Goal: Task Accomplishment & Management: Use online tool/utility

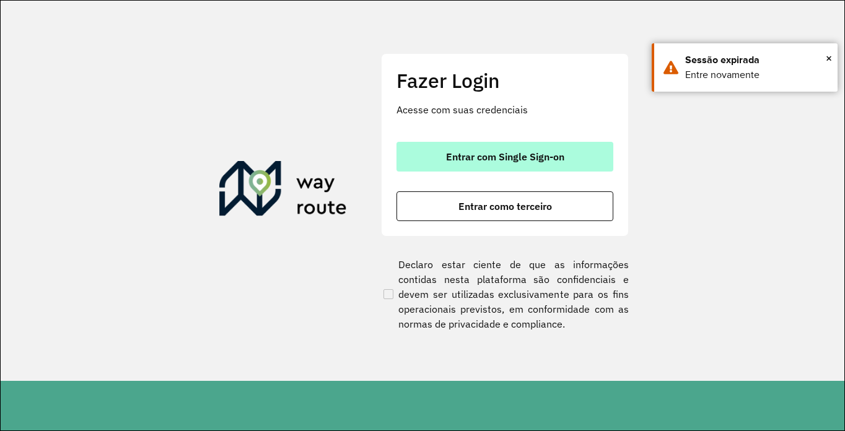
click at [464, 164] on button "Entrar com Single Sign-on" at bounding box center [504, 157] width 217 height 30
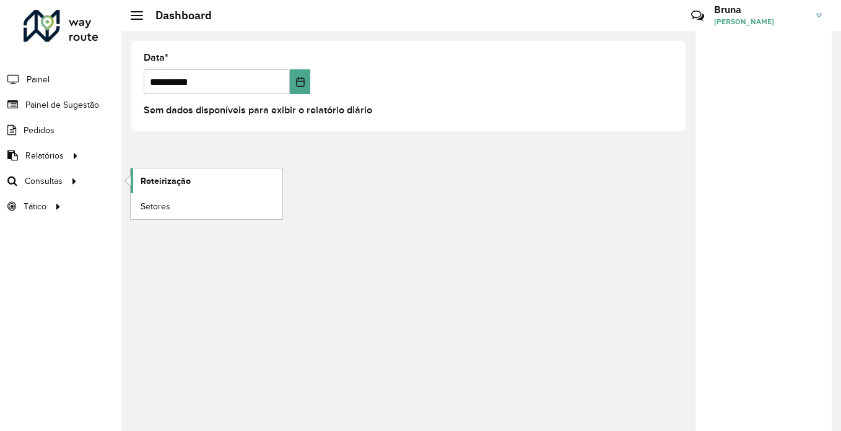
click at [147, 180] on span "Roteirização" at bounding box center [166, 181] width 50 height 13
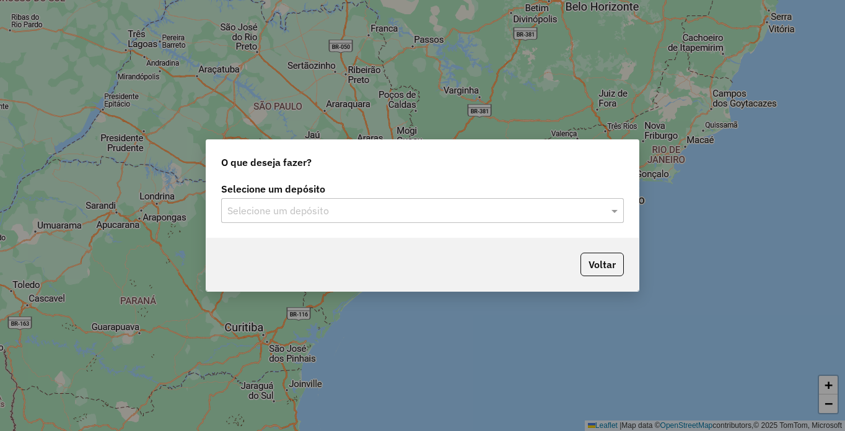
click at [481, 215] on input "text" at bounding box center [409, 211] width 365 height 15
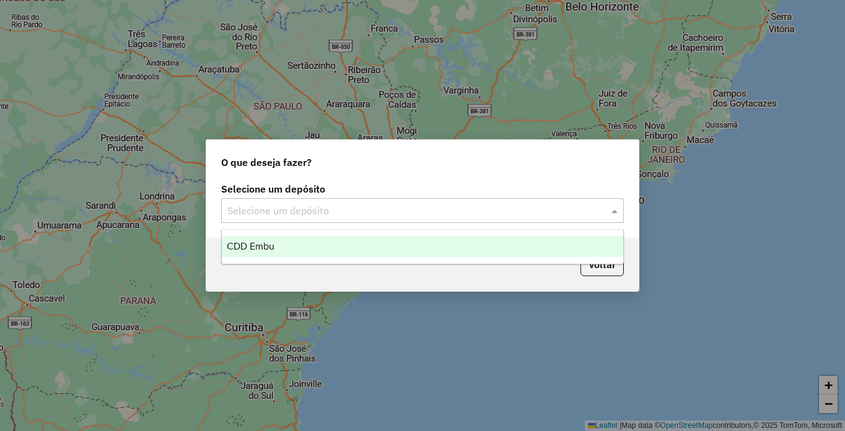
click at [274, 246] on div "CDD Embu" at bounding box center [422, 246] width 401 height 21
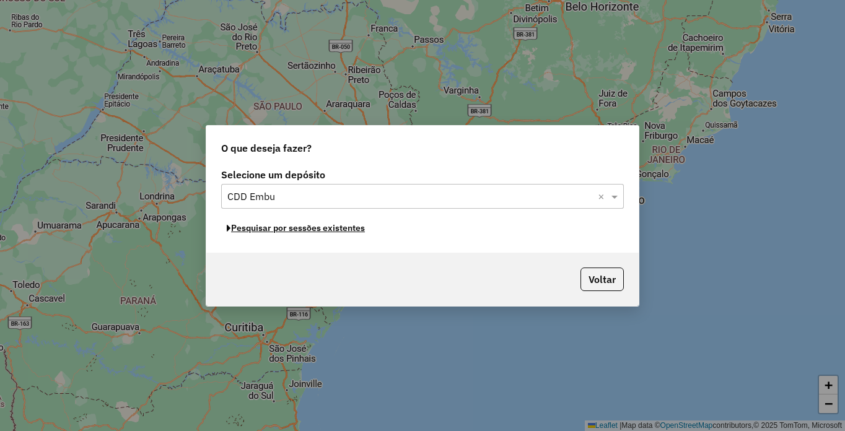
click at [296, 229] on button "Pesquisar por sessões existentes" at bounding box center [295, 228] width 149 height 19
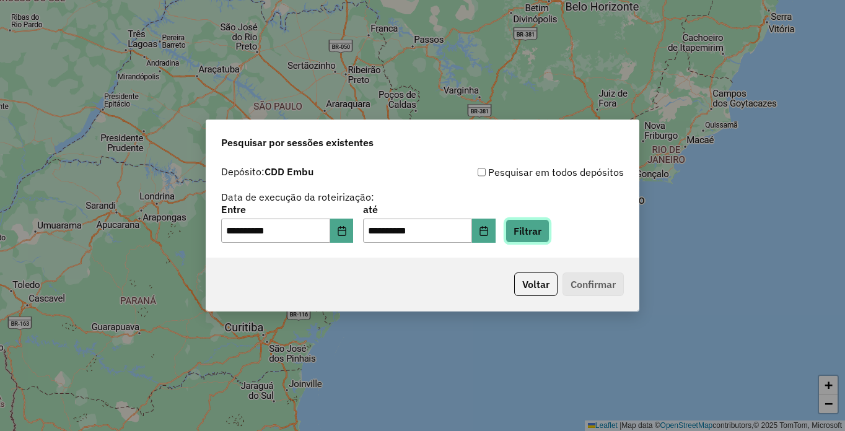
click at [549, 228] on button "Filtrar" at bounding box center [527, 231] width 44 height 24
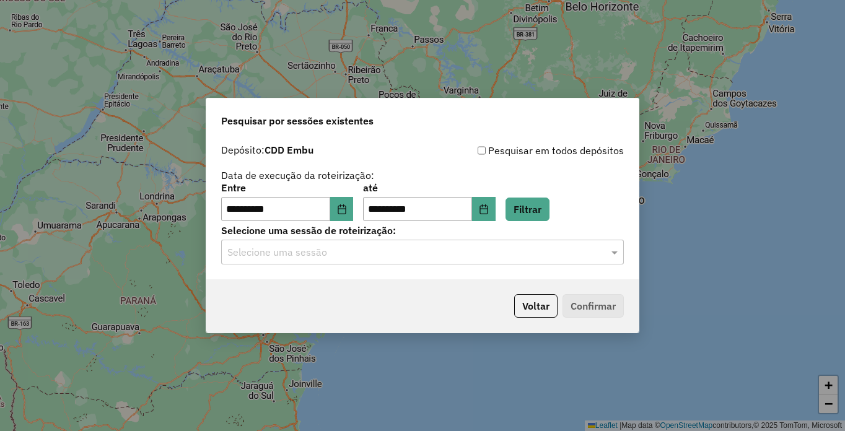
click at [417, 254] on input "text" at bounding box center [409, 252] width 365 height 15
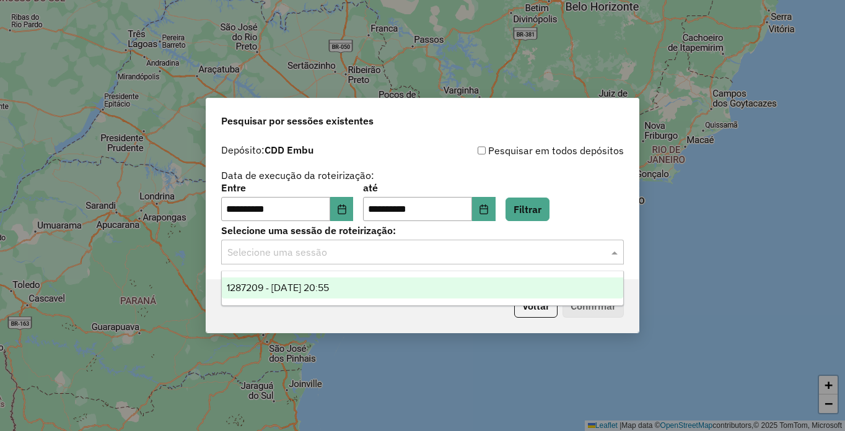
click at [302, 286] on span "1287209 - [DATE] 20:55" at bounding box center [278, 287] width 102 height 11
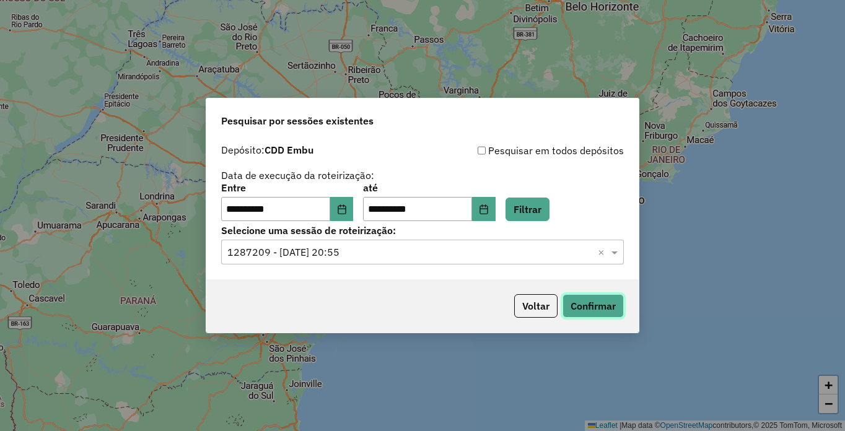
click at [590, 305] on button "Confirmar" at bounding box center [592, 306] width 61 height 24
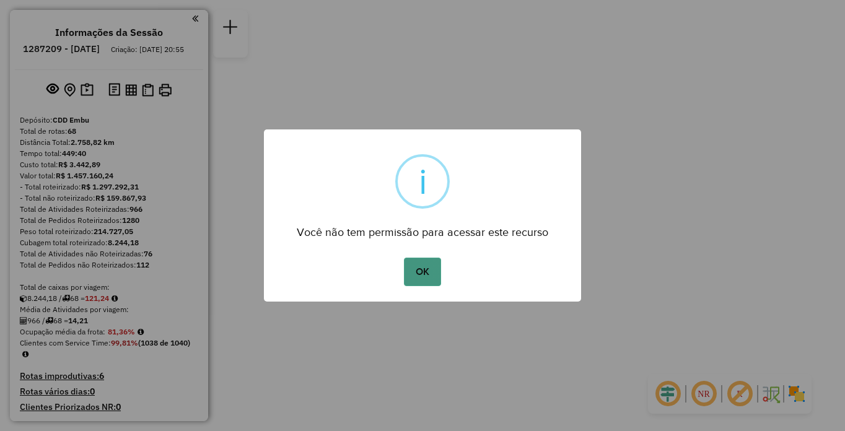
click at [416, 281] on button "OK" at bounding box center [422, 272] width 37 height 28
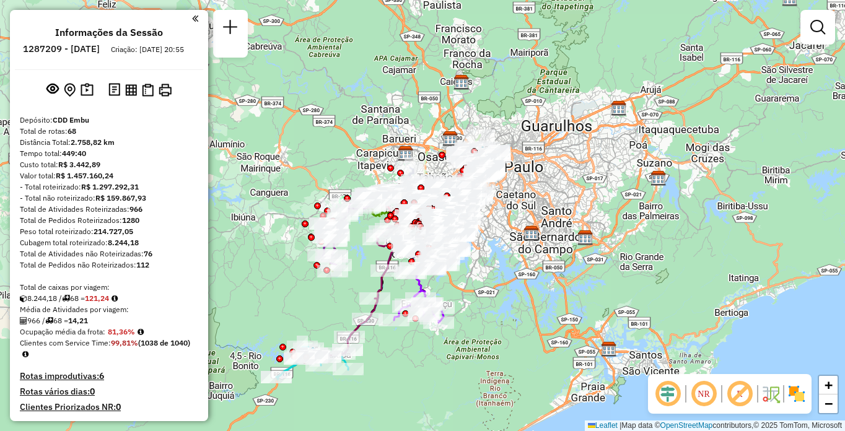
click at [708, 403] on em at bounding box center [704, 394] width 30 height 30
click at [745, 398] on em at bounding box center [740, 394] width 30 height 30
click at [793, 398] on img at bounding box center [796, 394] width 20 height 20
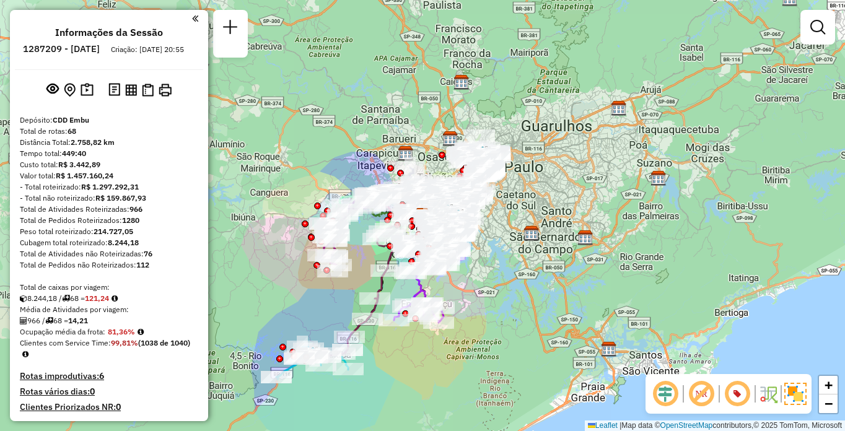
click at [679, 185] on div "Janela de atendimento Grade de atendimento Capacidade Transportadoras Veículos …" at bounding box center [422, 215] width 845 height 431
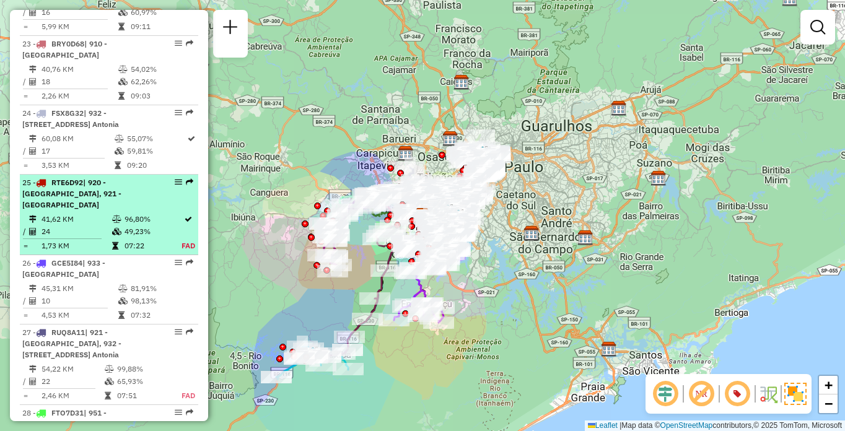
click at [72, 209] on span "| 920 - Parque Paulista, 921 - Embu das Artes" at bounding box center [71, 194] width 99 height 32
select select "**********"
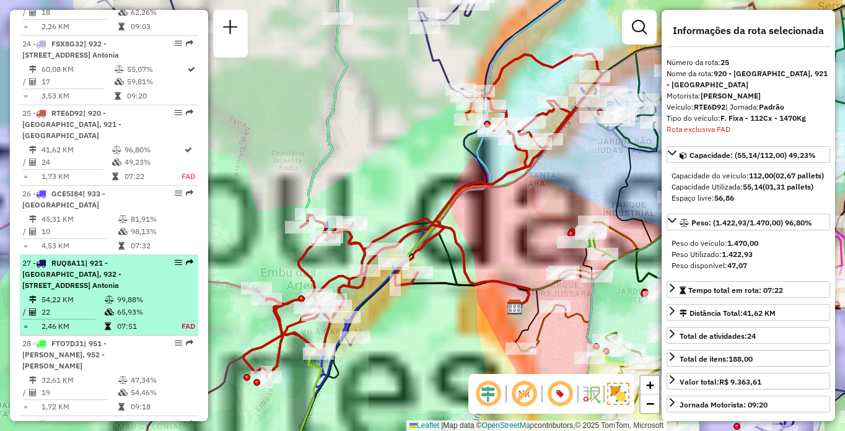
click at [179, 294] on table "54,22 KM 99,88% / 22 65,93% = 2,46 KM 07:51 FAD" at bounding box center [108, 313] width 173 height 39
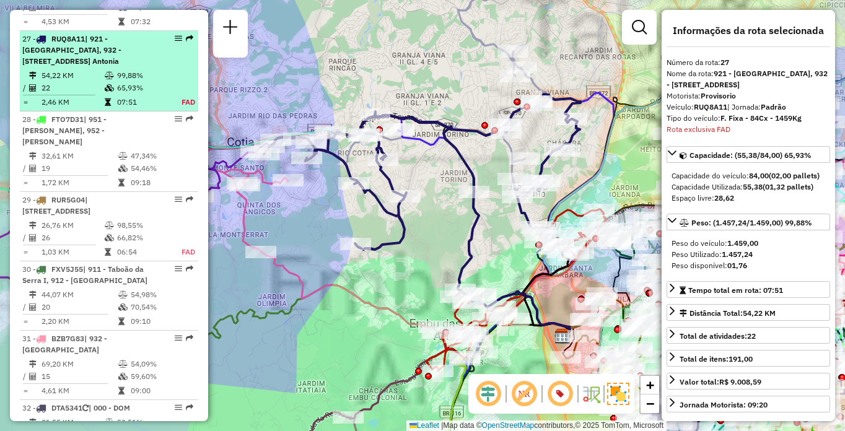
click at [166, 33] on div "27 - RUQ8A11 | 921 - Embu das Artes, 932 - Jardim Passárgada, 933 - Vila Santo …" at bounding box center [108, 49] width 173 height 33
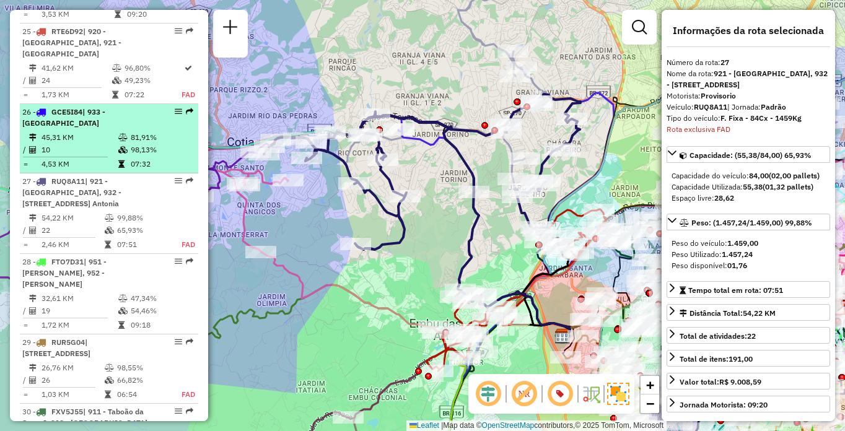
scroll to position [2097, 0]
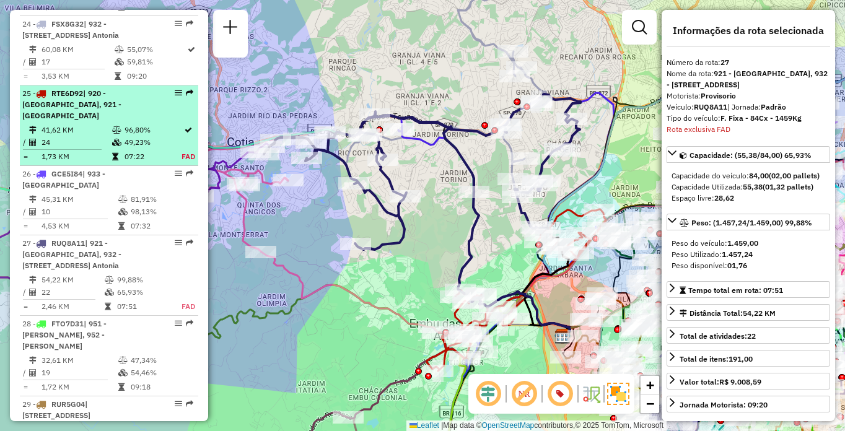
click at [175, 97] on em at bounding box center [178, 92] width 7 height 7
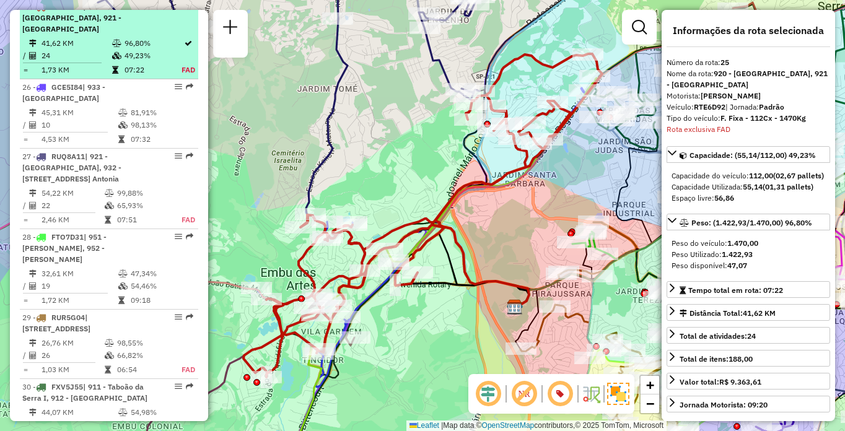
scroll to position [2206, 0]
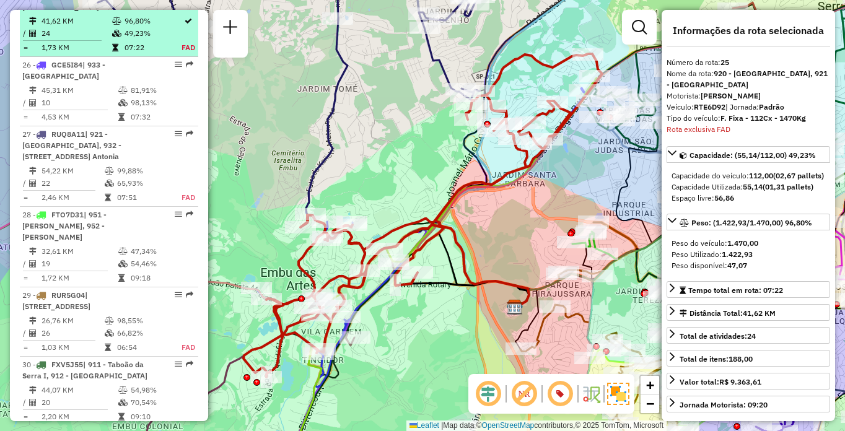
drag, startPoint x: 175, startPoint y: 127, endPoint x: 170, endPoint y: 16, distance: 111.0
drag, startPoint x: 170, startPoint y: 18, endPoint x: 160, endPoint y: 20, distance: 10.2
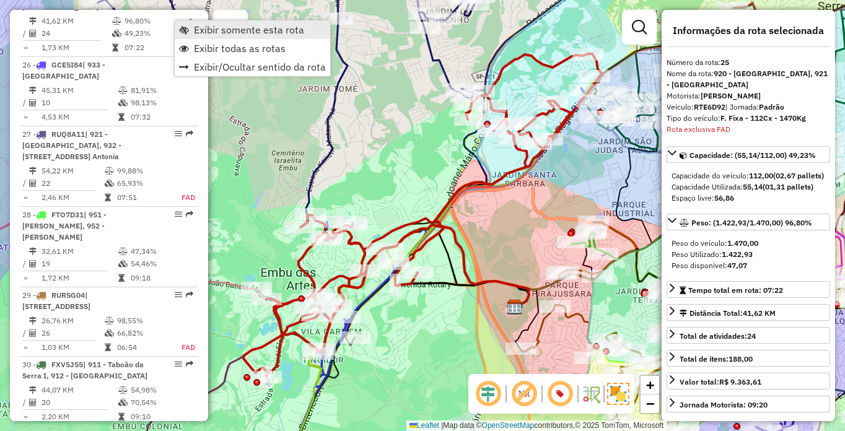
click at [222, 28] on span "Exibir somente esta rota" at bounding box center [249, 30] width 110 height 10
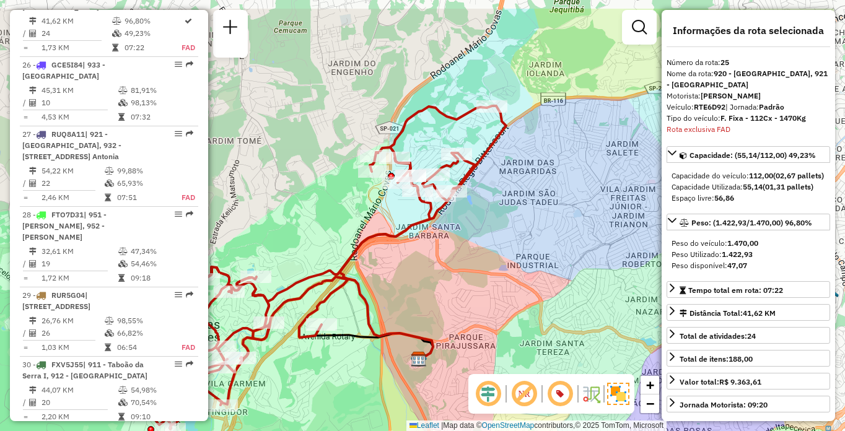
drag, startPoint x: 554, startPoint y: 194, endPoint x: 452, endPoint y: 248, distance: 115.3
click at [452, 248] on div "Janela de atendimento Grade de atendimento Capacidade Transportadoras Veículos …" at bounding box center [422, 215] width 845 height 431
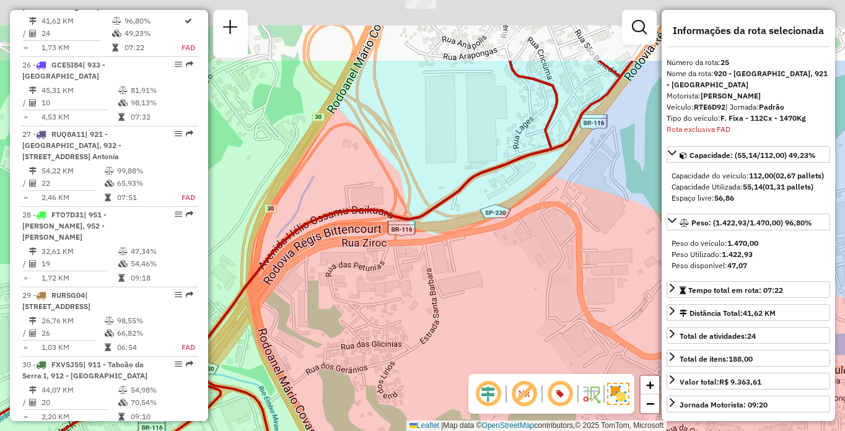
drag, startPoint x: 406, startPoint y: 162, endPoint x: 357, endPoint y: 297, distance: 143.0
click at [357, 297] on div "Janela de atendimento Grade de atendimento Capacidade Transportadoras Veículos …" at bounding box center [422, 215] width 845 height 431
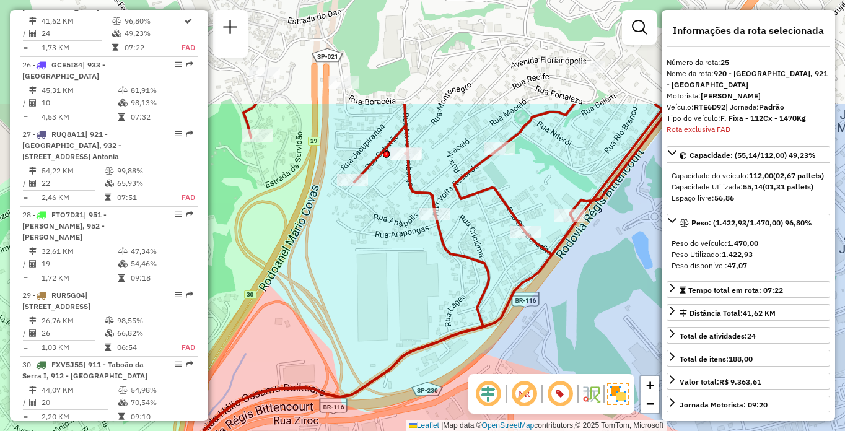
drag, startPoint x: 417, startPoint y: 183, endPoint x: 359, endPoint y: 331, distance: 158.2
click at [359, 331] on div "Janela de atendimento Grade de atendimento Capacidade Transportadoras Veículos …" at bounding box center [422, 215] width 845 height 431
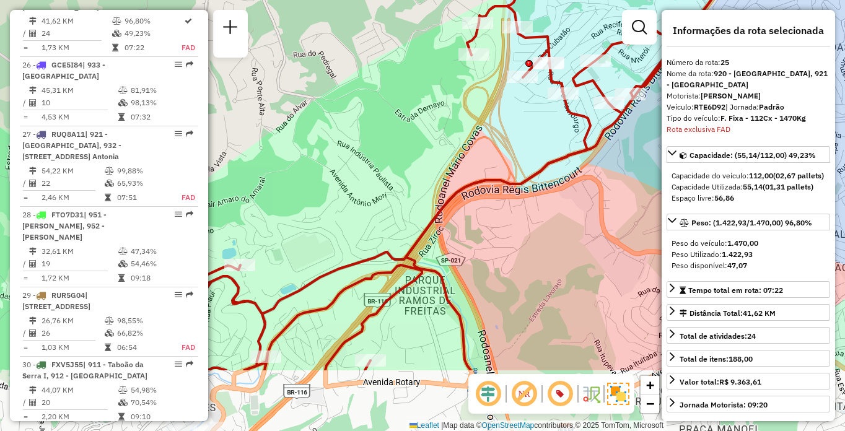
drag, startPoint x: 507, startPoint y: 326, endPoint x: 520, endPoint y: 222, distance: 104.9
click at [520, 222] on div "Janela de atendimento Grade de atendimento Capacidade Transportadoras Veículos …" at bounding box center [422, 215] width 845 height 431
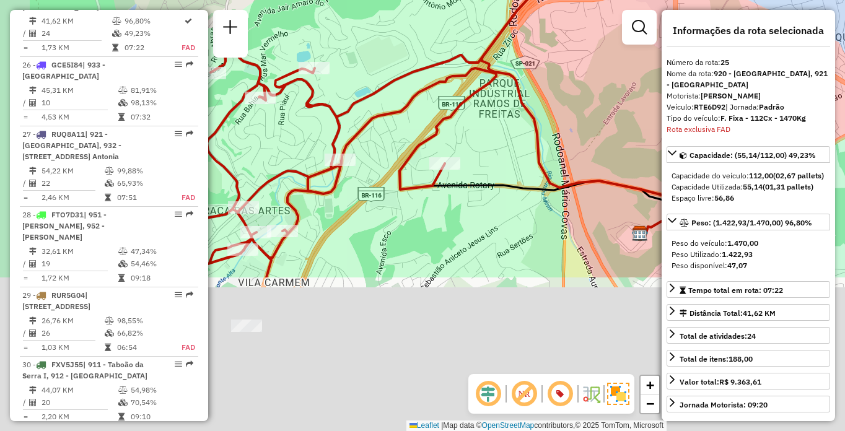
drag, startPoint x: 475, startPoint y: 185, endPoint x: 523, endPoint y: 89, distance: 107.2
click at [523, 89] on div "Janela de atendimento Grade de atendimento Capacidade Transportadoras Veículos …" at bounding box center [422, 215] width 845 height 431
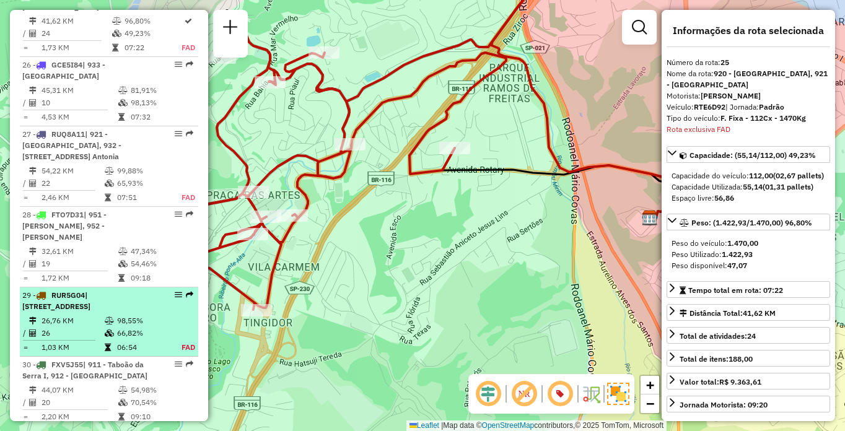
click at [90, 311] on span "| 100 - Santo Eduardo, 101 - Jardim Taima, 102 - Pirajussara, 103 - Vila Regina" at bounding box center [56, 300] width 68 height 20
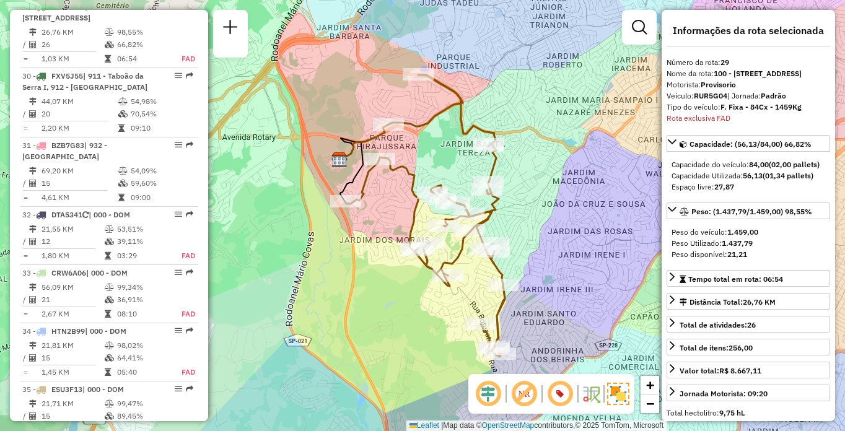
scroll to position [3997, 0]
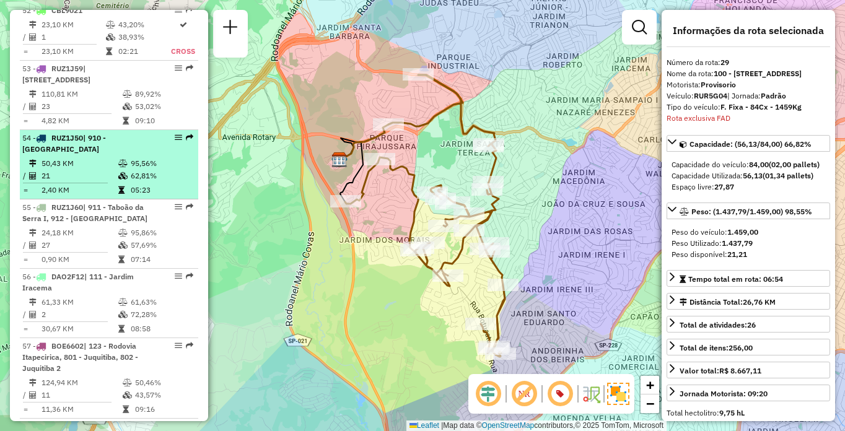
click at [111, 170] on td "50,43 KM" at bounding box center [79, 163] width 77 height 12
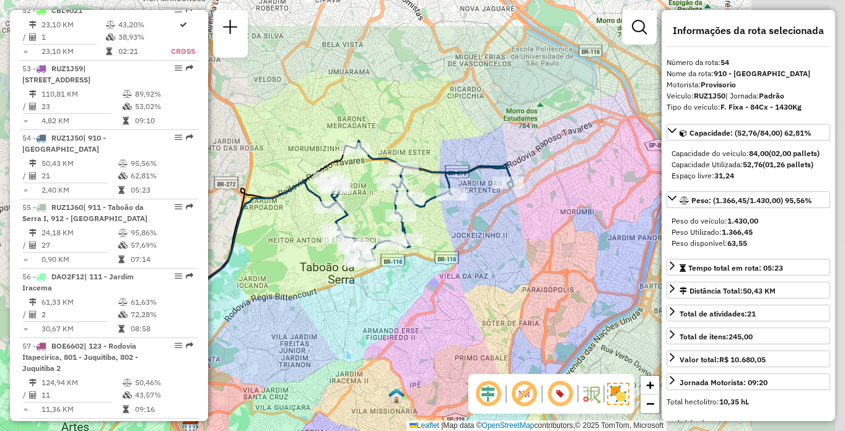
drag, startPoint x: 471, startPoint y: 318, endPoint x: 419, endPoint y: 353, distance: 62.9
click at [419, 353] on div "Janela de atendimento Grade de atendimento Capacidade Transportadoras Veículos …" at bounding box center [422, 215] width 845 height 431
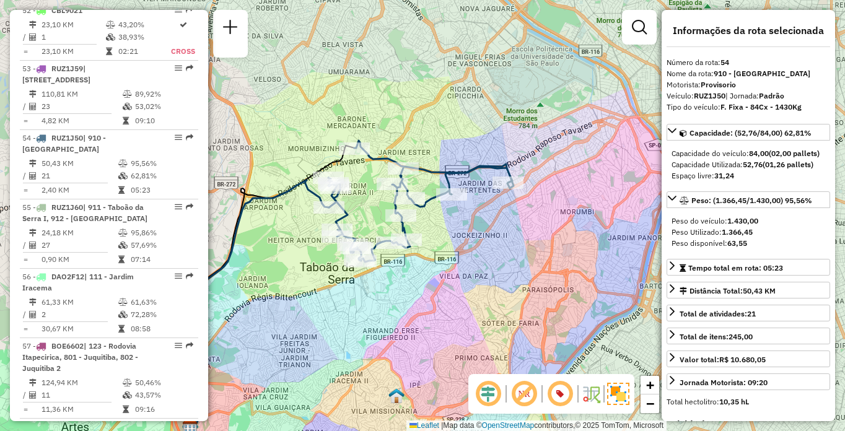
scroll to position [2146, 0]
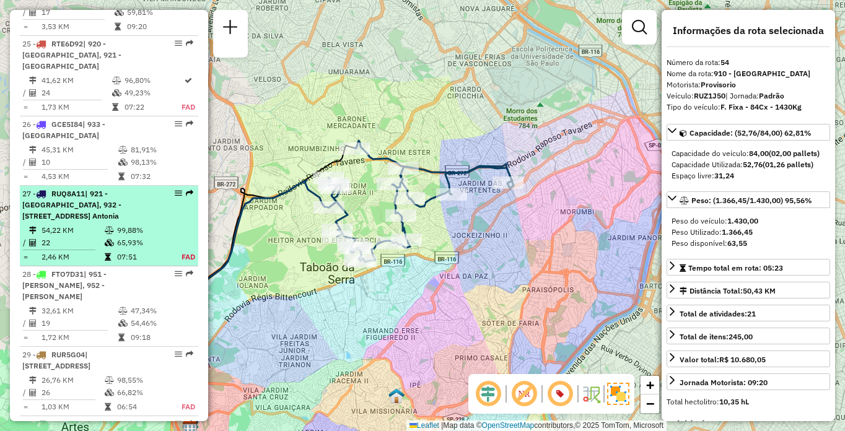
click at [61, 237] on td "54,22 KM" at bounding box center [72, 230] width 63 height 12
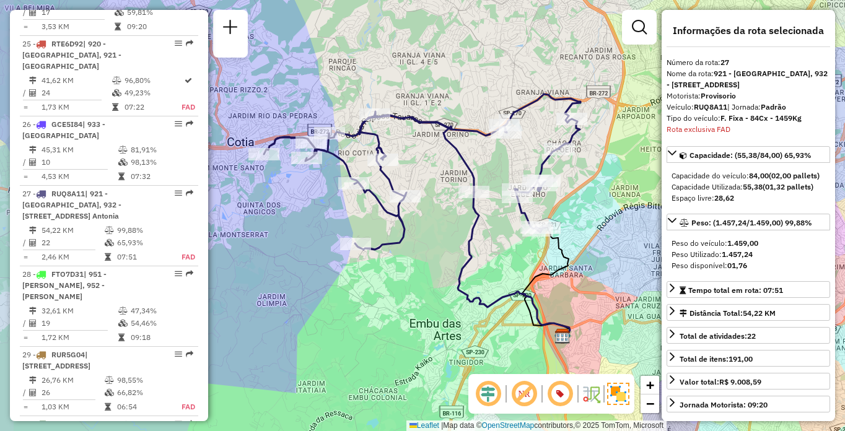
scroll to position [2345, 0]
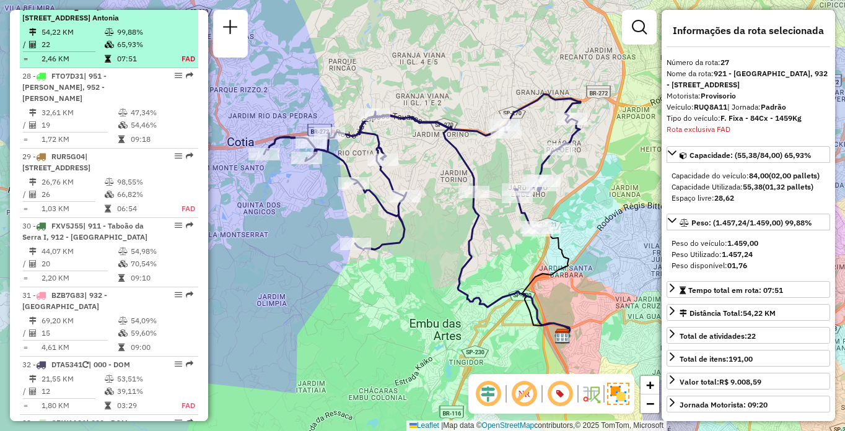
click at [120, 23] on div "27 - RUQ8A11 | 921 - Embu das Artes, 932 - Jardim Passárgada, 933 - Vila Santo …" at bounding box center [87, 6] width 131 height 33
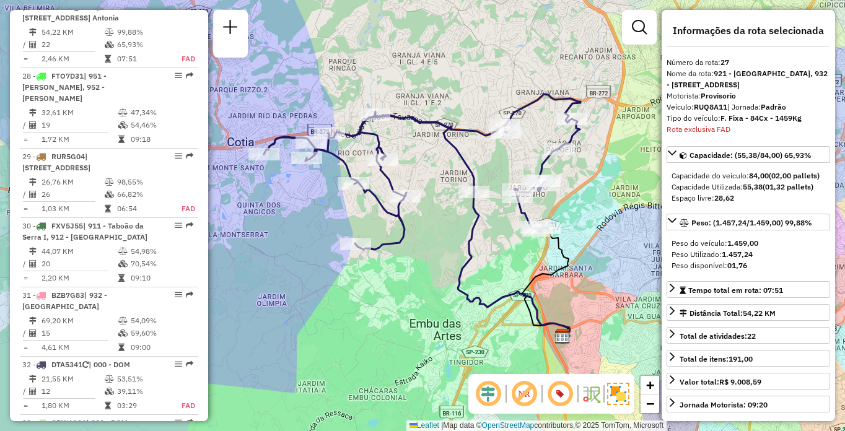
scroll to position [3916, 0]
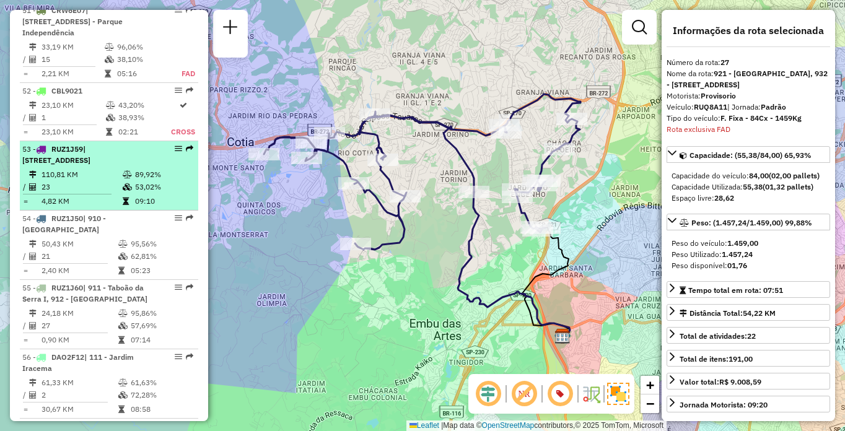
click at [123, 178] on icon at bounding box center [127, 174] width 9 height 7
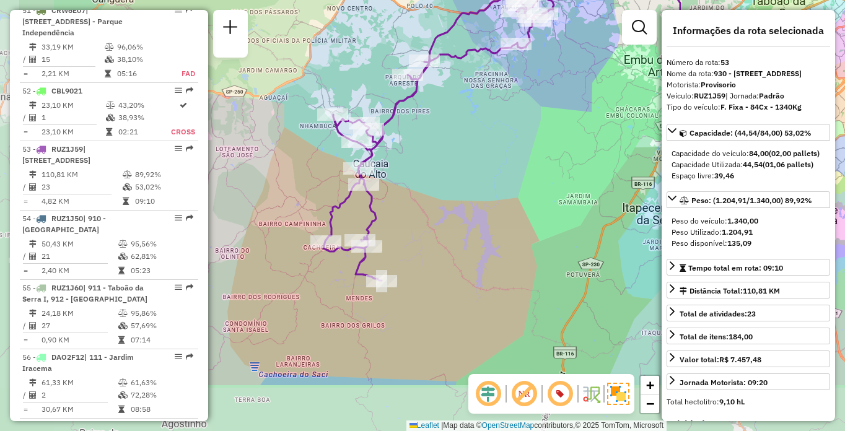
drag, startPoint x: 414, startPoint y: 269, endPoint x: 518, endPoint y: 180, distance: 137.0
click at [518, 180] on div "Janela de atendimento Grade de atendimento Capacidade Transportadoras Veículos …" at bounding box center [422, 215] width 845 height 431
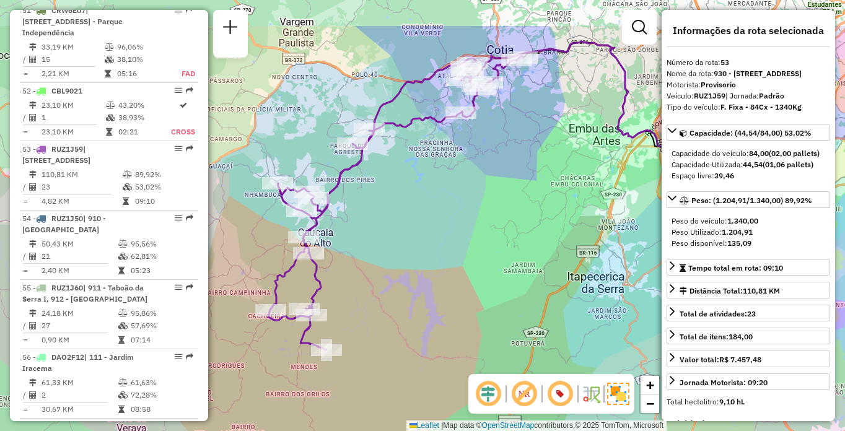
drag, startPoint x: 543, startPoint y: 86, endPoint x: 487, endPoint y: 155, distance: 89.0
click at [487, 155] on div "Janela de atendimento Grade de atendimento Capacidade Transportadoras Veículos …" at bounding box center [422, 215] width 845 height 431
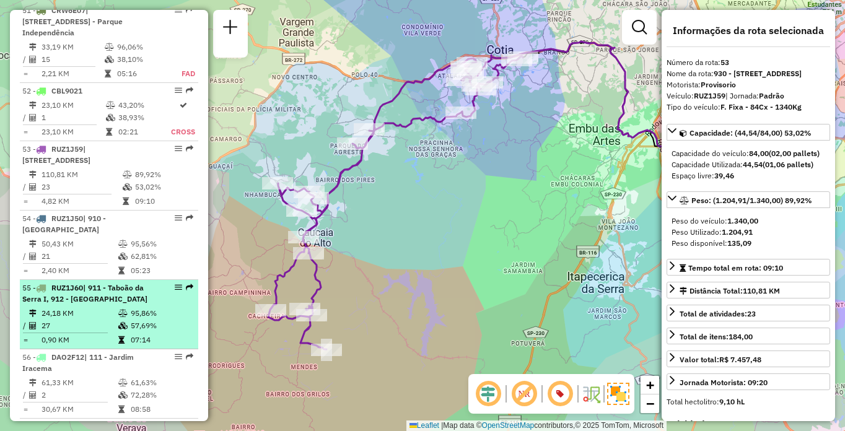
click at [92, 303] on span "| 911 - Taboão da Serra I, 912 - Taboão da Serra II" at bounding box center [84, 293] width 125 height 20
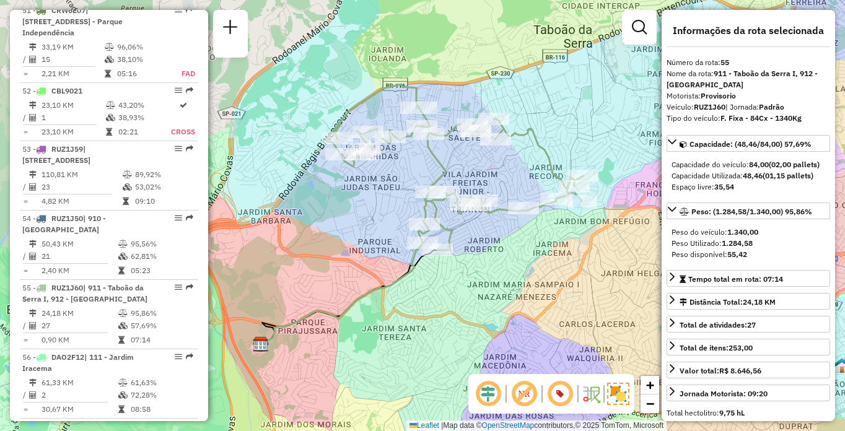
scroll to position [1661, 0]
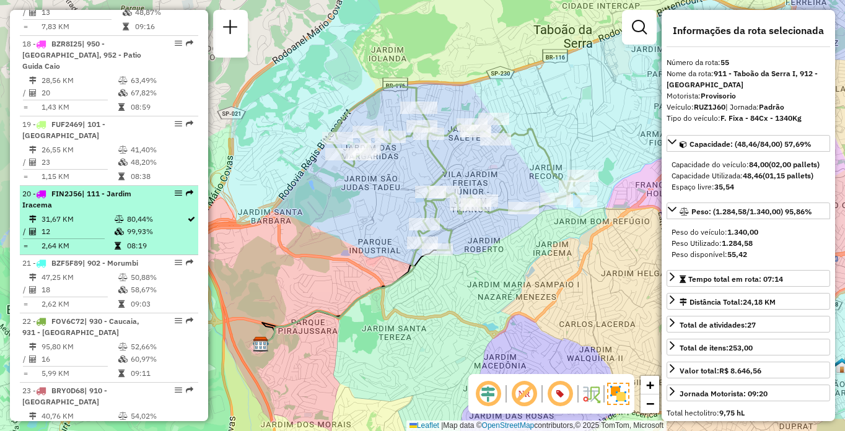
click at [151, 225] on td "80,44%" at bounding box center [156, 219] width 60 height 12
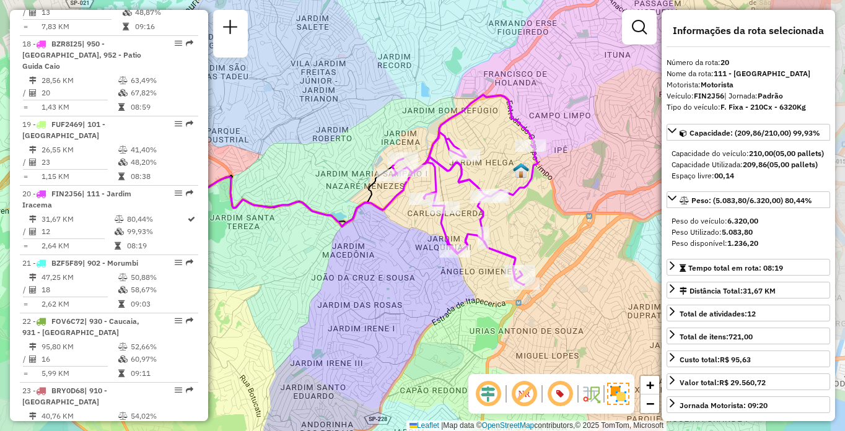
drag, startPoint x: 492, startPoint y: 267, endPoint x: 435, endPoint y: 259, distance: 56.9
click at [435, 259] on div "Janela de atendimento Grade de atendimento Capacidade Transportadoras Veículos …" at bounding box center [422, 215] width 845 height 431
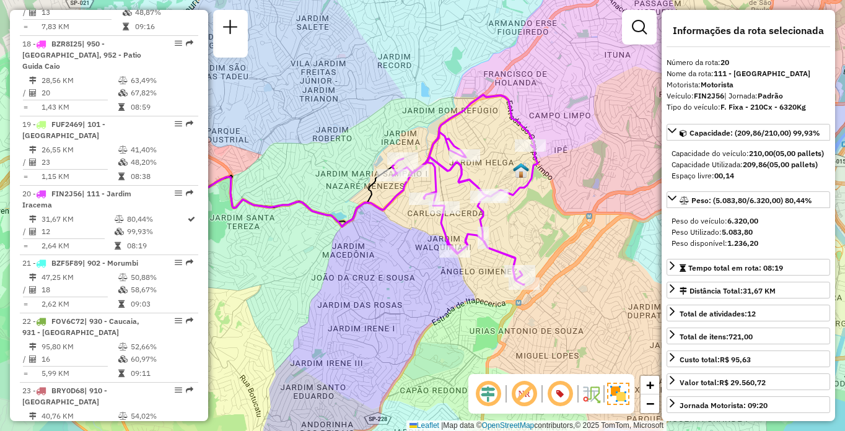
scroll to position [1014, 0]
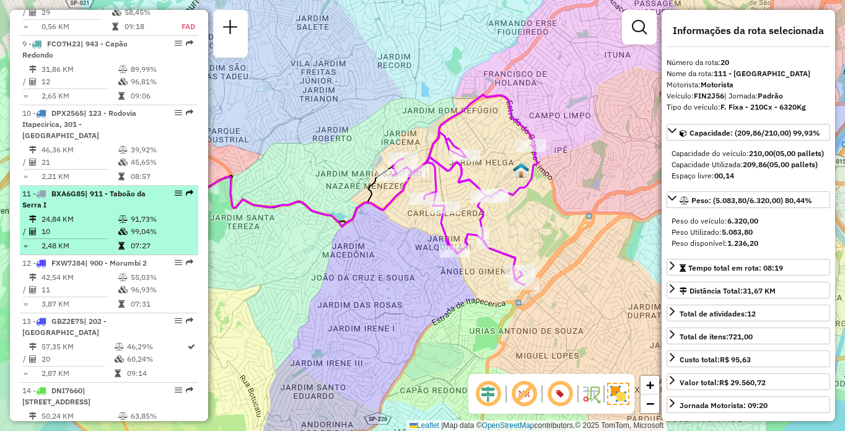
click at [82, 238] on td "10" at bounding box center [79, 231] width 77 height 12
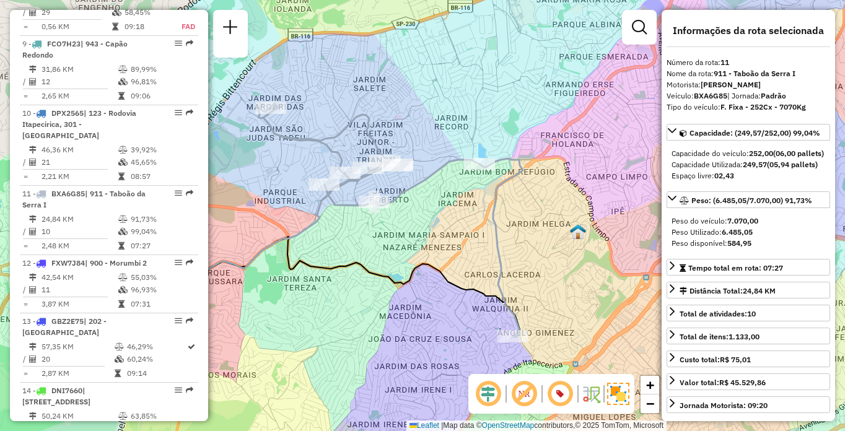
drag, startPoint x: 547, startPoint y: 273, endPoint x: 513, endPoint y: 279, distance: 34.5
click at [513, 279] on div "Janela de atendimento Grade de atendimento Capacidade Transportadoras Veículos …" at bounding box center [422, 215] width 845 height 431
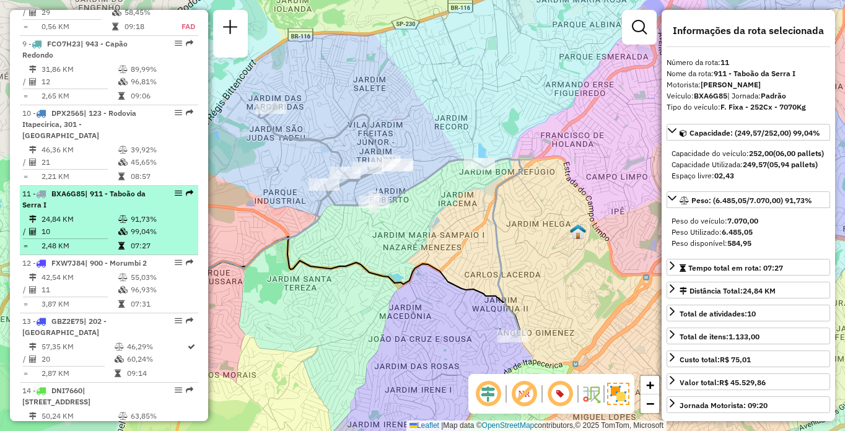
click at [118, 225] on td at bounding box center [124, 219] width 12 height 12
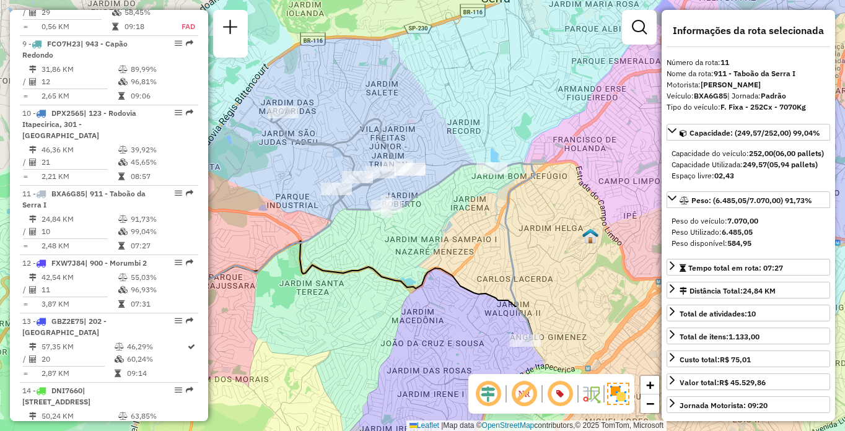
drag, startPoint x: 519, startPoint y: 267, endPoint x: 445, endPoint y: 277, distance: 74.4
click at [445, 277] on icon at bounding box center [355, 291] width 353 height 100
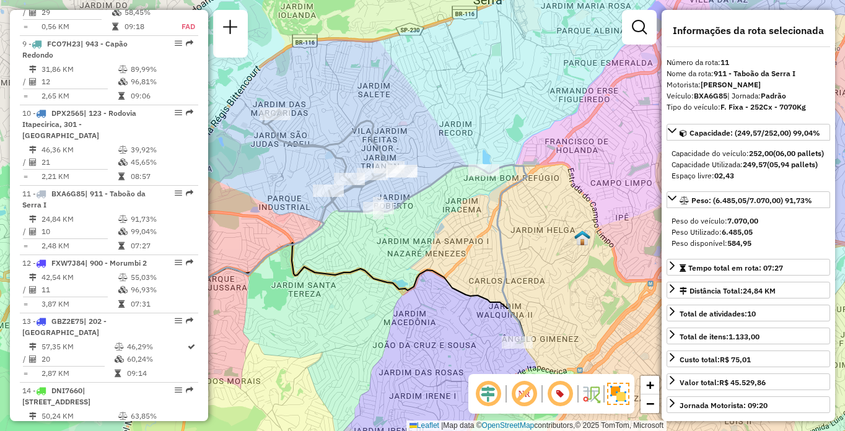
scroll to position [1730, 0]
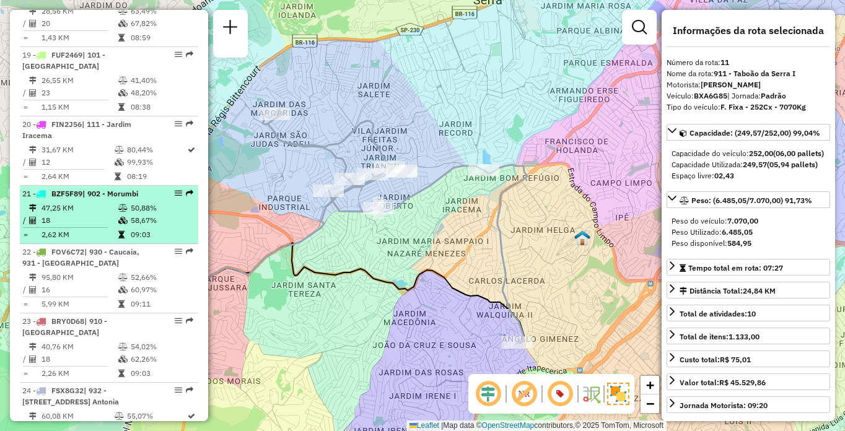
click at [104, 227] on td "18" at bounding box center [79, 220] width 77 height 12
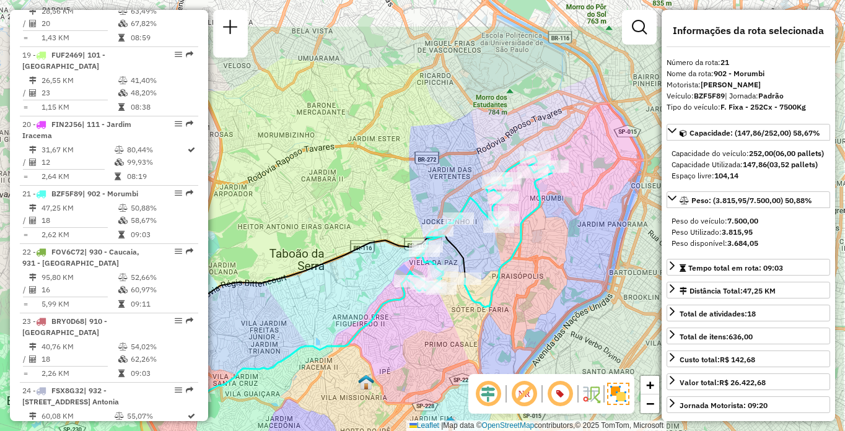
drag, startPoint x: 463, startPoint y: 279, endPoint x: 410, endPoint y: 316, distance: 64.4
click at [410, 316] on div "Janela de atendimento Grade de atendimento Capacidade Transportadoras Veículos …" at bounding box center [422, 215] width 845 height 431
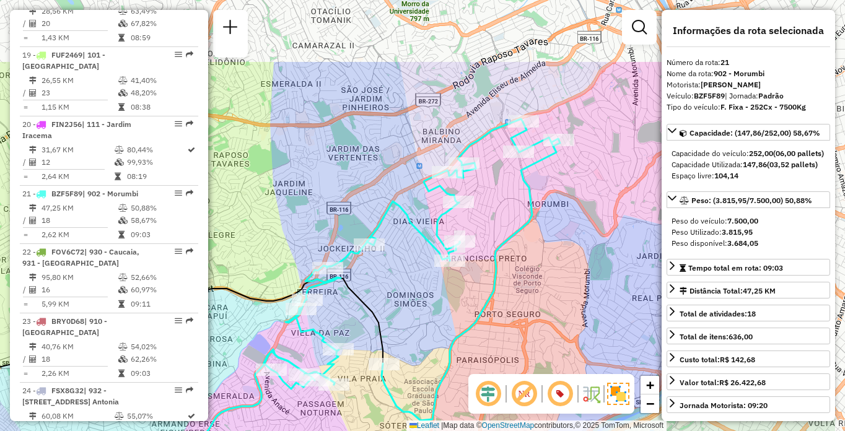
drag, startPoint x: 595, startPoint y: 137, endPoint x: 496, endPoint y: 248, distance: 148.7
click at [496, 248] on icon at bounding box center [411, 270] width 297 height 302
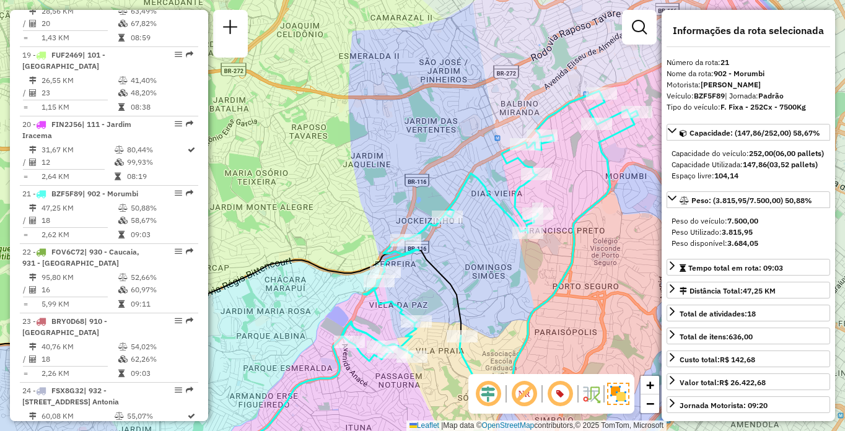
drag, startPoint x: 469, startPoint y: 269, endPoint x: 512, endPoint y: 250, distance: 46.8
click at [512, 250] on div "Janela de atendimento Grade de atendimento Capacidade Transportadoras Veículos …" at bounding box center [422, 215] width 845 height 431
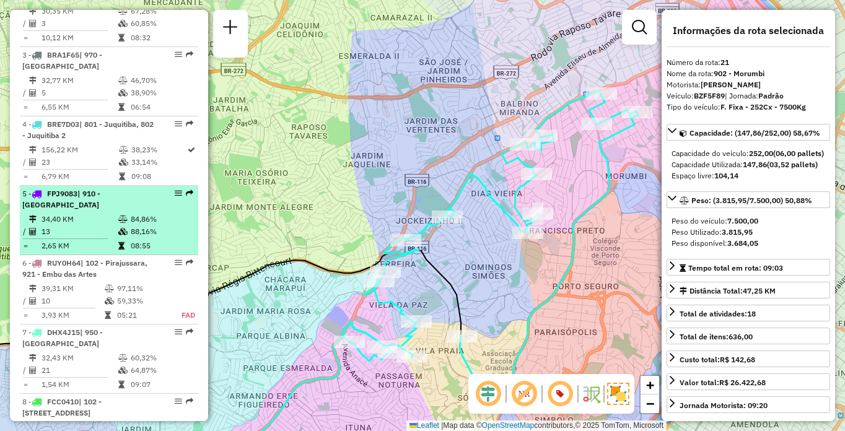
click at [105, 237] on td "13" at bounding box center [79, 231] width 77 height 12
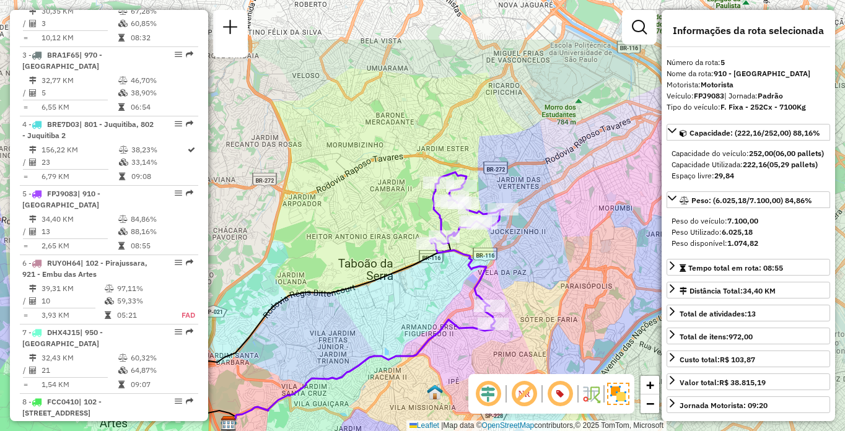
drag, startPoint x: 568, startPoint y: 197, endPoint x: 523, endPoint y: 261, distance: 78.2
click at [523, 261] on div "Janela de atendimento Grade de atendimento Capacidade Transportadoras Veículos …" at bounding box center [422, 215] width 845 height 431
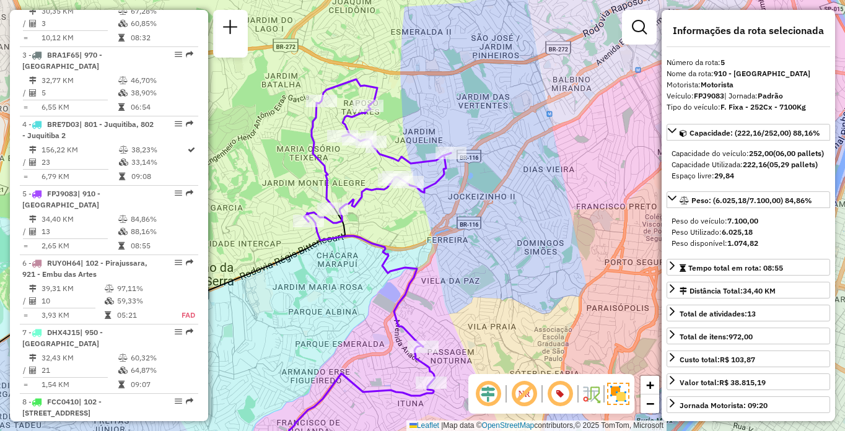
drag, startPoint x: 542, startPoint y: 229, endPoint x: 586, endPoint y: 225, distance: 43.5
click at [586, 225] on div "Janela de atendimento Grade de atendimento Capacidade Transportadoras Veículos …" at bounding box center [422, 215] width 845 height 431
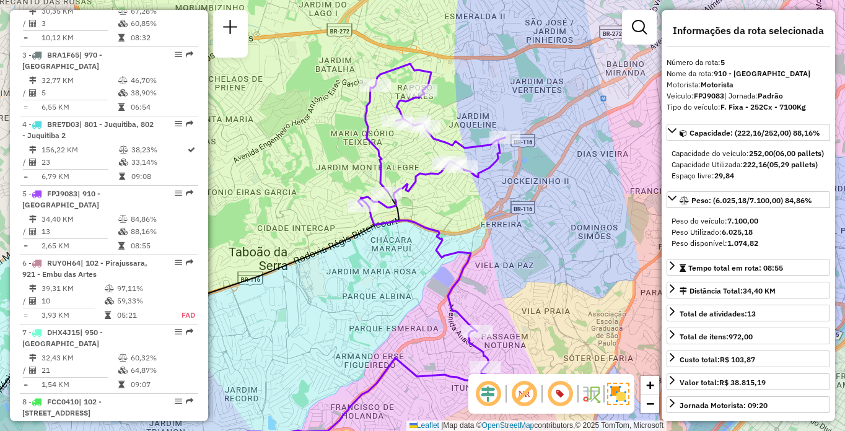
drag, startPoint x: 514, startPoint y: 260, endPoint x: 526, endPoint y: 244, distance: 19.9
click at [526, 244] on div "Janela de atendimento Grade de atendimento Capacidade Transportadoras Veículos …" at bounding box center [422, 215] width 845 height 431
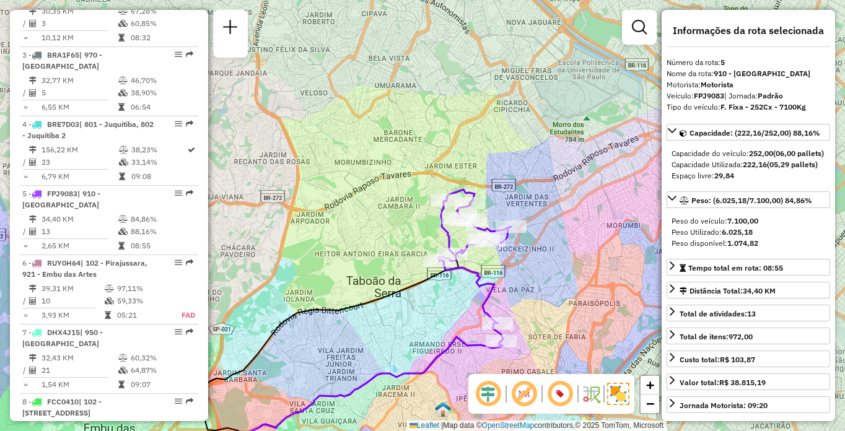
scroll to position [2446, 0]
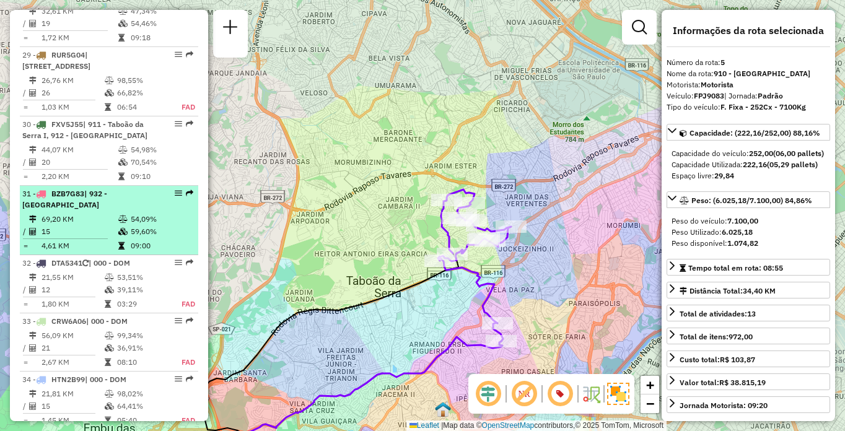
click at [101, 225] on td "69,20 KM" at bounding box center [79, 219] width 77 height 12
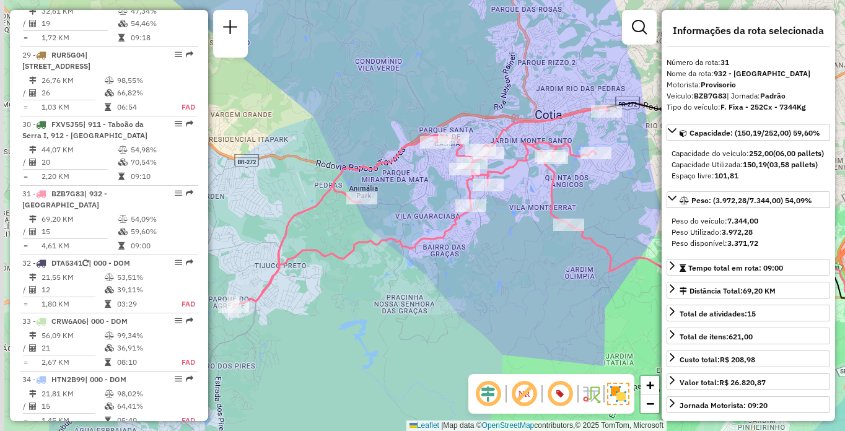
drag, startPoint x: 465, startPoint y: 254, endPoint x: 599, endPoint y: 248, distance: 133.9
click at [599, 248] on icon at bounding box center [723, 278] width 308 height 107
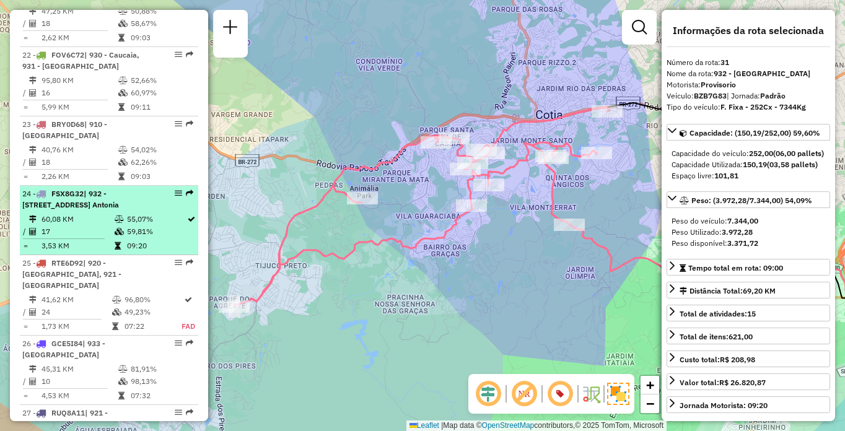
click at [92, 225] on td "60,08 KM" at bounding box center [77, 219] width 73 height 12
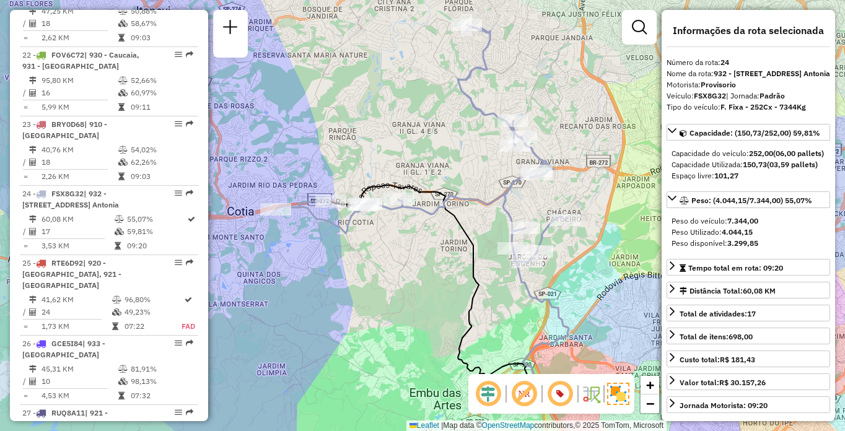
scroll to position [1453, 0]
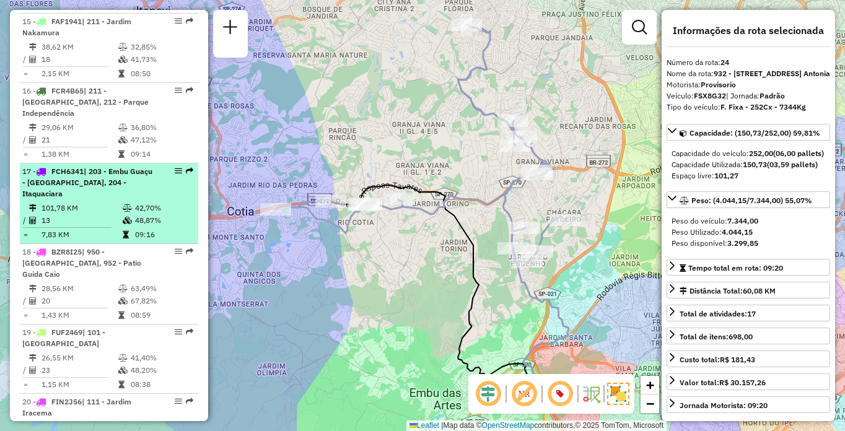
click at [110, 198] on span "| 203 - Embu Guaçu - Itararé, 204 - Itaquaciara" at bounding box center [87, 183] width 130 height 32
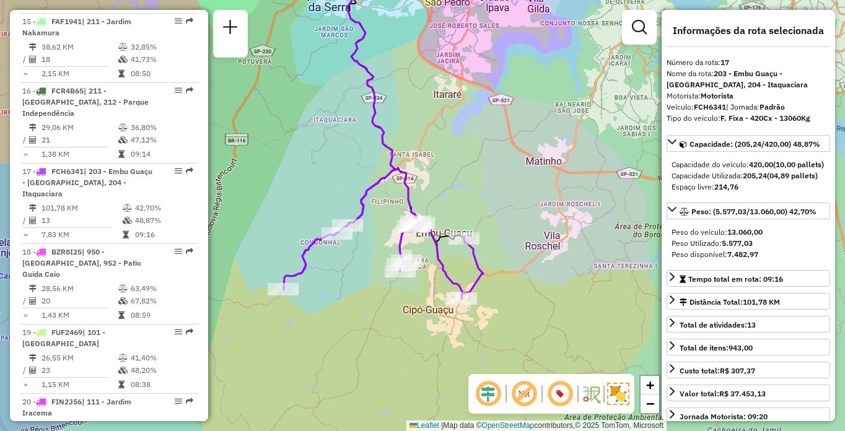
scroll to position [1858, 0]
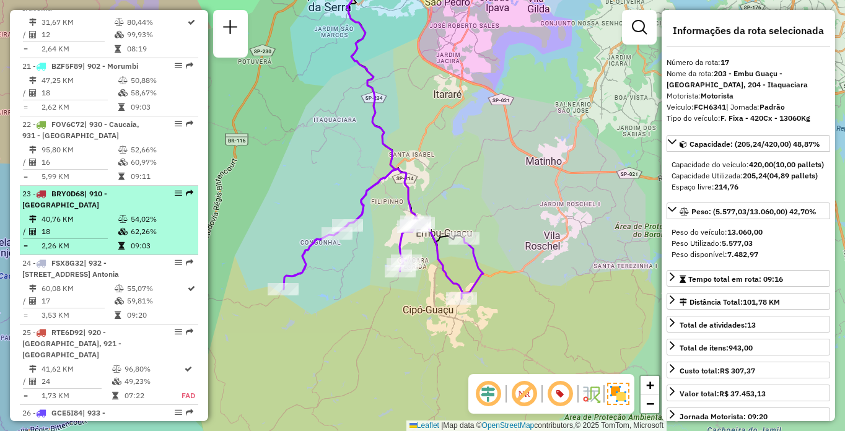
click at [97, 238] on td "18" at bounding box center [79, 231] width 77 height 12
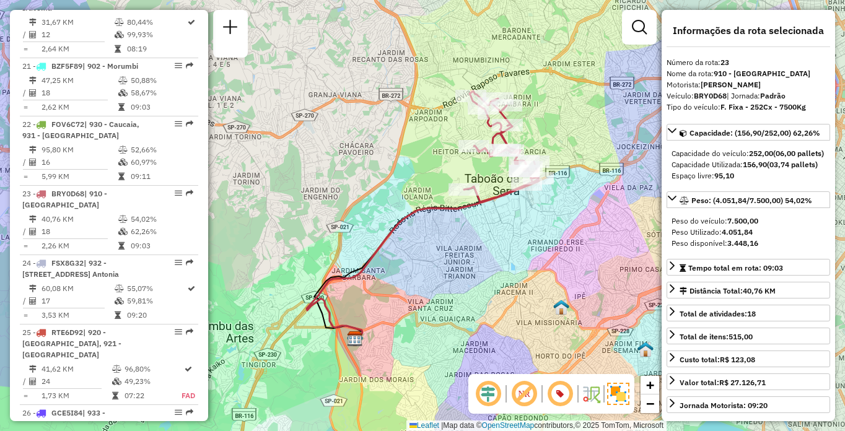
scroll to position [934, 0]
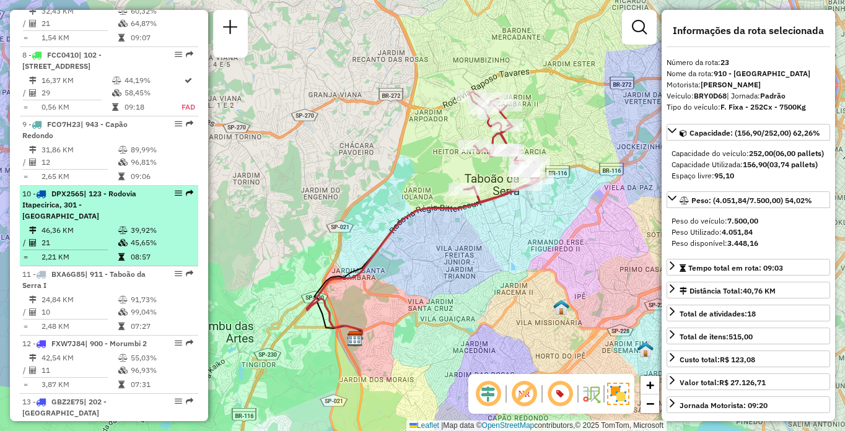
click at [103, 222] on div "10 - DPX2565 | 123 - Rodovia Itapecirica, 301 - Itapecirica da Serra" at bounding box center [87, 204] width 131 height 33
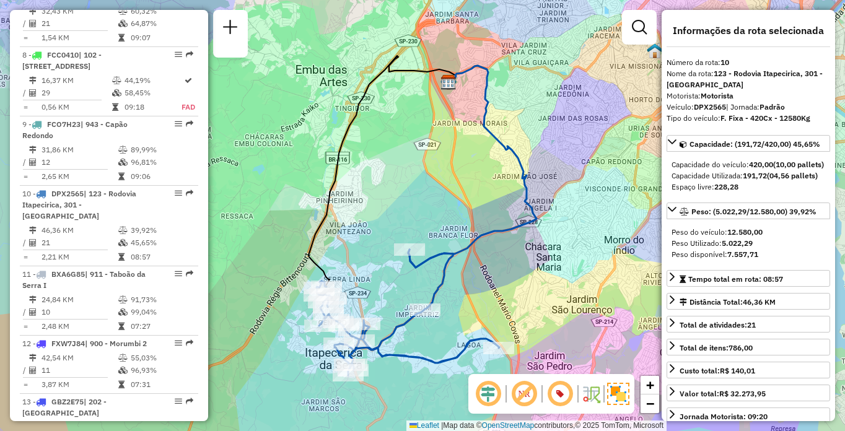
scroll to position [1788, 0]
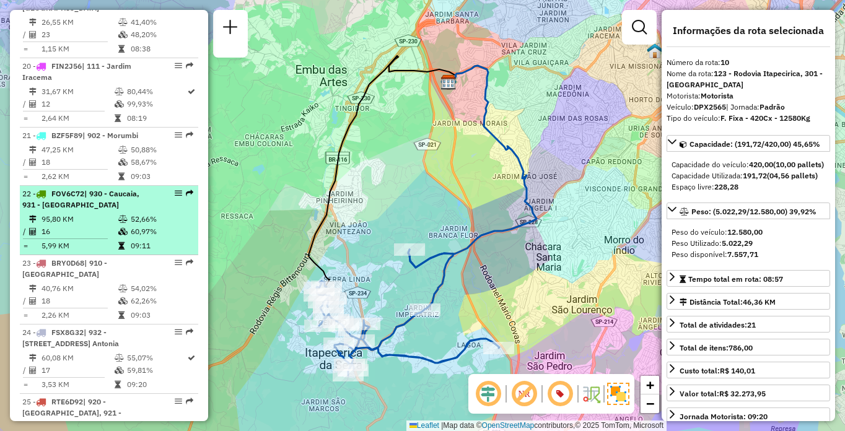
click at [146, 225] on td "52,66%" at bounding box center [161, 219] width 63 height 12
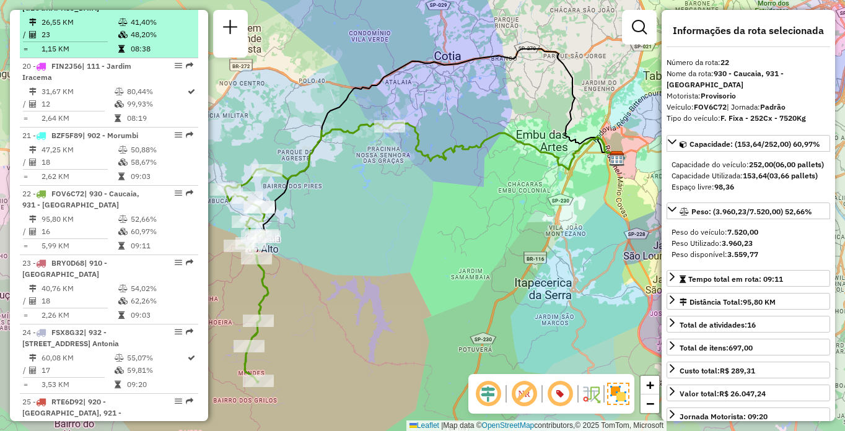
click at [91, 28] on td "26,55 KM" at bounding box center [79, 22] width 77 height 12
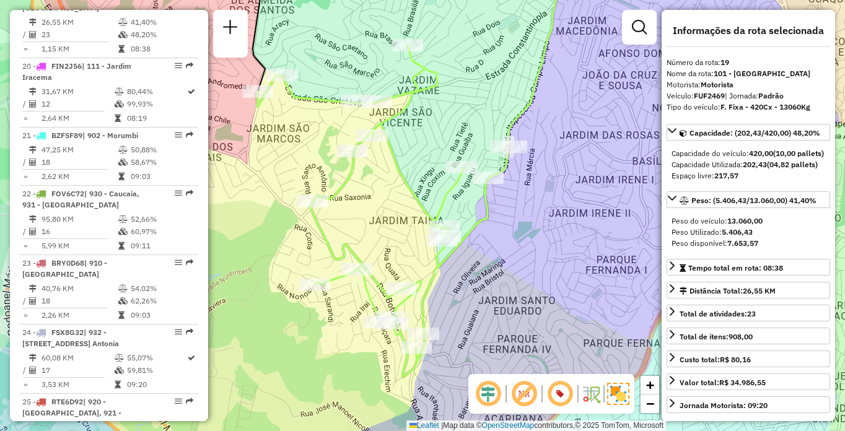
scroll to position [784, 0]
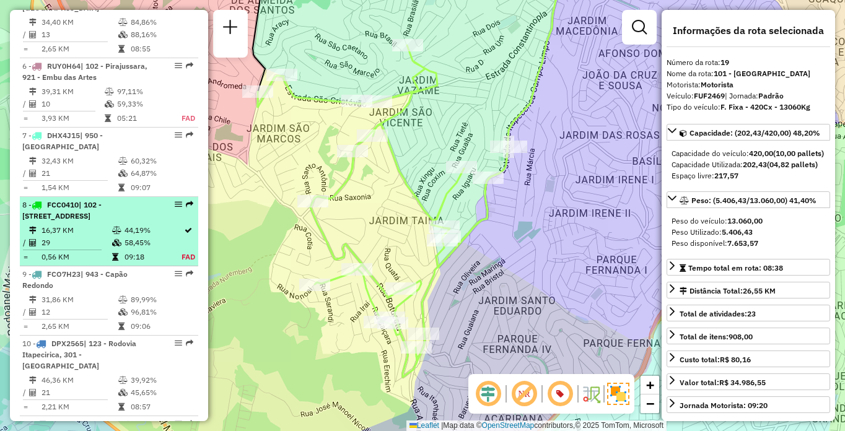
click at [103, 222] on div "8 - FCC0410 | 102 - Pirajussara, 103 - Vila Regina, 911 - Taboão da Serra I" at bounding box center [87, 210] width 131 height 22
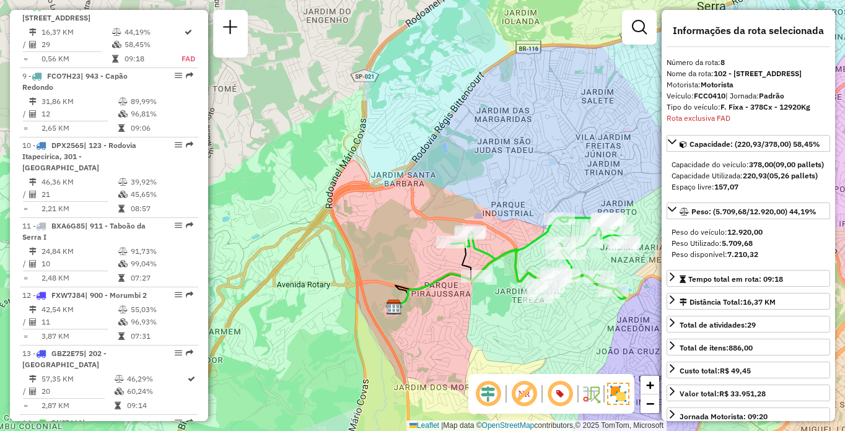
scroll to position [1303, 0]
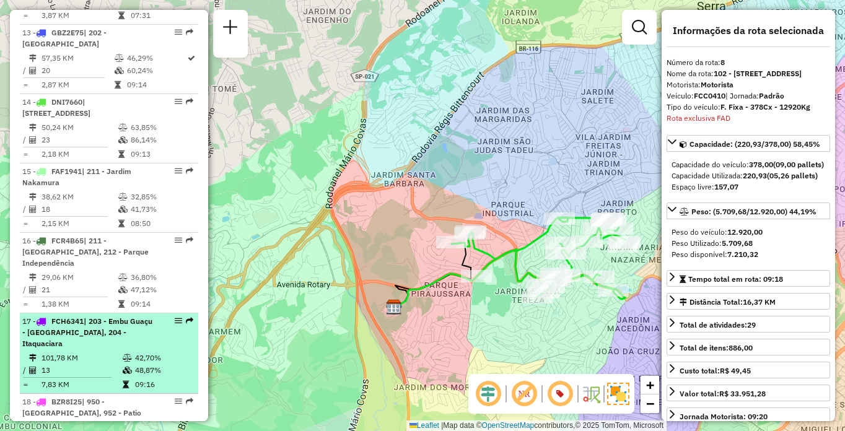
click at [105, 377] on td "13" at bounding box center [81, 370] width 81 height 12
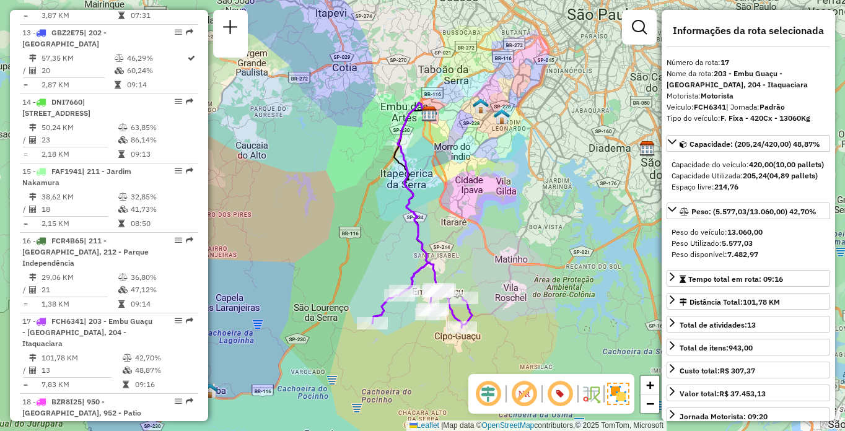
scroll to position [4355, 0]
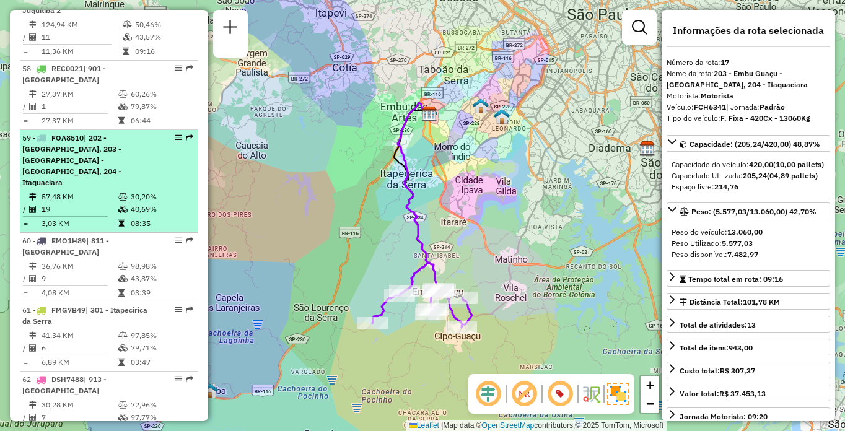
click at [70, 187] on span "| 202 - Jardim Aracati, 203 - Embu Guaçu - Itararé, 204 - Itaquaciara" at bounding box center [71, 160] width 99 height 54
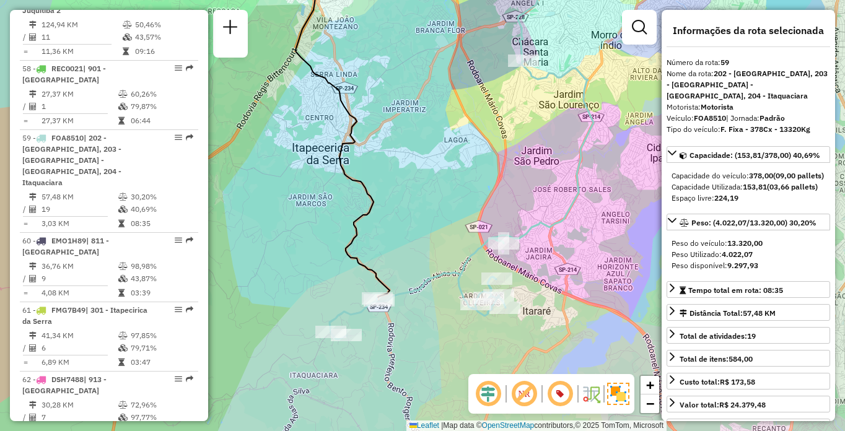
scroll to position [1592, 0]
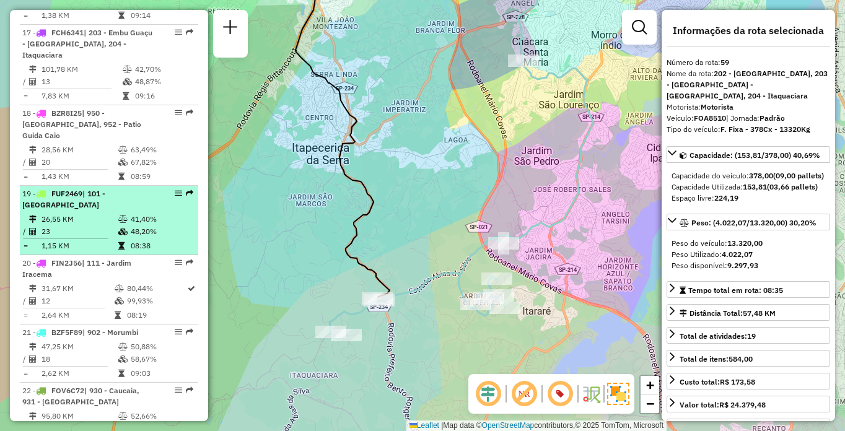
click at [105, 239] on hr at bounding box center [65, 238] width 85 height 1
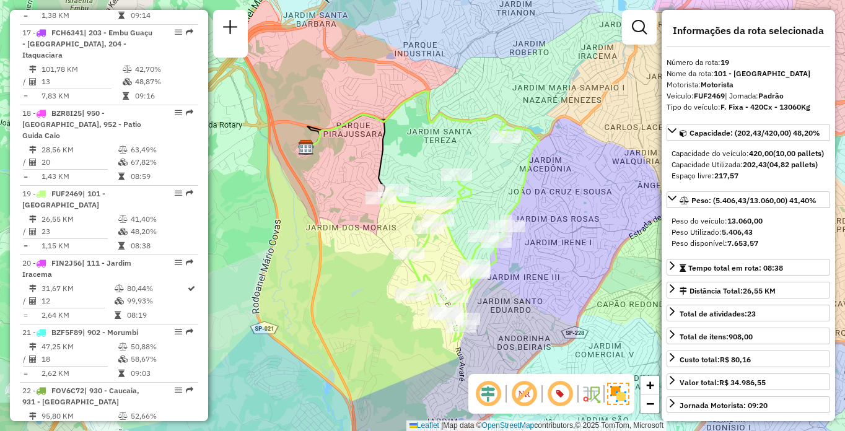
scroll to position [4574, 0]
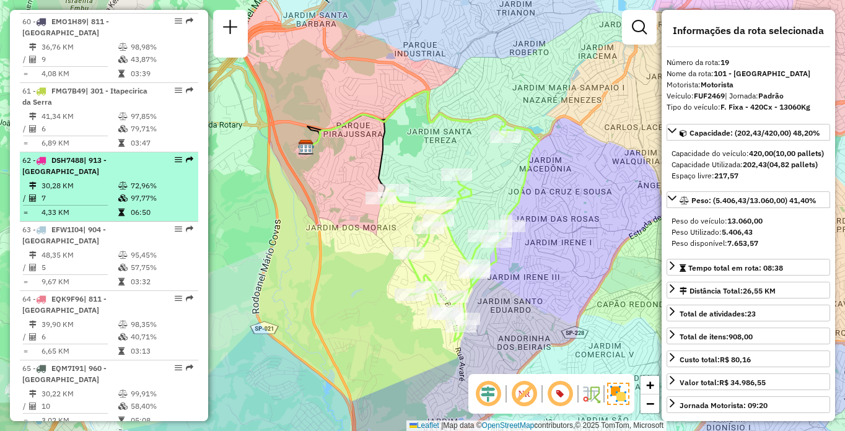
click at [64, 222] on li "62 - DSH7488 | 913 - Campo Limpo 30,28 KM 72,96% / 7 97,77% = 4,33 KM 06:50" at bounding box center [109, 186] width 178 height 69
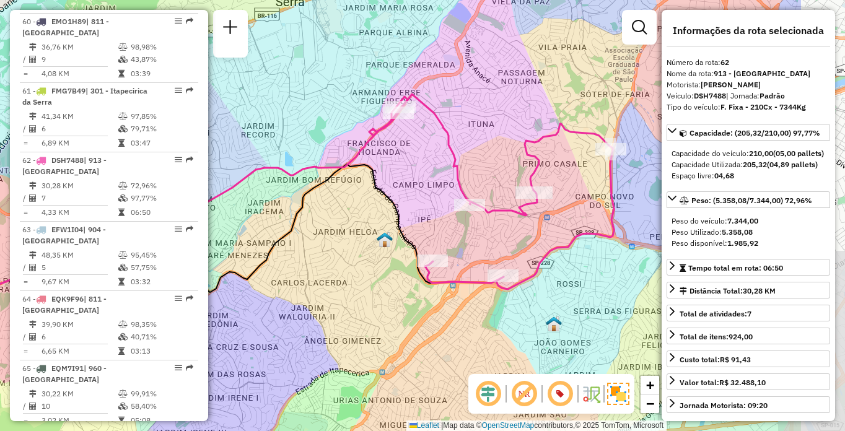
drag, startPoint x: 544, startPoint y: 222, endPoint x: 416, endPoint y: 206, distance: 129.8
click at [416, 206] on div "Janela de atendimento Grade de atendimento Capacidade Transportadoras Veículos …" at bounding box center [422, 215] width 845 height 431
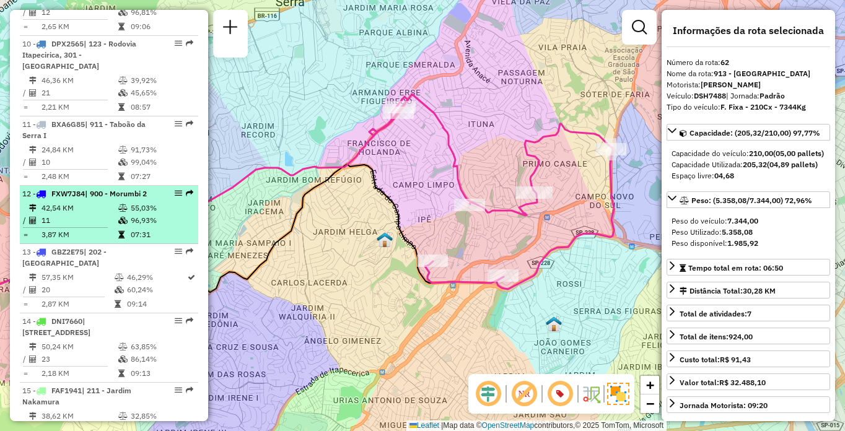
click at [105, 214] on td "42,54 KM" at bounding box center [79, 208] width 77 height 12
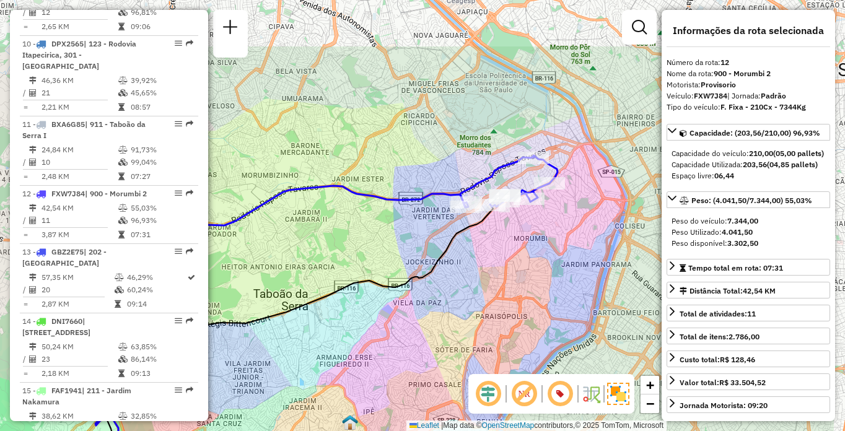
drag, startPoint x: 579, startPoint y: 261, endPoint x: 492, endPoint y: 346, distance: 121.7
click at [492, 346] on div "Janela de atendimento Grade de atendimento Capacidade Transportadoras Veículos …" at bounding box center [422, 215] width 845 height 431
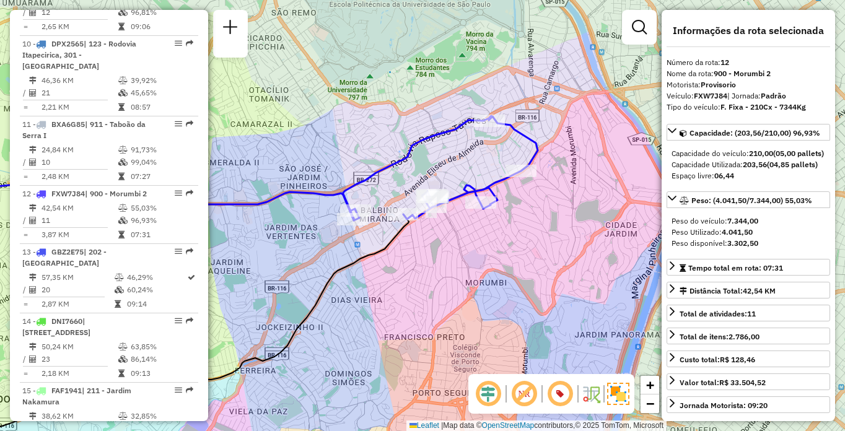
scroll to position [4355, 0]
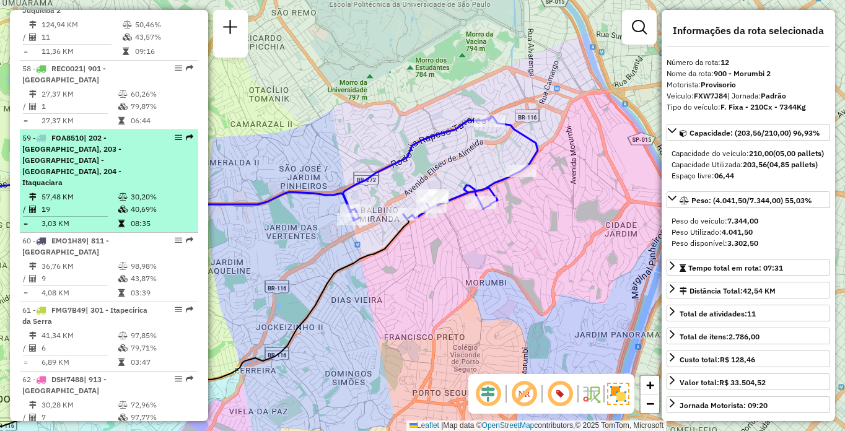
click at [115, 188] on div "59 - FOA8510 | 202 - Jardim Aracati, 203 - Embu Guaçu - Itararé, 204 - Itaquaci…" at bounding box center [87, 161] width 131 height 56
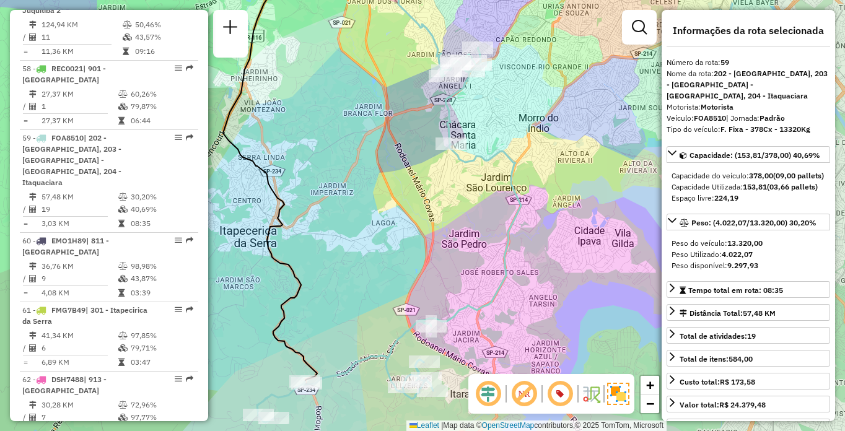
drag, startPoint x: 549, startPoint y: 259, endPoint x: 562, endPoint y: 235, distance: 27.1
click at [561, 235] on div "Janela de atendimento Grade de atendimento Capacidade Transportadoras Veículos …" at bounding box center [422, 215] width 845 height 431
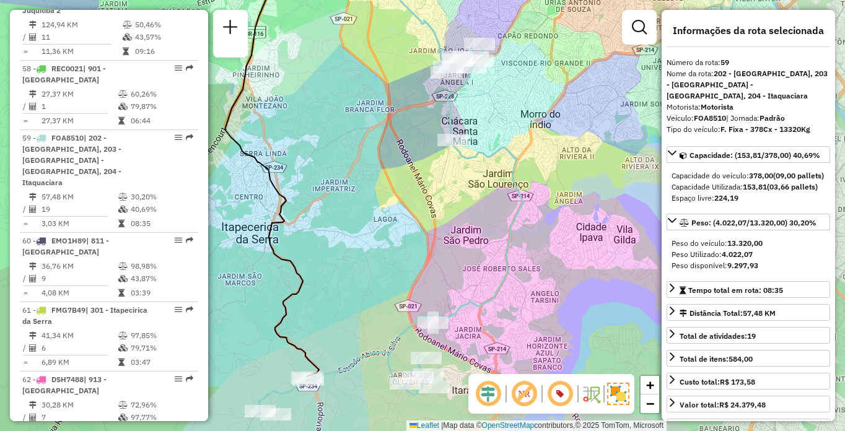
scroll to position [2227, 0]
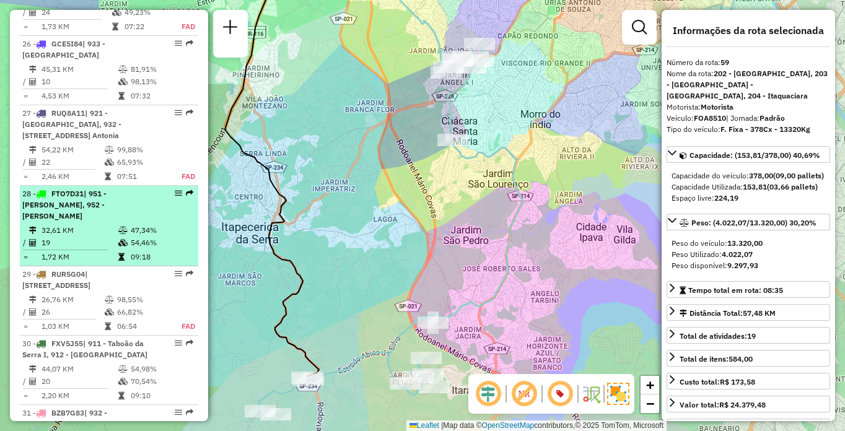
click at [101, 220] on span "| 951 - Giovane Gronchi, 952 - Patio Guida Caio" at bounding box center [64, 205] width 84 height 32
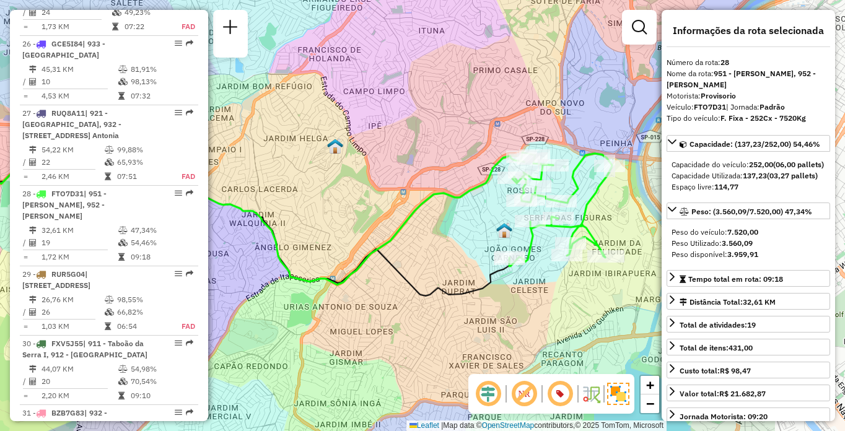
drag, startPoint x: 518, startPoint y: 224, endPoint x: 378, endPoint y: 235, distance: 140.4
click at [378, 235] on icon at bounding box center [224, 219] width 600 height 131
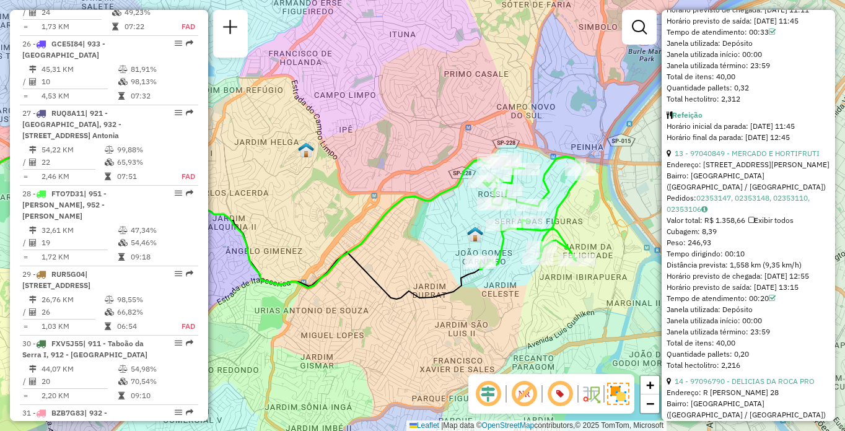
scroll to position [1661, 0]
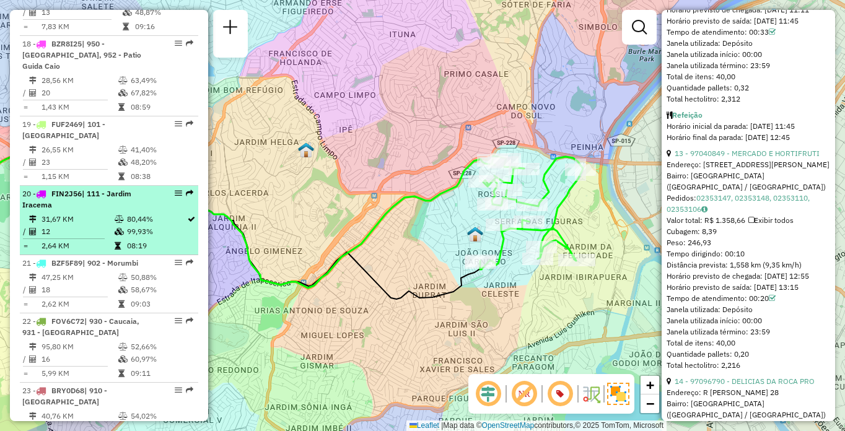
click at [92, 209] on span "| 111 - Jardim Iracema" at bounding box center [76, 199] width 109 height 20
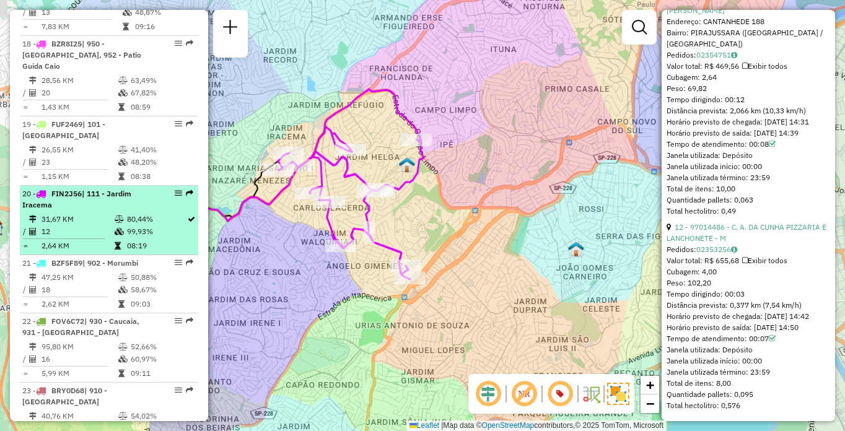
scroll to position [2790, 0]
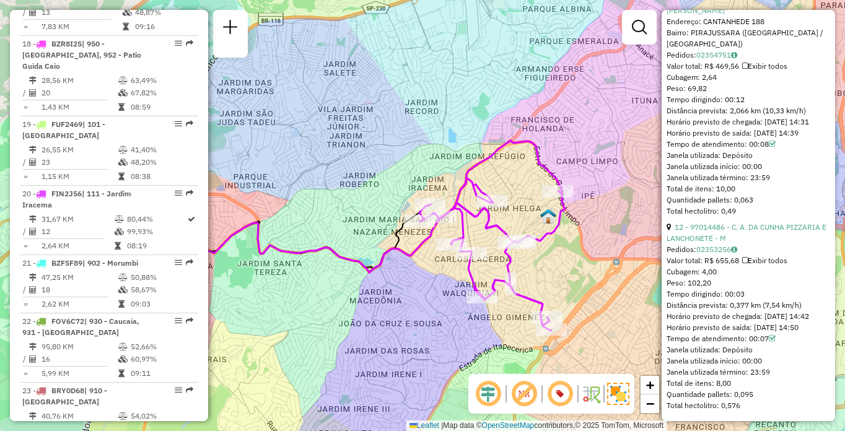
drag, startPoint x: 484, startPoint y: 305, endPoint x: 465, endPoint y: 312, distance: 20.6
click at [465, 312] on div "Janela de atendimento Grade de atendimento Capacidade Transportadoras Veículos …" at bounding box center [422, 215] width 845 height 431
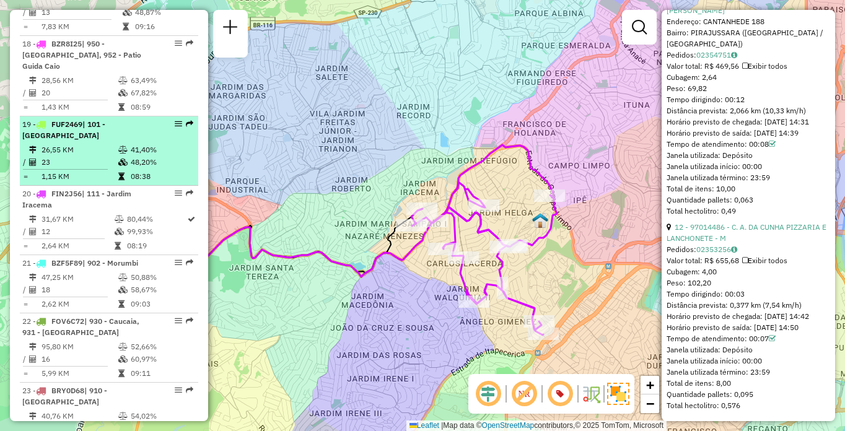
click at [109, 156] on td "26,55 KM" at bounding box center [79, 150] width 77 height 12
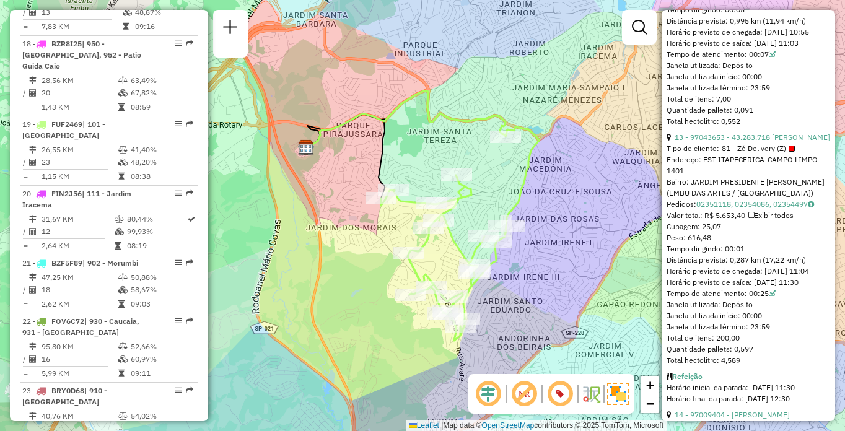
scroll to position [4355, 0]
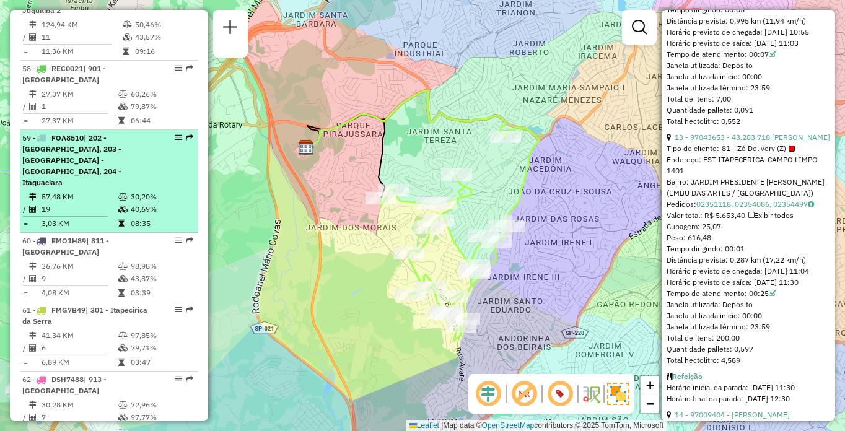
click at [101, 188] on div "59 - FOA8510 | 202 - Jardim Aracati, 203 - Embu Guaçu - Itararé, 204 - Itaquaci…" at bounding box center [87, 161] width 131 height 56
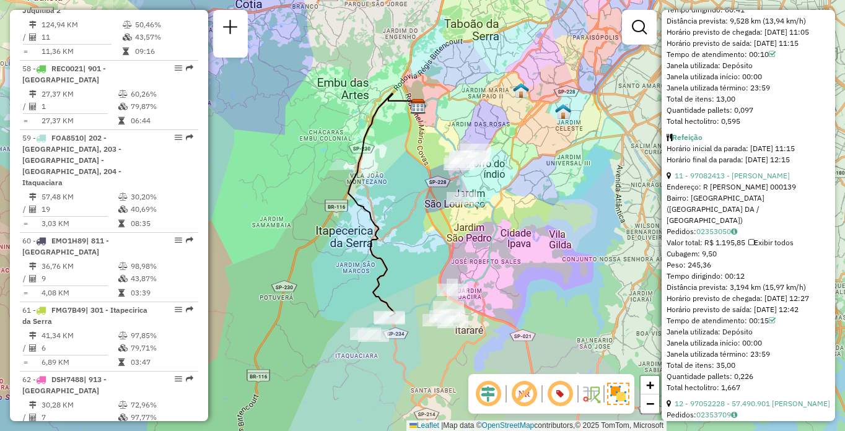
scroll to position [1661, 0]
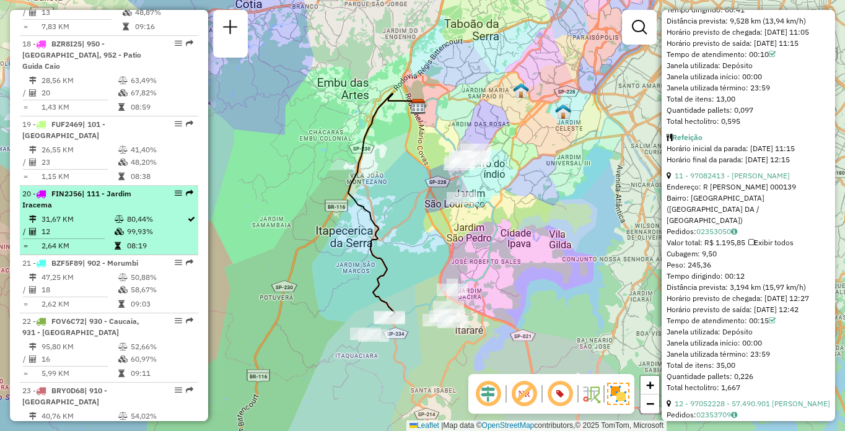
click at [138, 211] on div "20 - FIN2J56 | 111 - Jardim Iracema" at bounding box center [87, 199] width 131 height 22
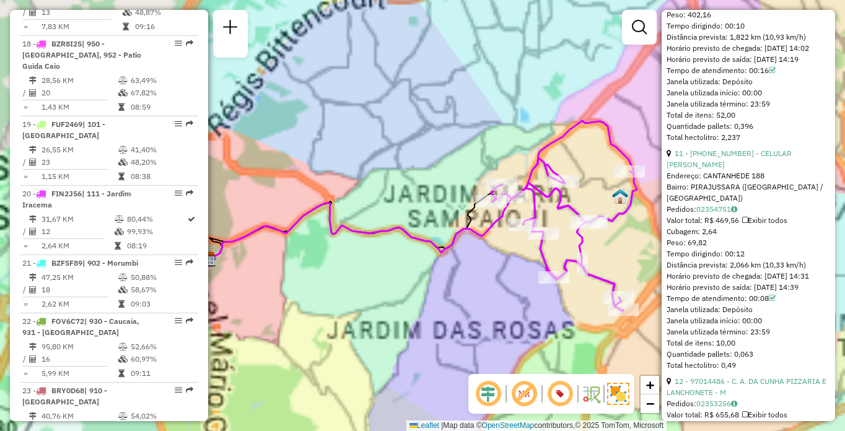
scroll to position [2602, 0]
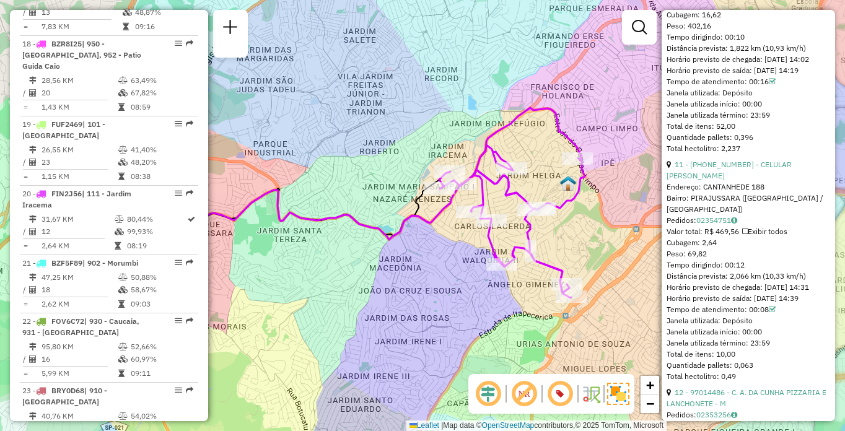
drag, startPoint x: 487, startPoint y: 330, endPoint x: 427, endPoint y: 314, distance: 62.8
click at [427, 314] on div "Janela de atendimento Grade de atendimento Capacidade Transportadoras Veículos …" at bounding box center [422, 215] width 845 height 431
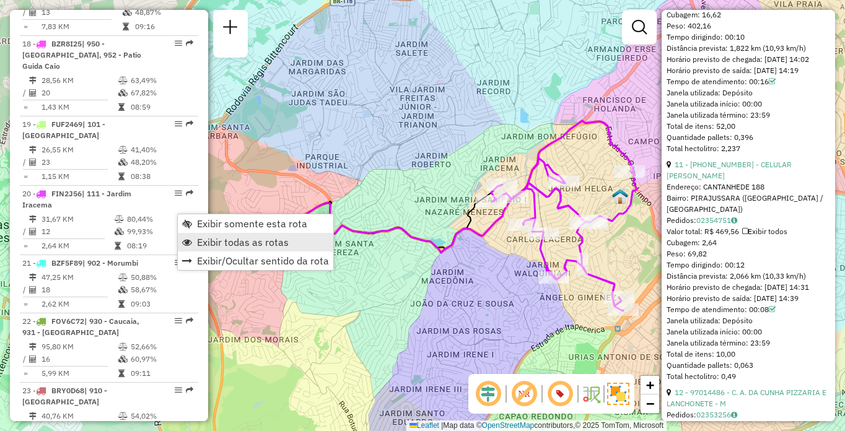
click at [243, 249] on link "Exibir todas as rotas" at bounding box center [255, 242] width 155 height 19
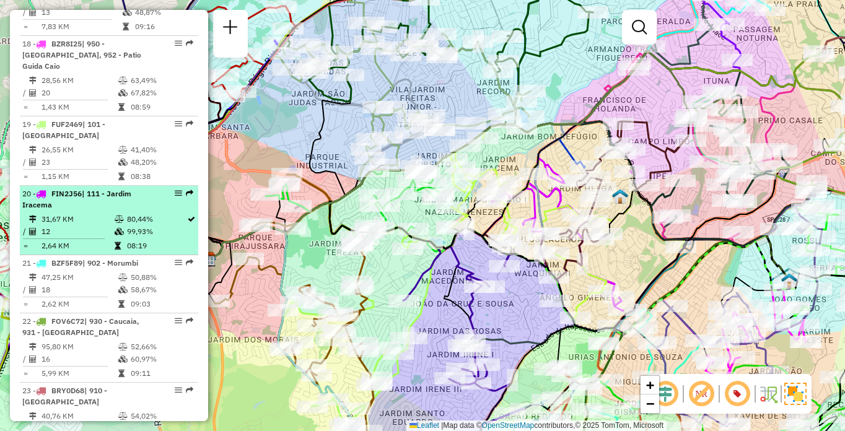
select select "**********"
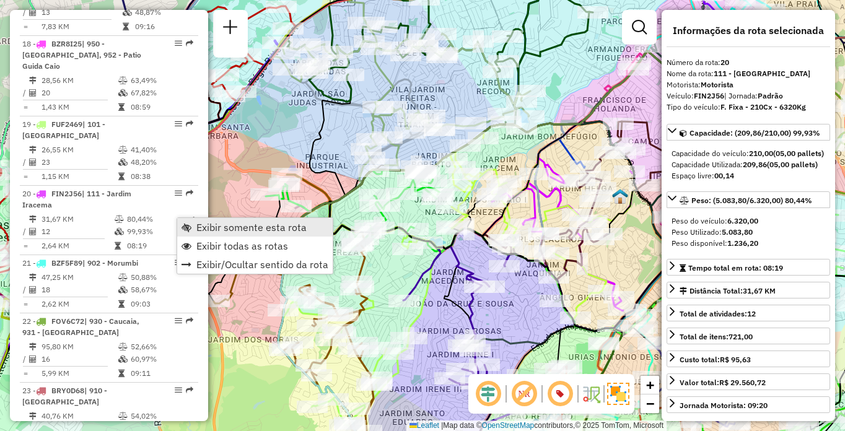
click at [246, 231] on span "Exibir somente esta rota" at bounding box center [251, 227] width 110 height 10
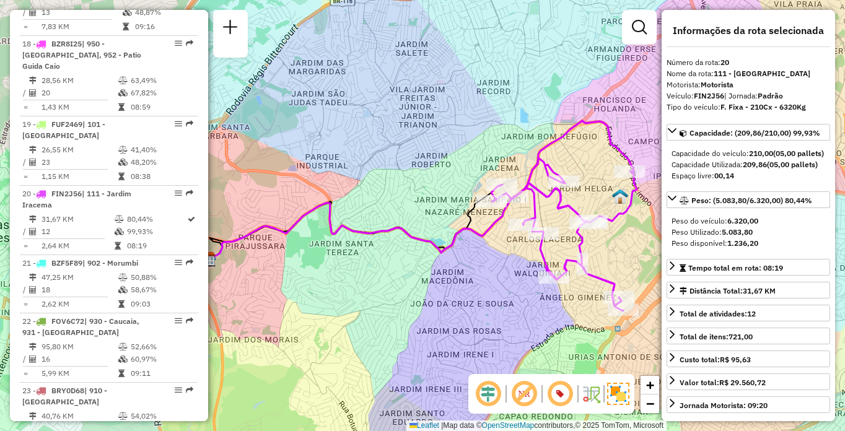
scroll to position [784, 0]
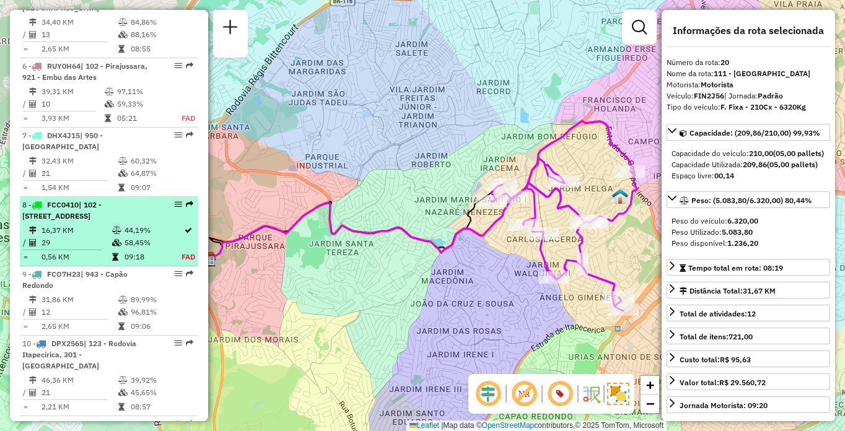
click at [102, 220] on span "| 102 - Pirajussara, 103 - Vila Regina, 911 - Taboão da Serra I" at bounding box center [61, 210] width 79 height 20
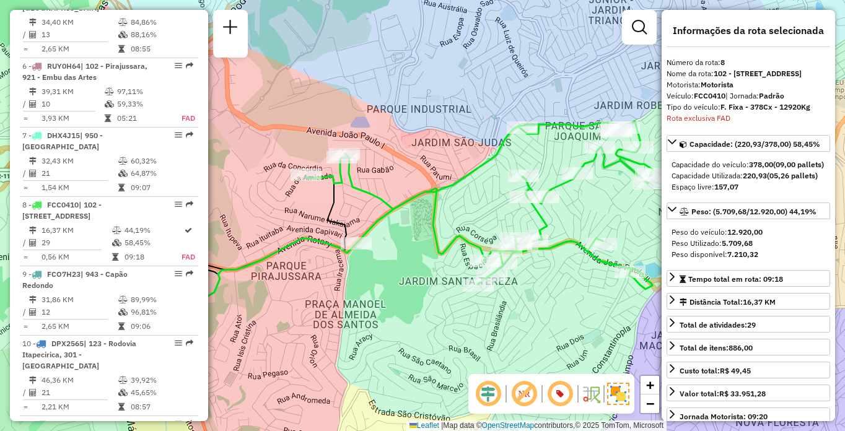
scroll to position [982, 0]
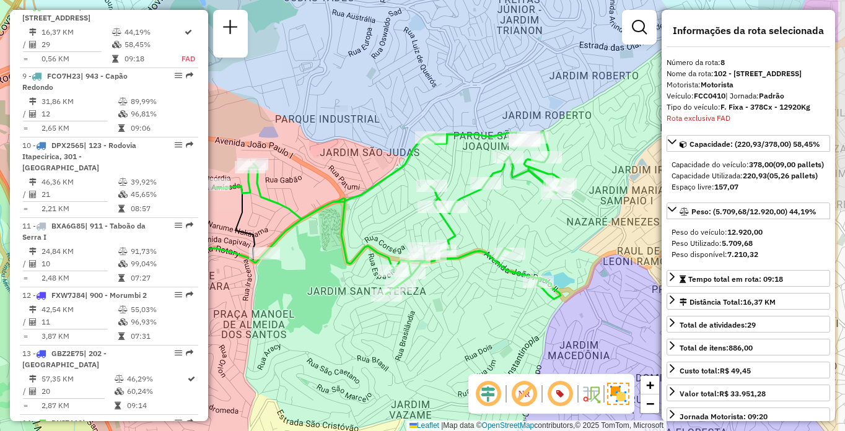
drag, startPoint x: 599, startPoint y: 296, endPoint x: 506, endPoint y: 306, distance: 94.0
click at [506, 306] on div "Janela de atendimento Grade de atendimento Capacidade Transportadoras Veículos …" at bounding box center [422, 215] width 845 height 431
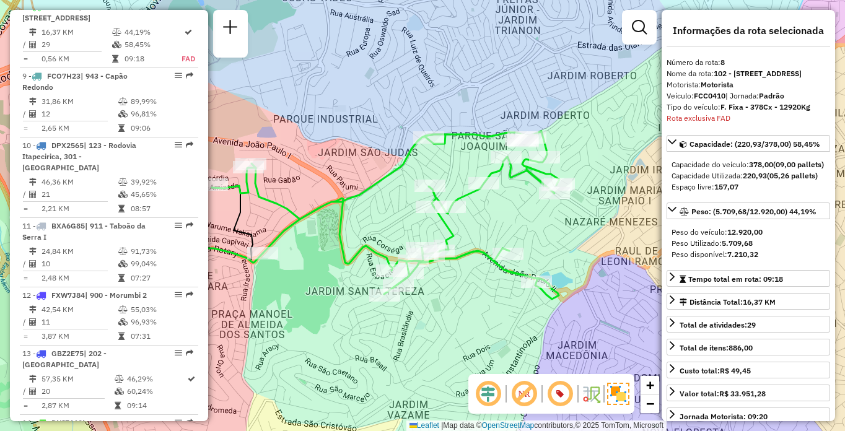
scroll to position [645, 0]
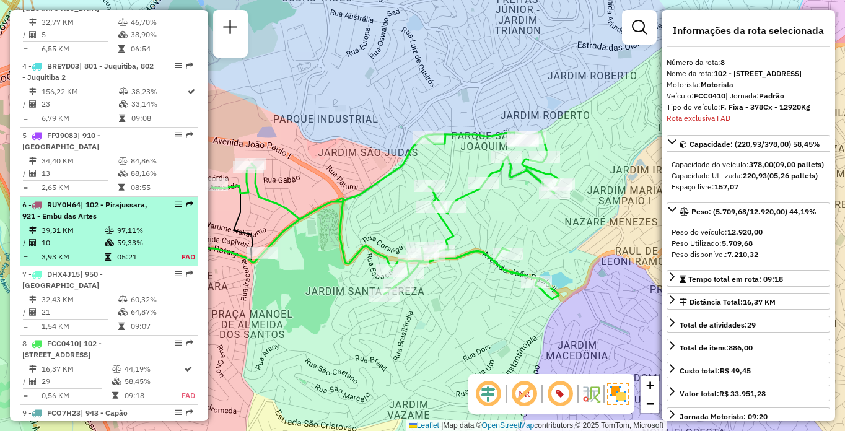
click at [154, 249] on td "59,33%" at bounding box center [141, 243] width 51 height 12
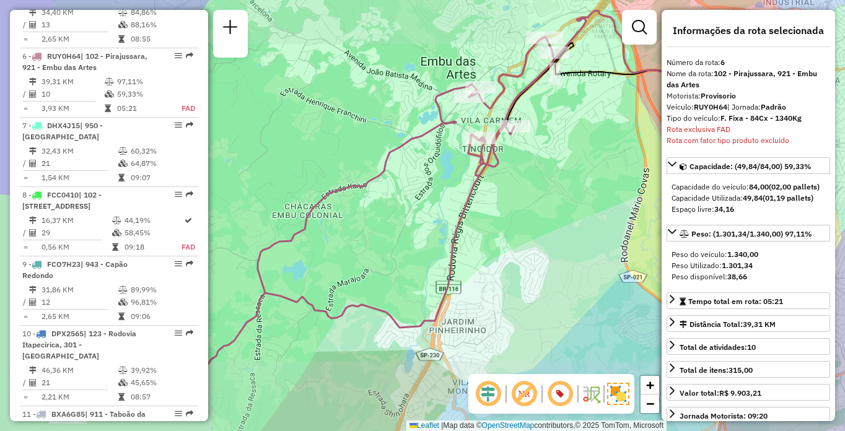
scroll to position [843, 0]
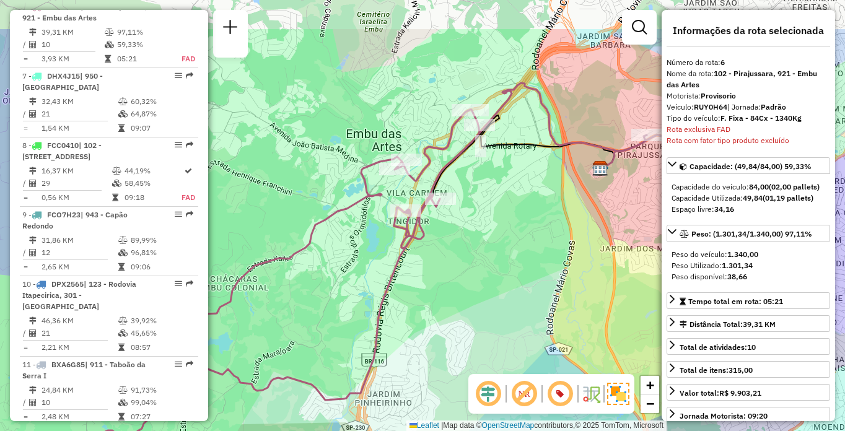
drag, startPoint x: 569, startPoint y: 201, endPoint x: 490, endPoint y: 276, distance: 108.2
click at [494, 278] on div "Janela de atendimento Grade de atendimento Capacidade Transportadoras Veículos …" at bounding box center [422, 215] width 845 height 431
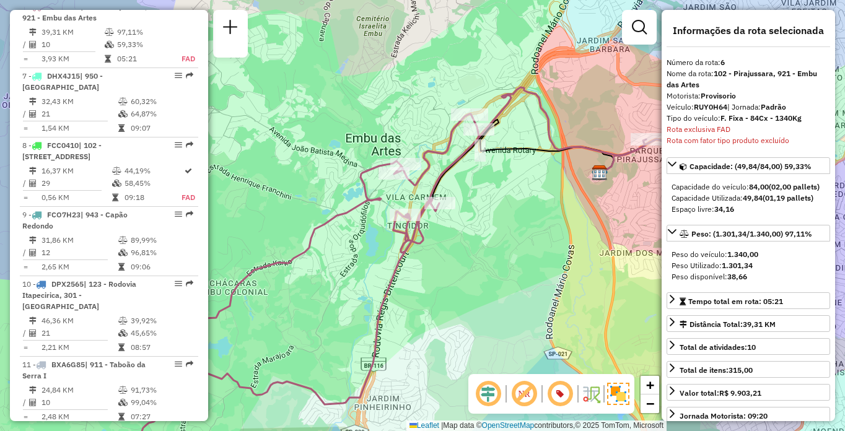
scroll to position [4066, 0]
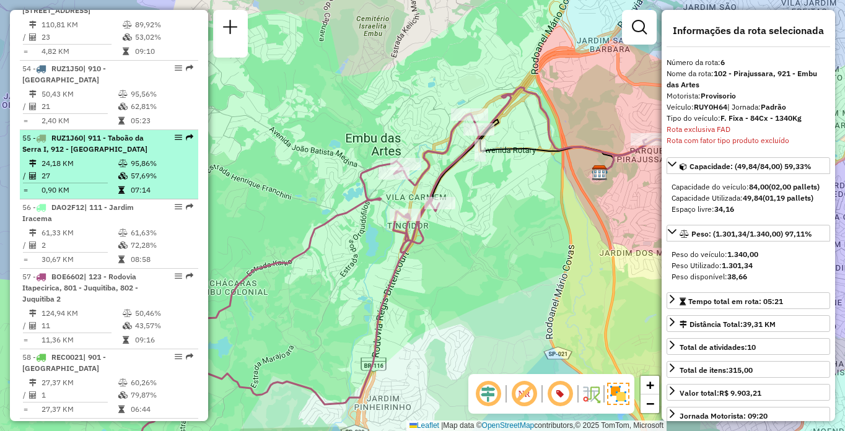
click at [83, 182] on td "27" at bounding box center [79, 176] width 77 height 12
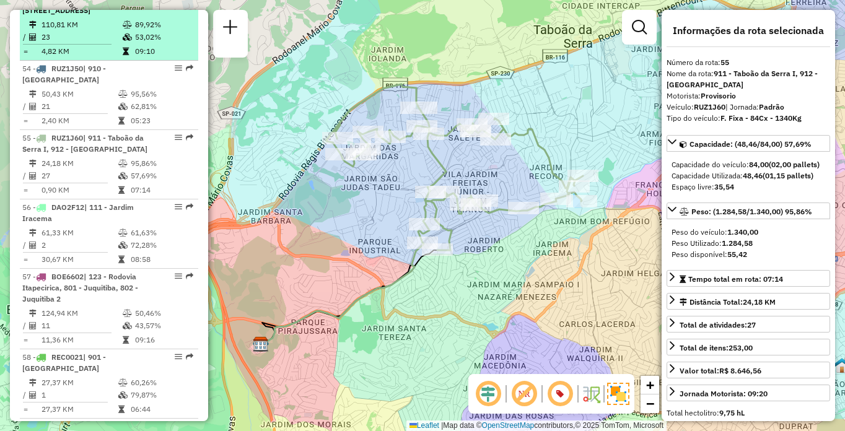
click at [99, 16] on div "53 - RUZ1J59 | 930 - Caucaia, 931 - Centro de Cotia, 932 - Jardim Passárgada" at bounding box center [87, 5] width 131 height 22
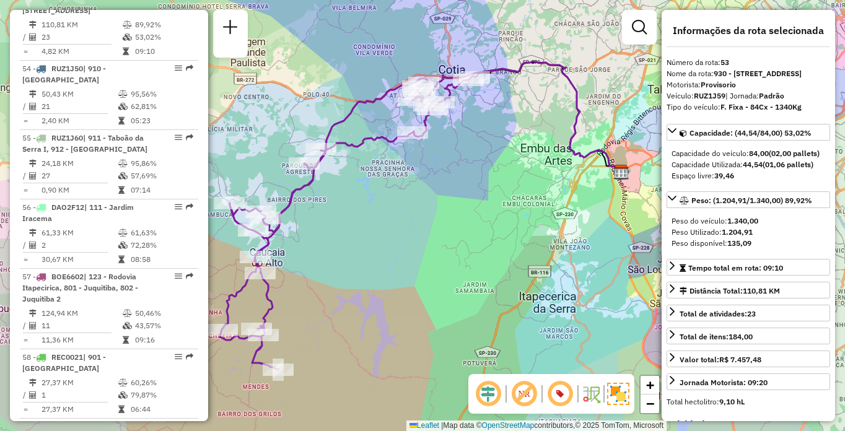
scroll to position [2146, 0]
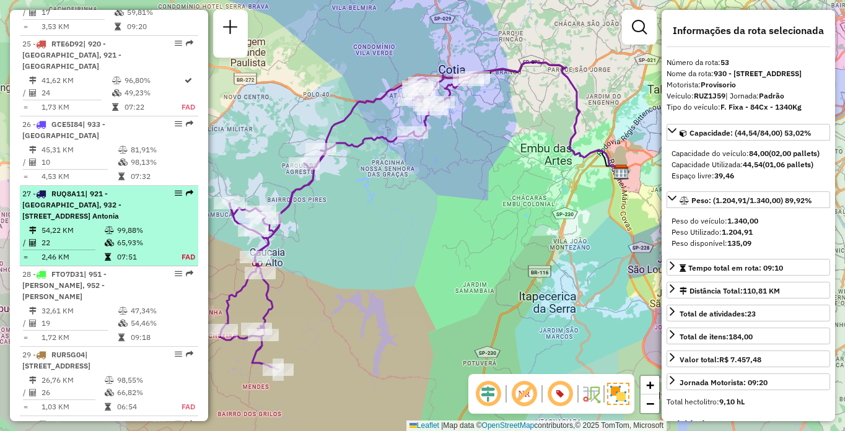
click at [107, 222] on div "27 - RUQ8A11 | 921 - Embu das Artes, 932 - Jardim Passárgada, 933 - Vila Santo …" at bounding box center [87, 204] width 131 height 33
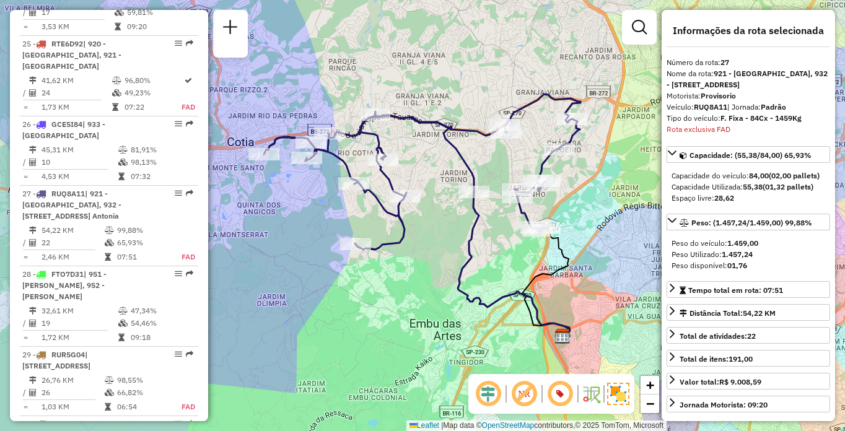
scroll to position [2345, 0]
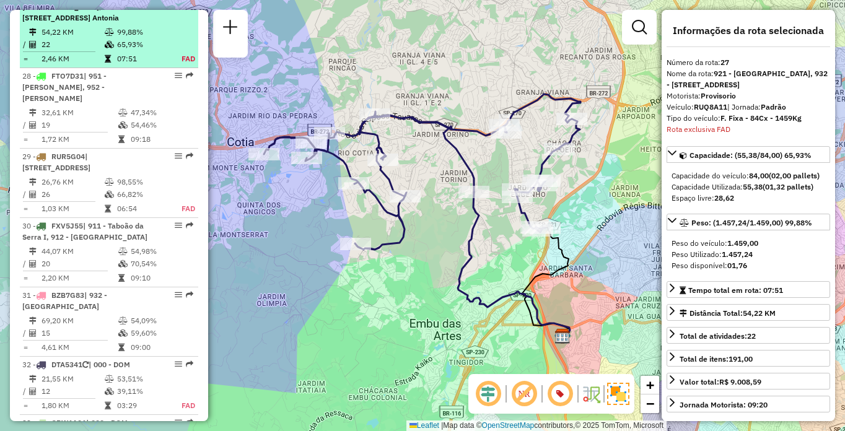
click at [137, 51] on td "65,93%" at bounding box center [141, 44] width 51 height 12
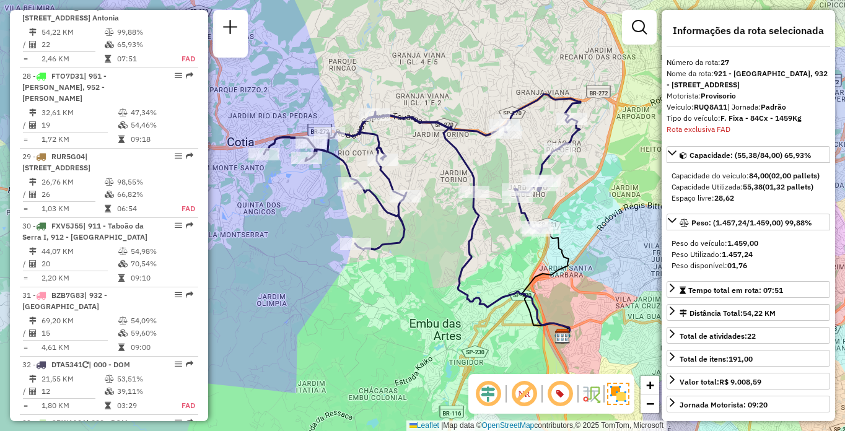
scroll to position [3997, 0]
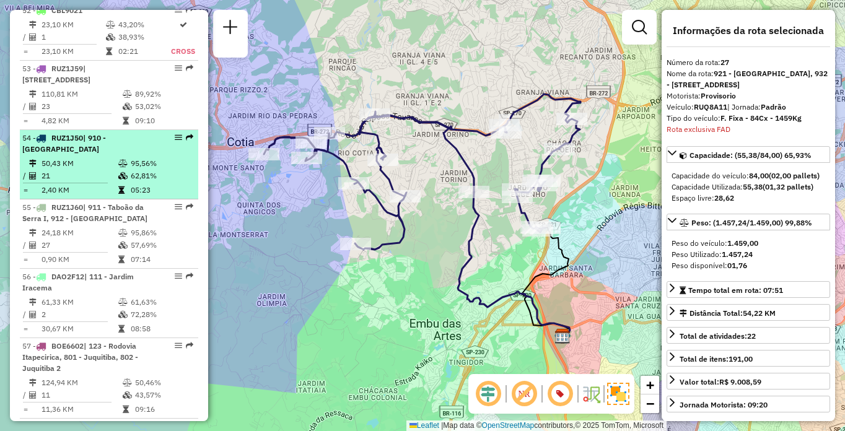
click at [120, 194] on icon at bounding box center [121, 189] width 6 height 7
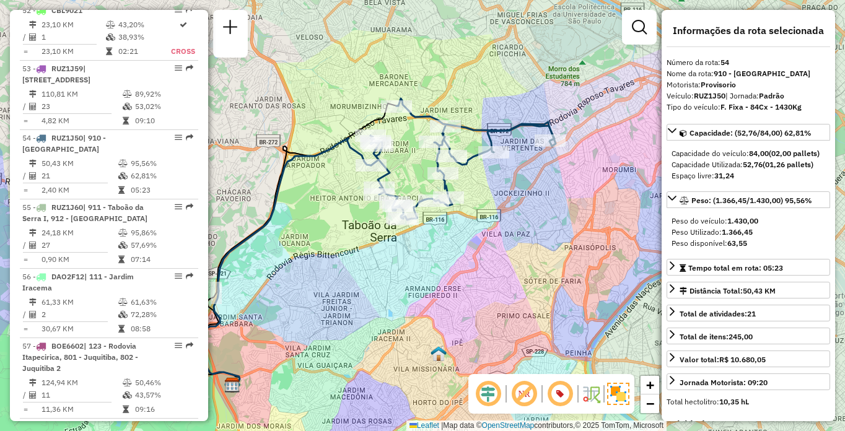
drag, startPoint x: 473, startPoint y: 259, endPoint x: 460, endPoint y: 266, distance: 14.1
click at [460, 266] on div "Janela de atendimento Grade de atendimento Capacidade Transportadoras Veículos …" at bounding box center [422, 215] width 845 height 431
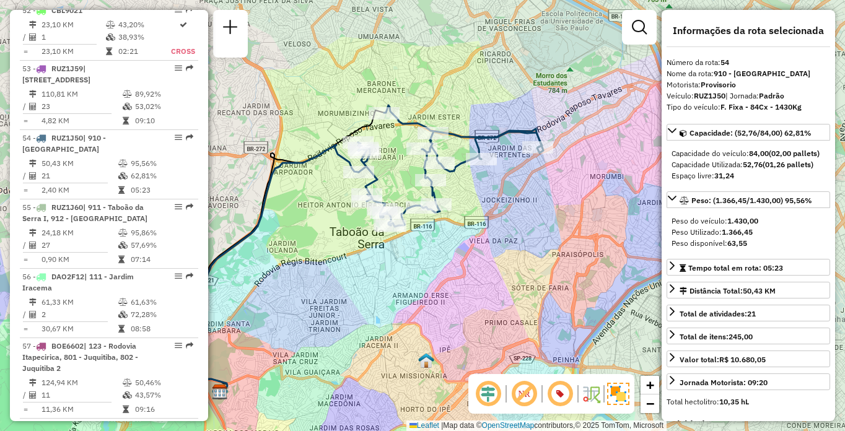
scroll to position [2296, 0]
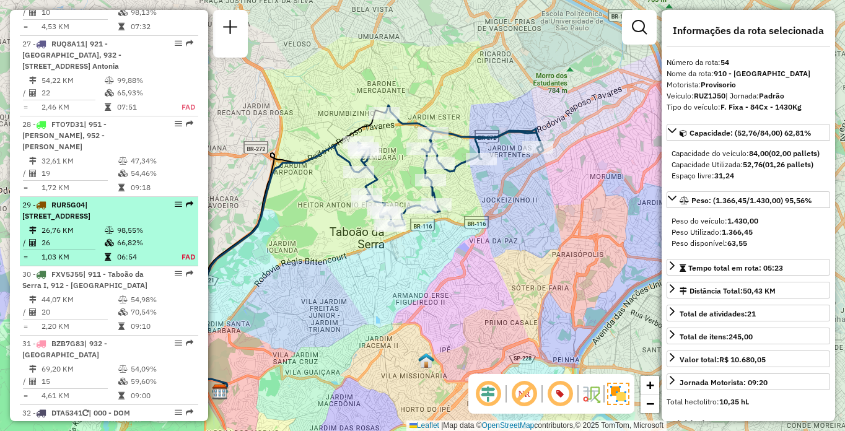
click at [104, 222] on div "29 - RUR5G04 | 100 - Santo Eduardo, 101 - Jardim Taima, 102 - Pirajussara, 103 …" at bounding box center [87, 210] width 131 height 22
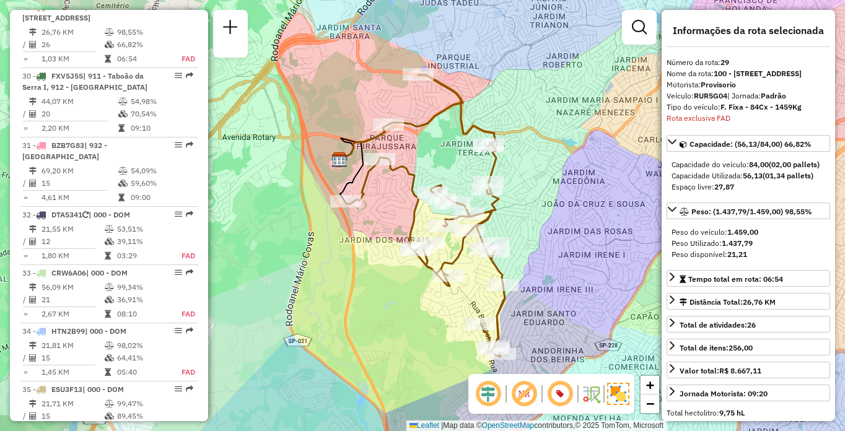
scroll to position [2008, 0]
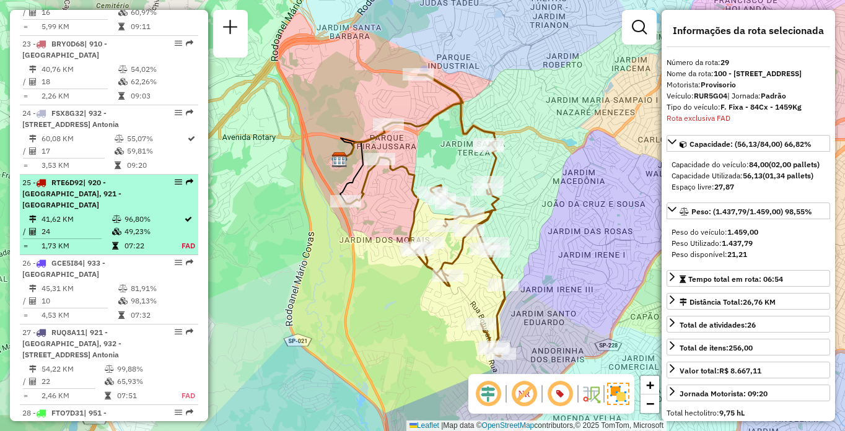
click at [107, 225] on td "41,62 KM" at bounding box center [76, 219] width 71 height 12
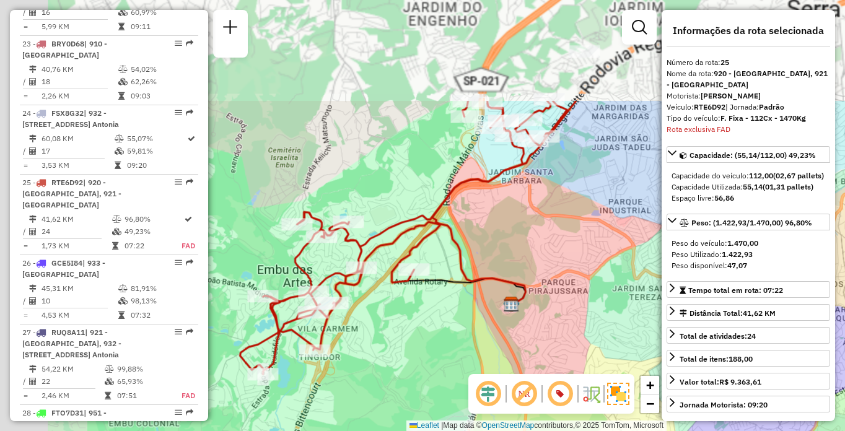
scroll to position [2206, 0]
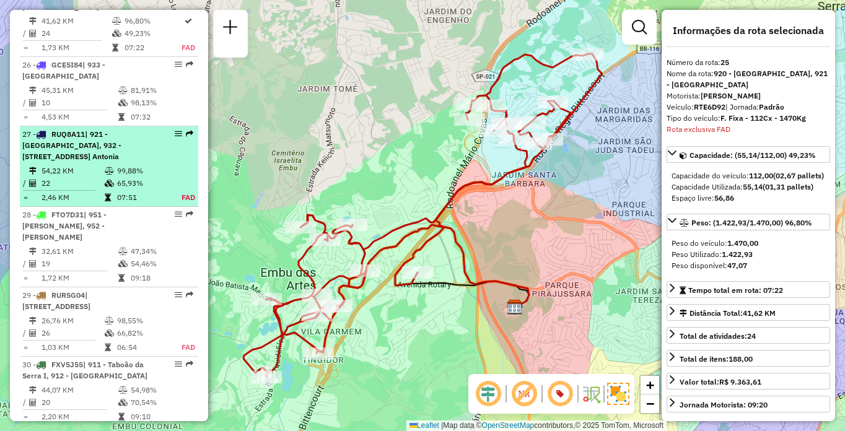
click at [79, 177] on td "54,22 KM" at bounding box center [72, 171] width 63 height 12
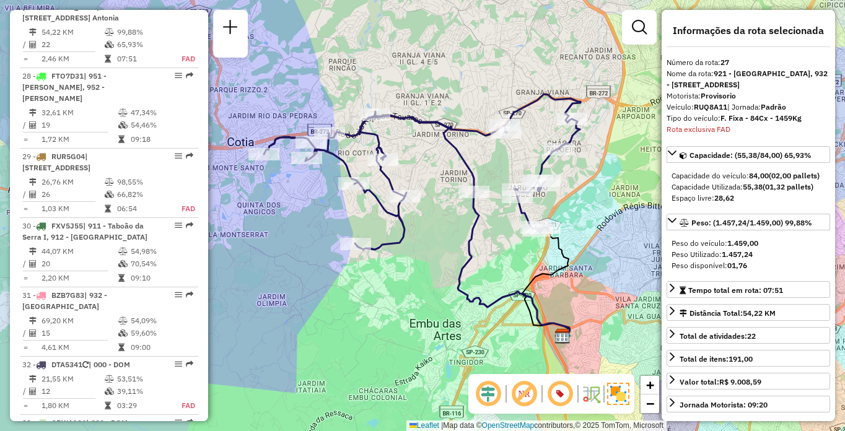
scroll to position [2008, 0]
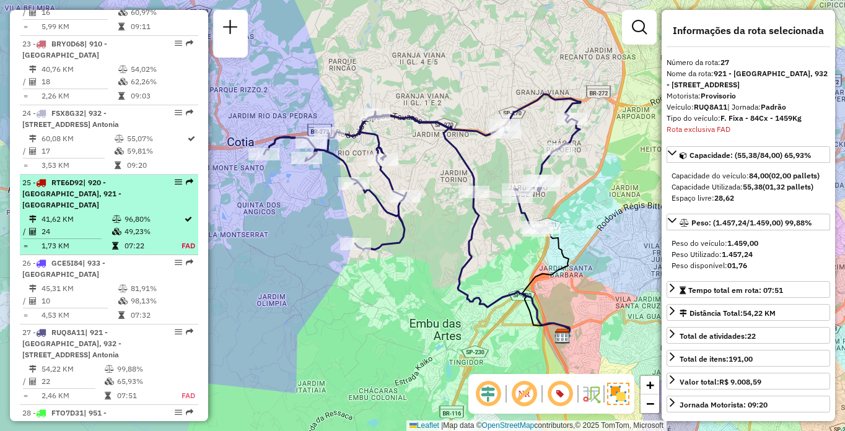
click at [85, 209] on span "| 920 - Parque Paulista, 921 - Embu das Artes" at bounding box center [71, 194] width 99 height 32
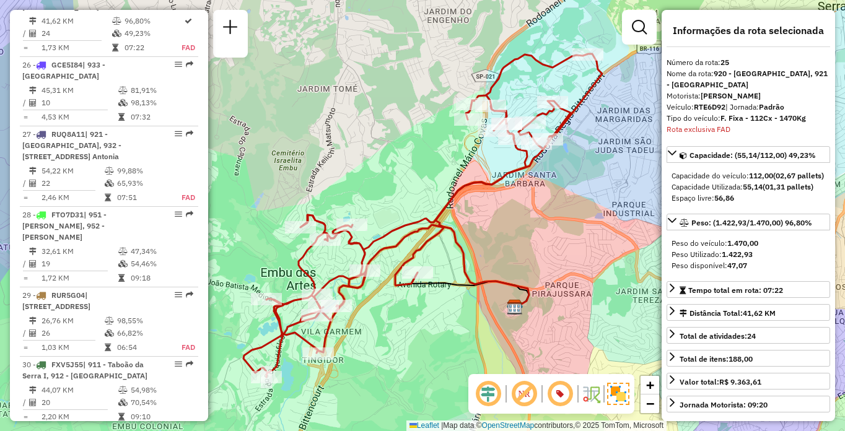
scroll to position [1661, 0]
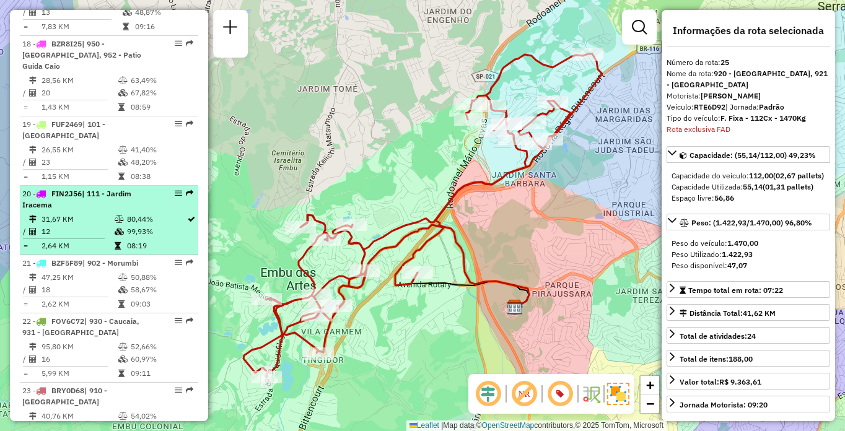
click at [97, 225] on td "31,67 KM" at bounding box center [77, 219] width 73 height 12
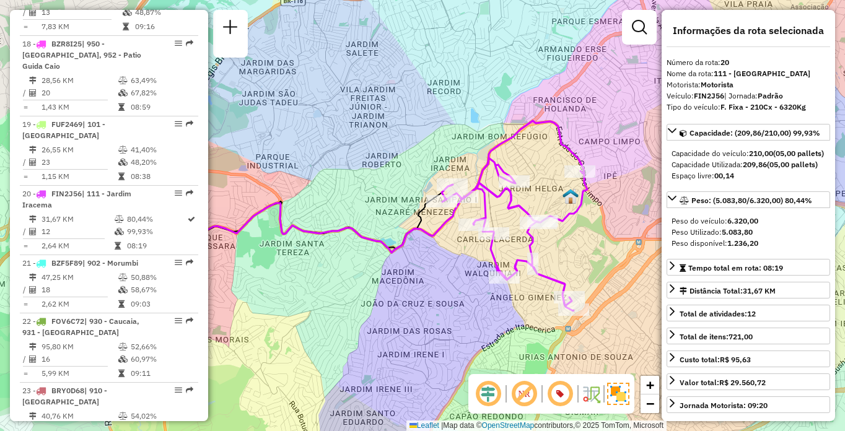
drag, startPoint x: 502, startPoint y: 315, endPoint x: 466, endPoint y: 315, distance: 35.9
click at [466, 315] on div "Janela de atendimento Grade de atendimento Capacidade Transportadoras Veículos …" at bounding box center [422, 215] width 845 height 431
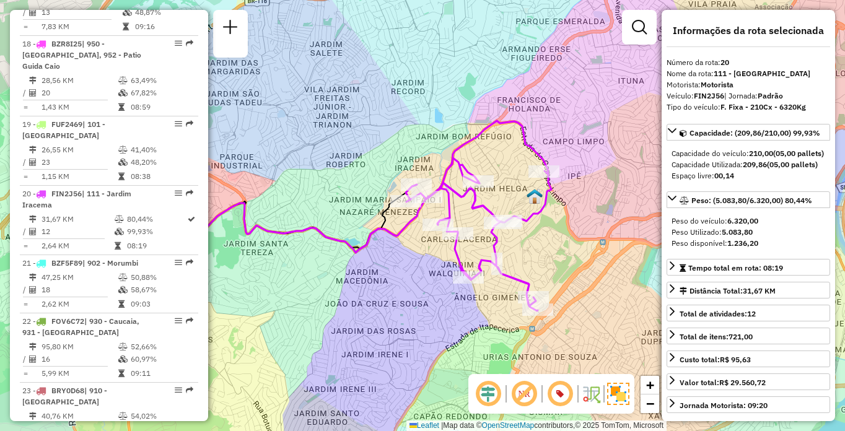
scroll to position [3997, 0]
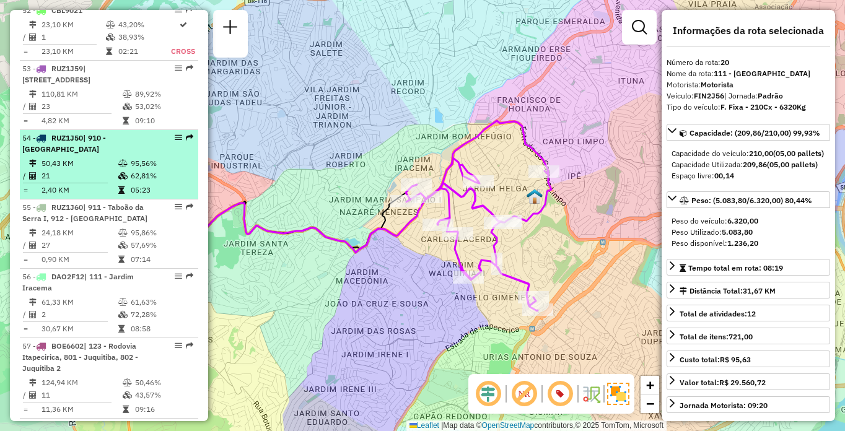
click at [132, 155] on div "54 - RUZ1J50 | 910 - Parque Ipê" at bounding box center [87, 144] width 131 height 22
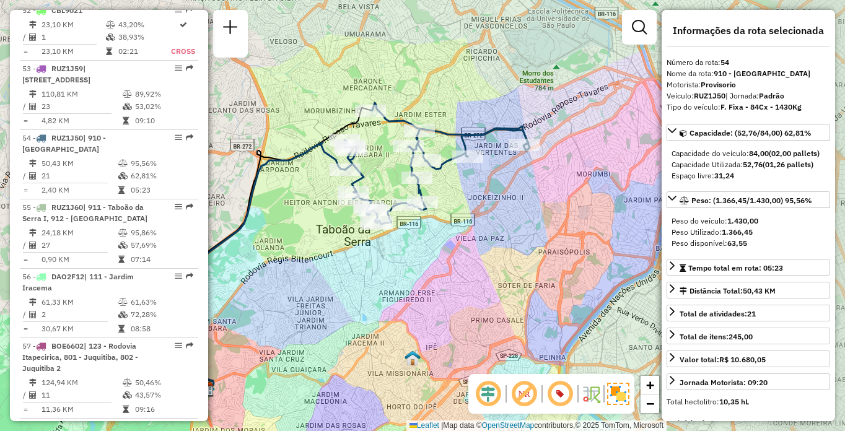
drag, startPoint x: 590, startPoint y: 274, endPoint x: 512, endPoint y: 305, distance: 84.8
click at [512, 305] on div "Janela de atendimento Grade de atendimento Capacidade Transportadoras Veículos …" at bounding box center [422, 215] width 845 height 431
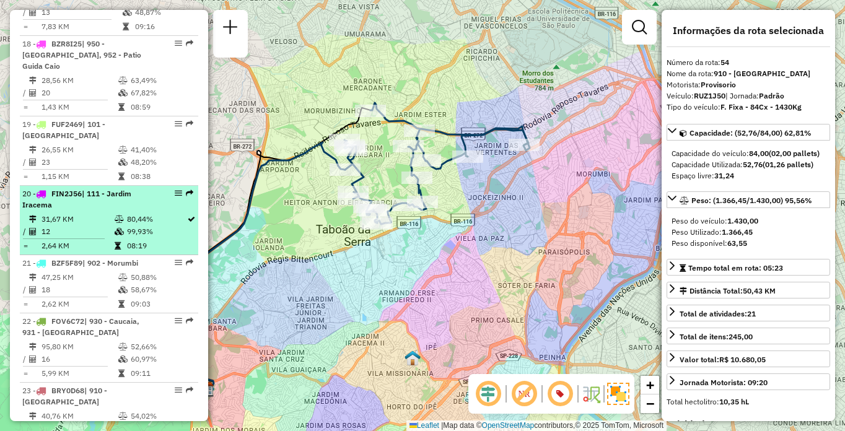
click at [97, 238] on td "12" at bounding box center [77, 231] width 73 height 12
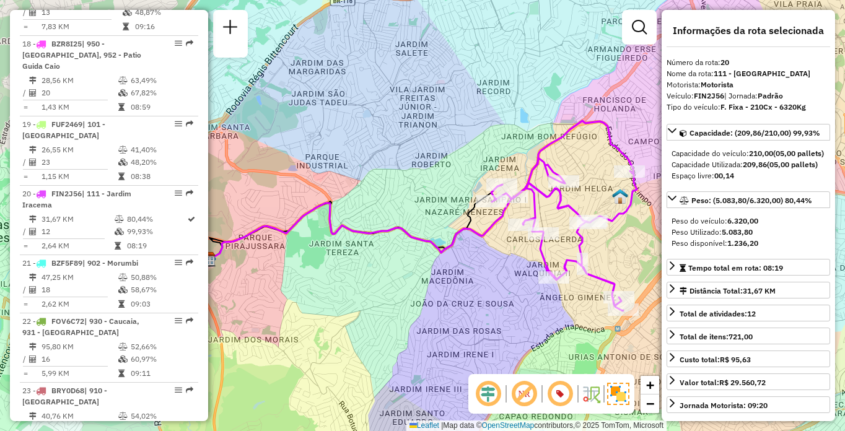
scroll to position [1014, 0]
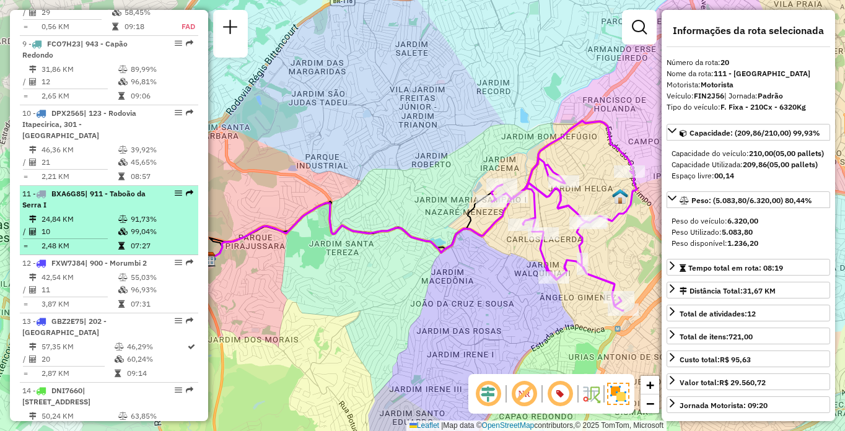
click at [146, 234] on li "11 - BXA6G85 | 911 - Taboão da Serra I 24,84 KM 91,73% / 10 99,04% = 2,48 KM 07…" at bounding box center [109, 220] width 178 height 69
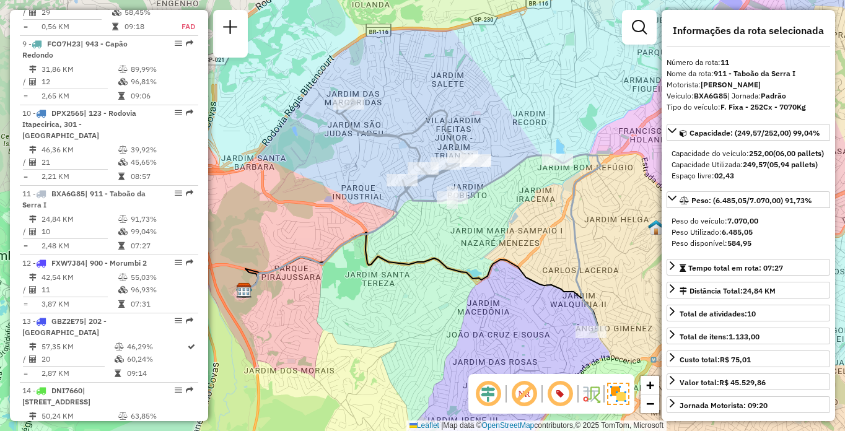
scroll to position [1730, 0]
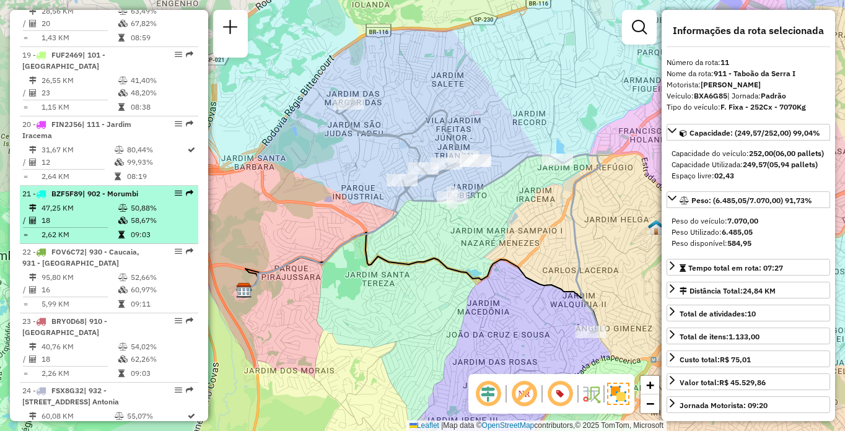
click at [113, 214] on td "47,25 KM" at bounding box center [79, 208] width 77 height 12
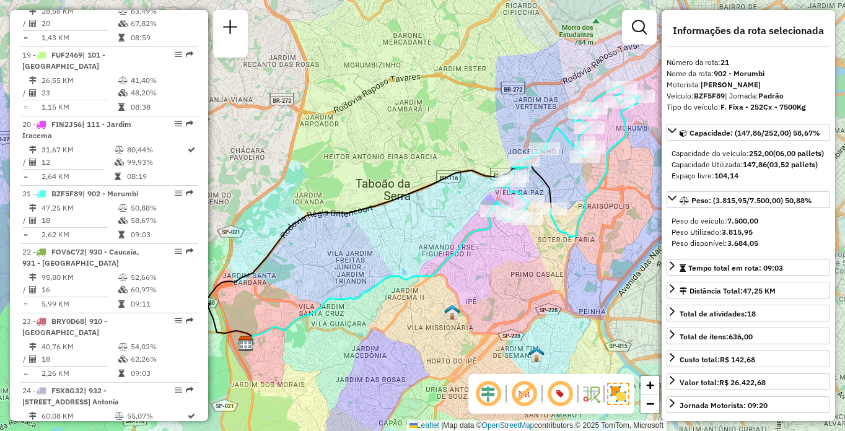
scroll to position [4285, 0]
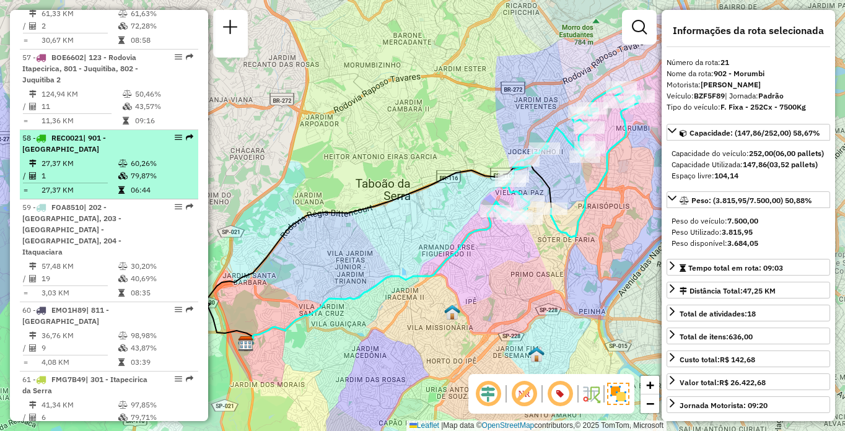
click at [136, 155] on div "58 - REC0021 | 901 - Jardim Palmas" at bounding box center [87, 144] width 131 height 22
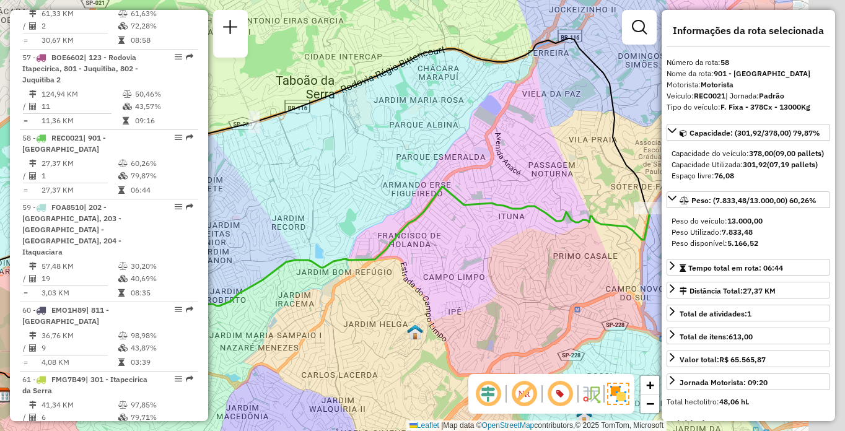
drag, startPoint x: 590, startPoint y: 310, endPoint x: 395, endPoint y: 313, distance: 195.1
click at [395, 313] on div "Janela de atendimento Grade de atendimento Capacidade Transportadoras Veículos …" at bounding box center [422, 215] width 845 height 431
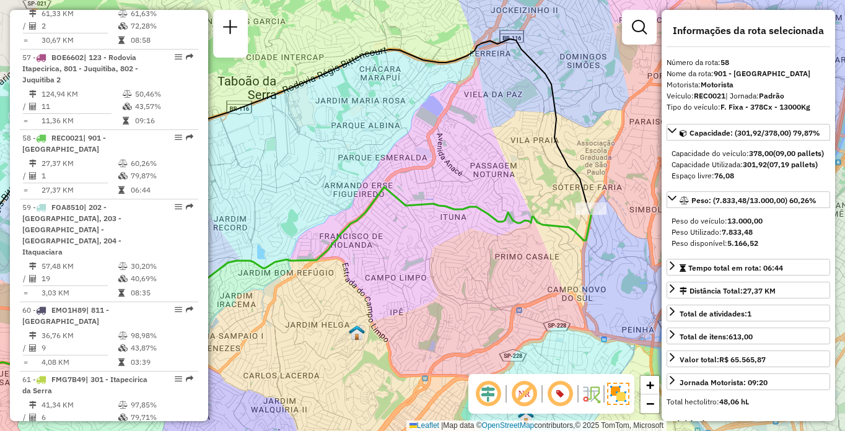
scroll to position [2446, 0]
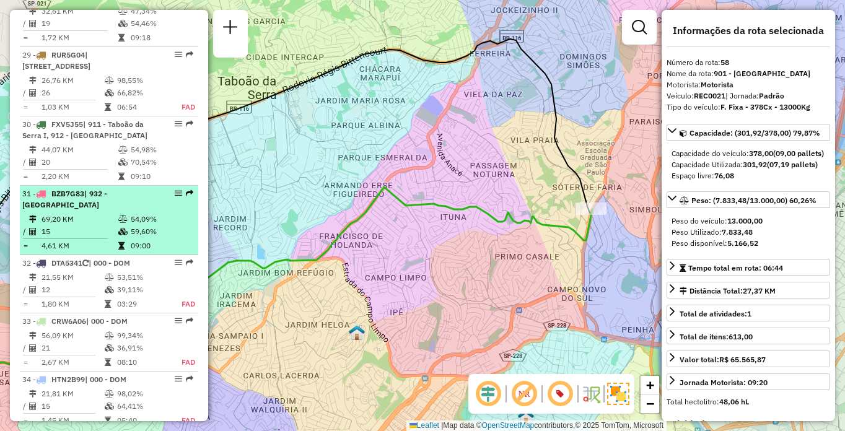
click at [96, 252] on td "4,61 KM" at bounding box center [79, 246] width 77 height 12
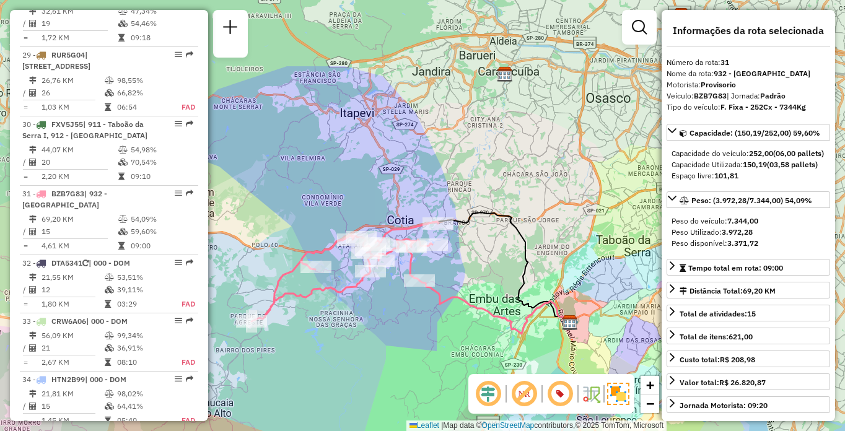
scroll to position [1927, 0]
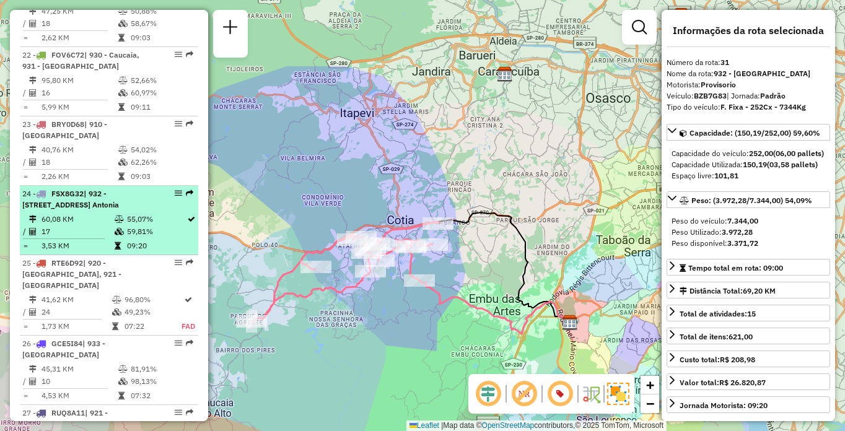
click at [111, 211] on div "24 - FSX8G32 | 932 - Jardim Passárgada, 933 - Vila Santo Antonia" at bounding box center [87, 199] width 131 height 22
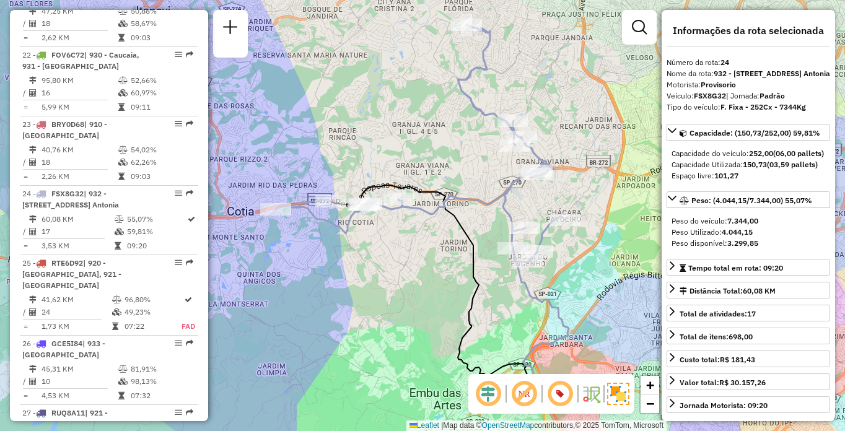
scroll to position [934, 0]
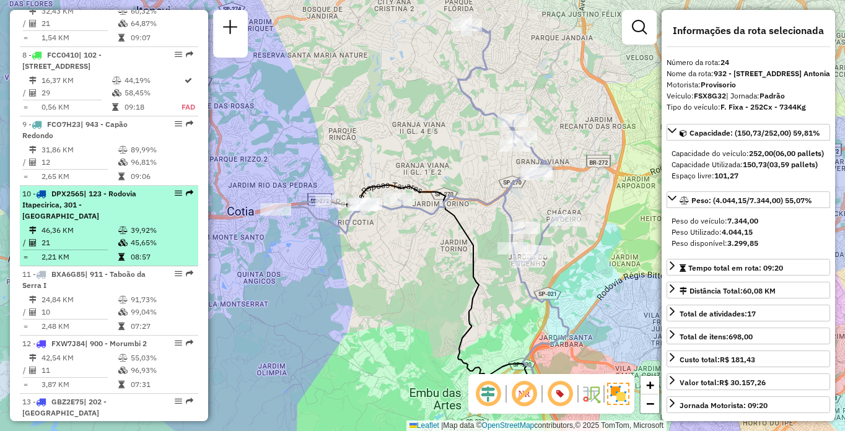
click at [102, 222] on div "10 - DPX2565 | 123 - Rodovia Itapecirica, 301 - Itapecirica da Serra" at bounding box center [87, 204] width 131 height 33
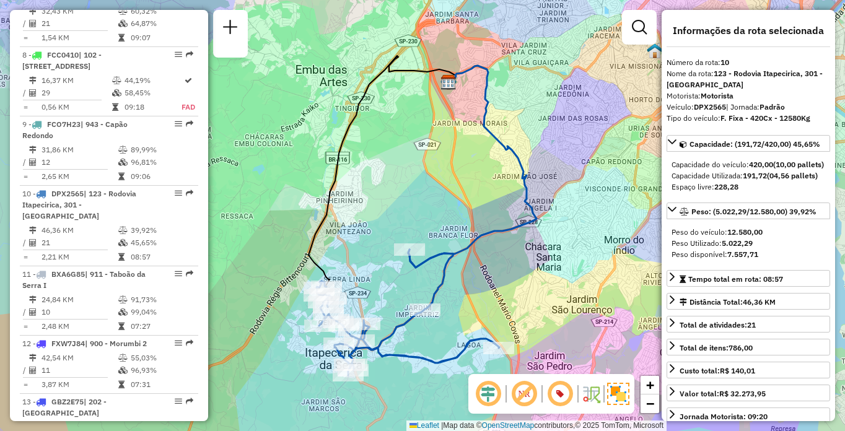
scroll to position [1730, 0]
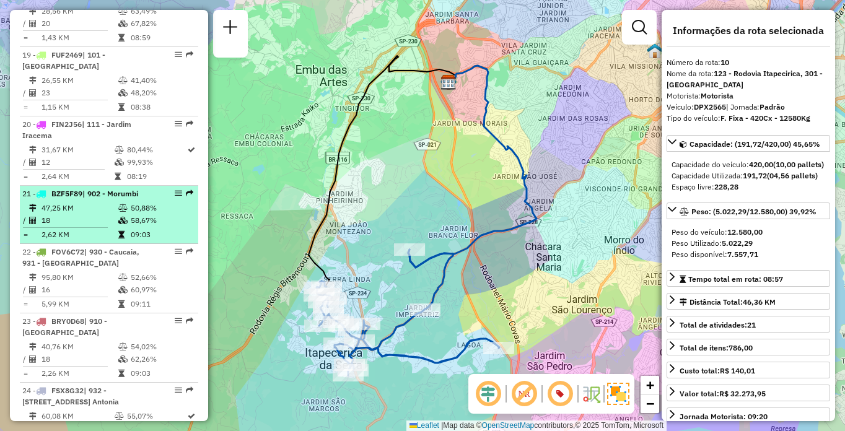
click at [116, 223] on li "21 - BZF5F89 | 902 - Morumbi 47,25 KM 50,88% / 18 58,67% = 2,62 KM 09:03" at bounding box center [109, 215] width 178 height 58
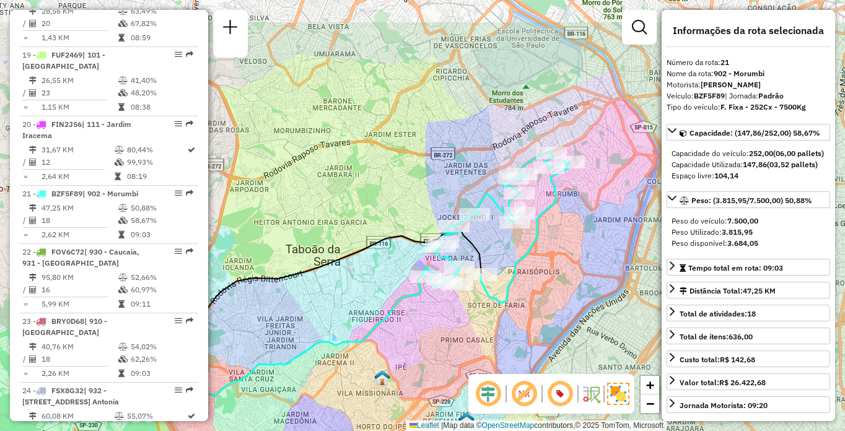
drag, startPoint x: 550, startPoint y: 180, endPoint x: 480, endPoint y: 246, distance: 96.4
click at [480, 246] on icon at bounding box center [308, 321] width 346 height 180
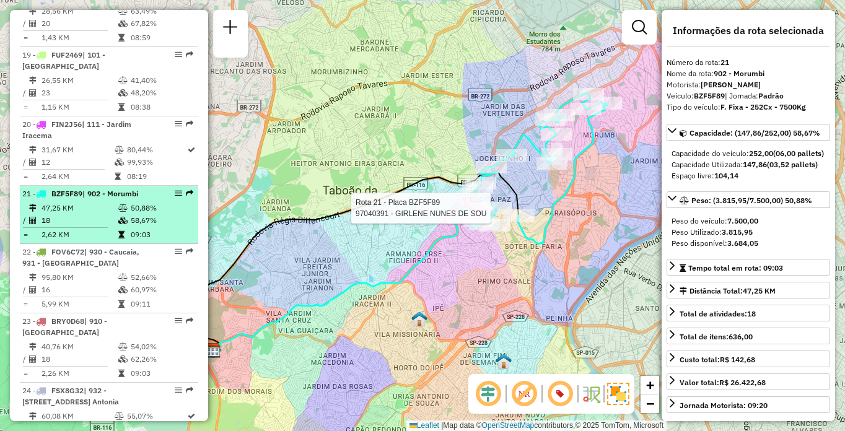
click at [85, 199] on div "21 - BZF5F89 | 902 - Morumbi" at bounding box center [87, 193] width 131 height 11
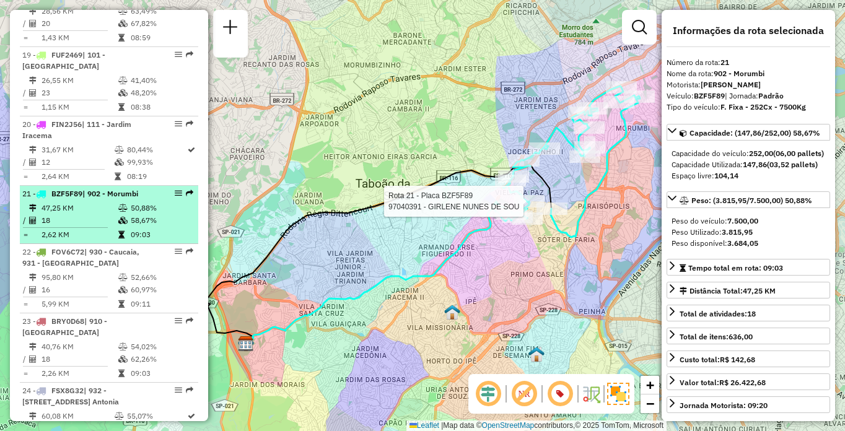
click at [113, 227] on td "18" at bounding box center [79, 220] width 77 height 12
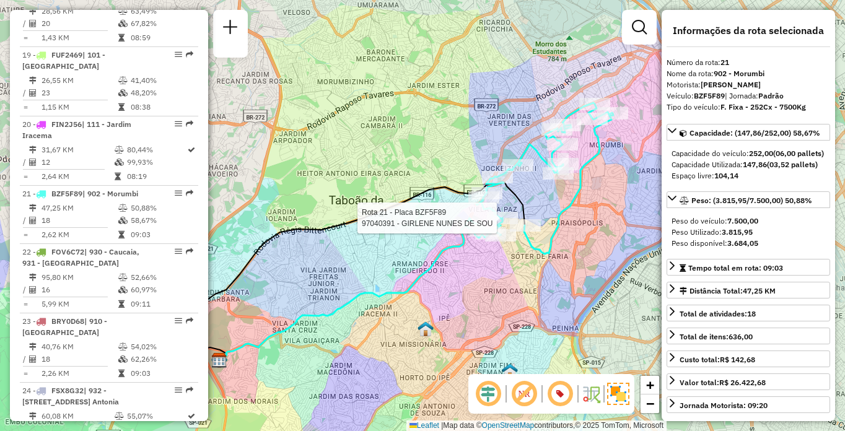
drag, startPoint x: 582, startPoint y: 242, endPoint x: 503, endPoint y: 294, distance: 94.6
click at [503, 294] on div "Rota 21 - Placa BZF5F89 97040391 - GIRLENE NUNES DE SOU Janela de atendimento G…" at bounding box center [422, 215] width 845 height 431
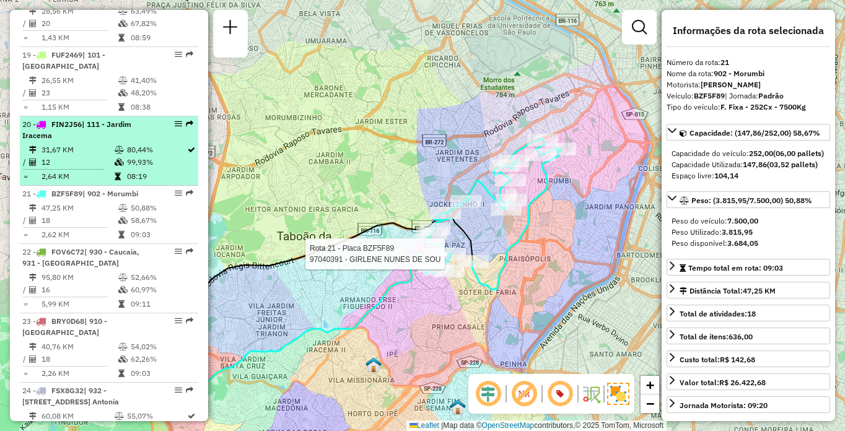
click at [86, 141] on div "20 - FIN2J56 | 111 - Jardim Iracema" at bounding box center [87, 130] width 131 height 22
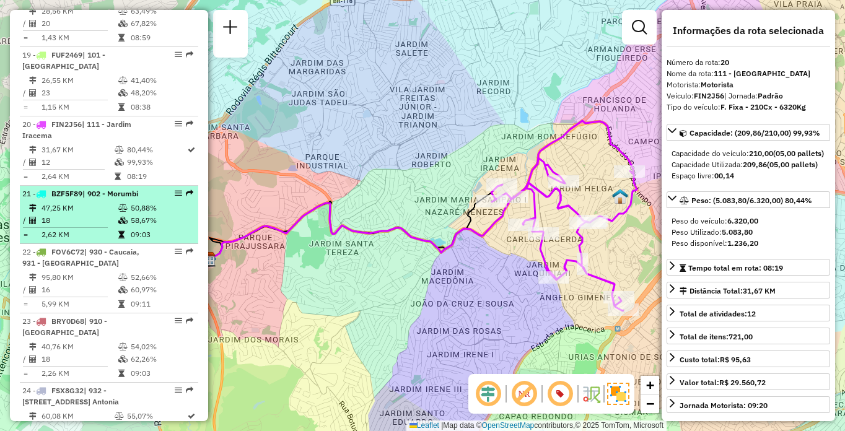
click at [87, 214] on td "47,25 KM" at bounding box center [79, 208] width 77 height 12
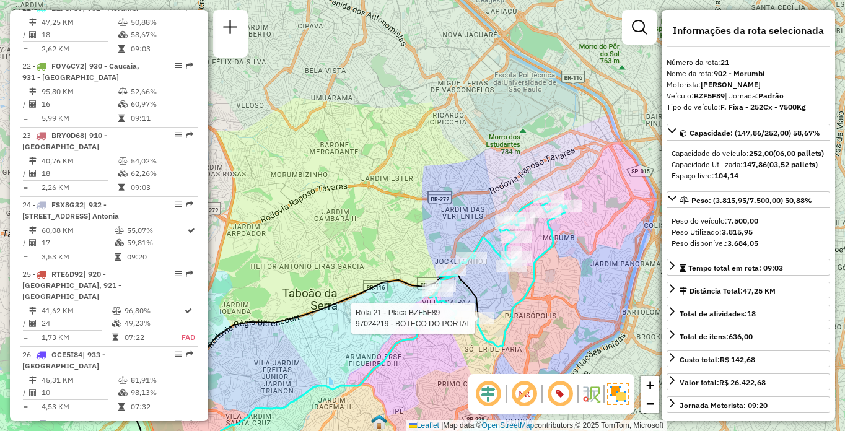
scroll to position [1084, 0]
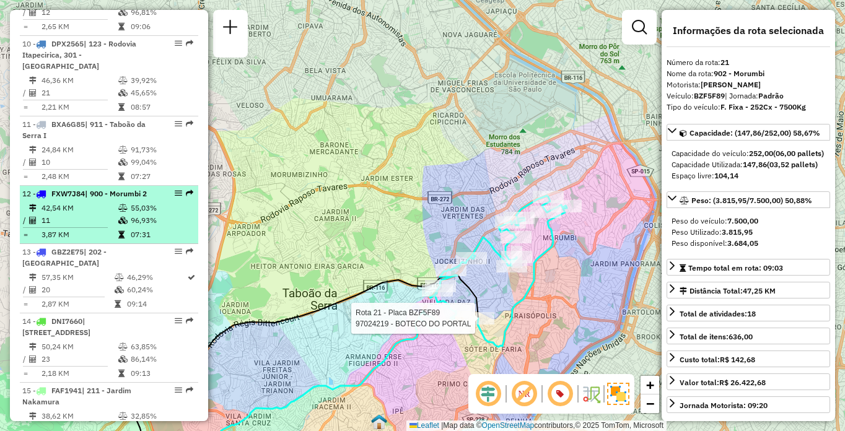
click at [79, 227] on td "11" at bounding box center [79, 220] width 77 height 12
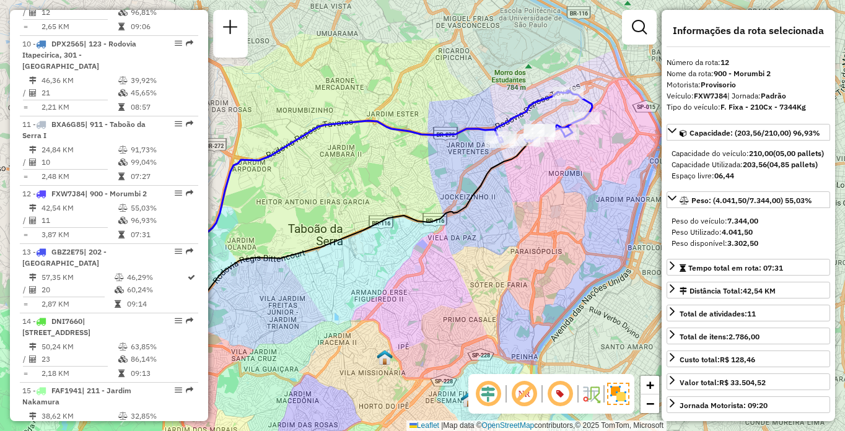
drag, startPoint x: 533, startPoint y: 235, endPoint x: 459, endPoint y: 272, distance: 82.8
click at [459, 272] on div "Janela de atendimento Grade de atendimento Capacidade Transportadoras Veículos …" at bounding box center [422, 215] width 845 height 431
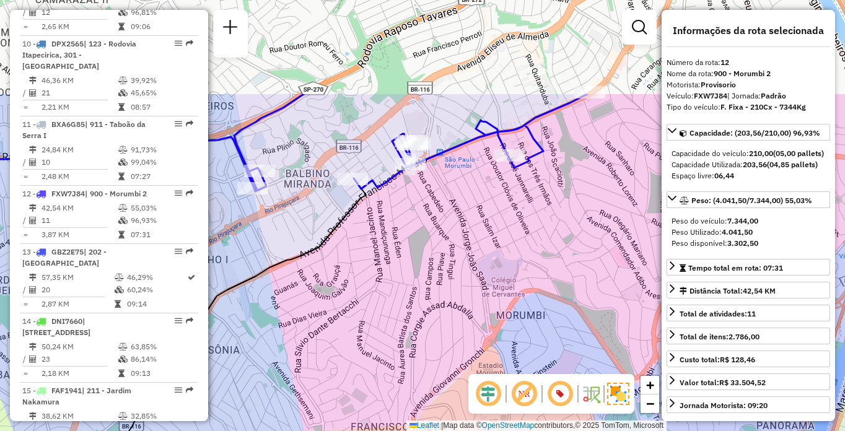
drag, startPoint x: 420, startPoint y: 178, endPoint x: 536, endPoint y: 344, distance: 202.4
click at [536, 344] on div "Janela de atendimento Grade de atendimento Capacidade Transportadoras Veículos …" at bounding box center [422, 215] width 845 height 431
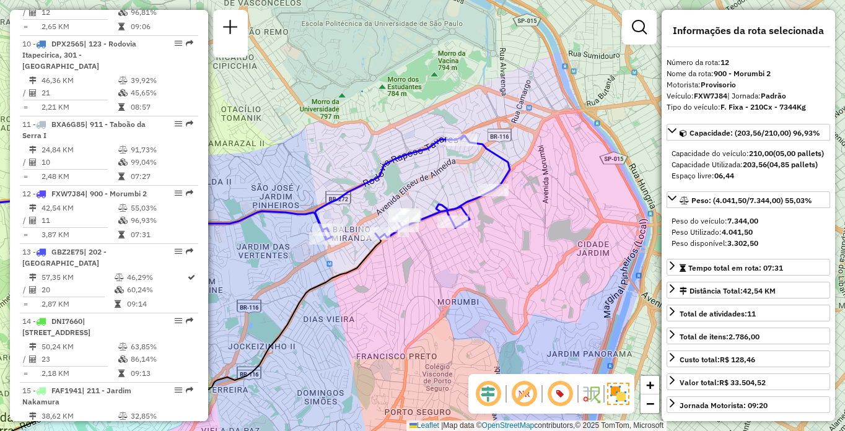
scroll to position [784, 0]
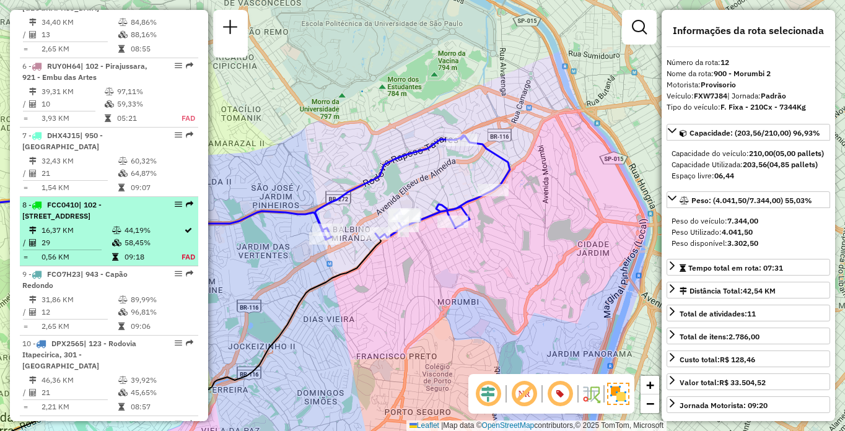
click at [95, 220] on span "| 102 - Pirajussara, 103 - Vila Regina, 911 - Taboão da Serra I" at bounding box center [61, 210] width 79 height 20
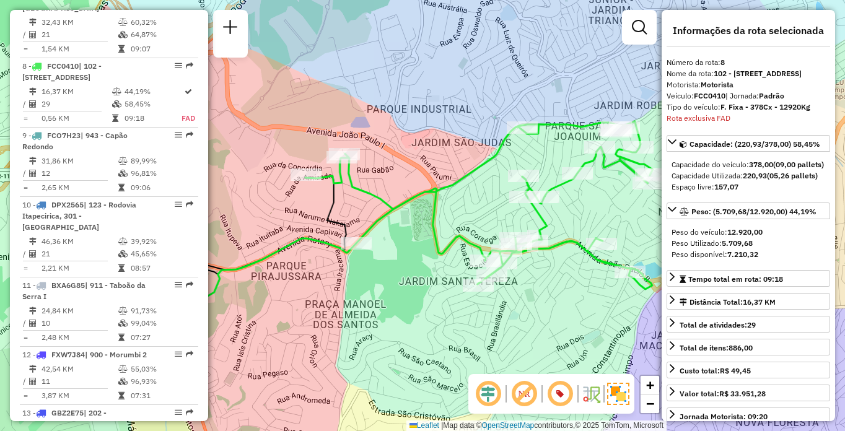
scroll to position [982, 0]
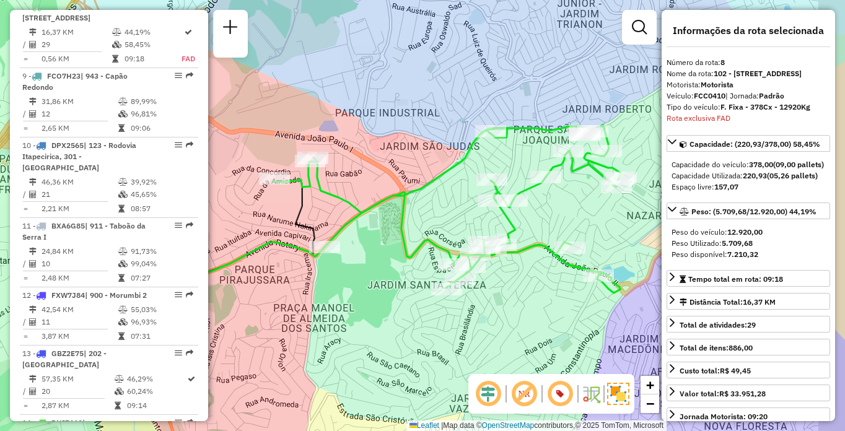
drag, startPoint x: 565, startPoint y: 306, endPoint x: 536, endPoint y: 305, distance: 29.1
click at [538, 307] on div "Janela de atendimento Grade de atendimento Capacidade Transportadoras Veículos …" at bounding box center [422, 215] width 845 height 431
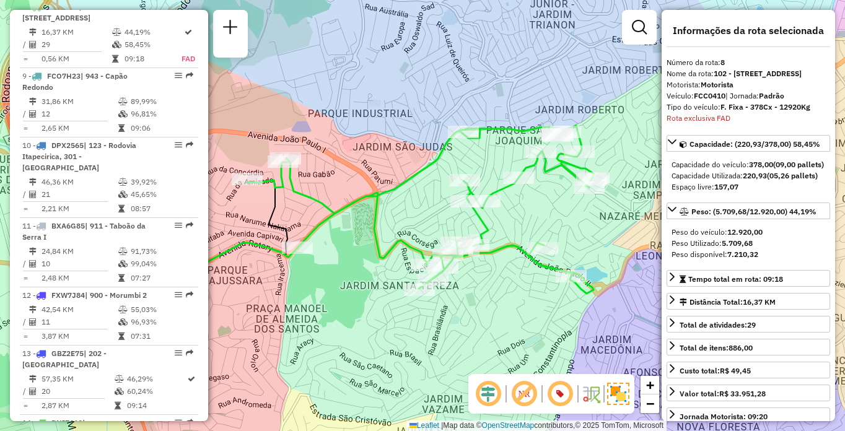
scroll to position [2296, 0]
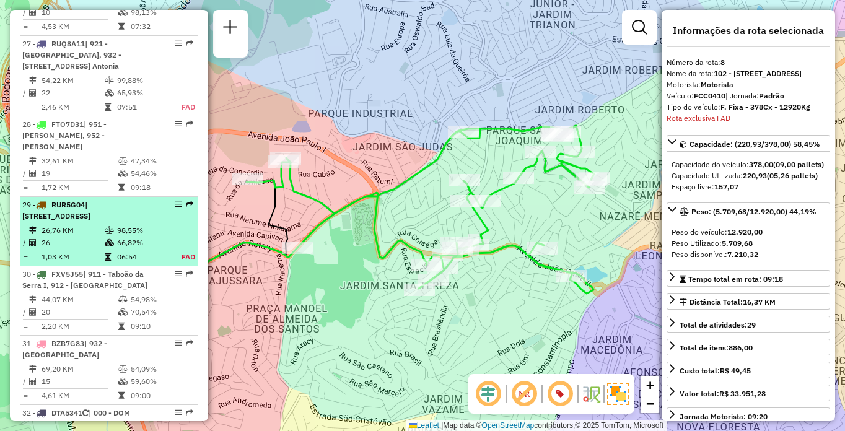
click at [90, 220] on span "| 100 - Santo Eduardo, 101 - Jardim Taima, 102 - Pirajussara, 103 - Vila Regina" at bounding box center [56, 210] width 68 height 20
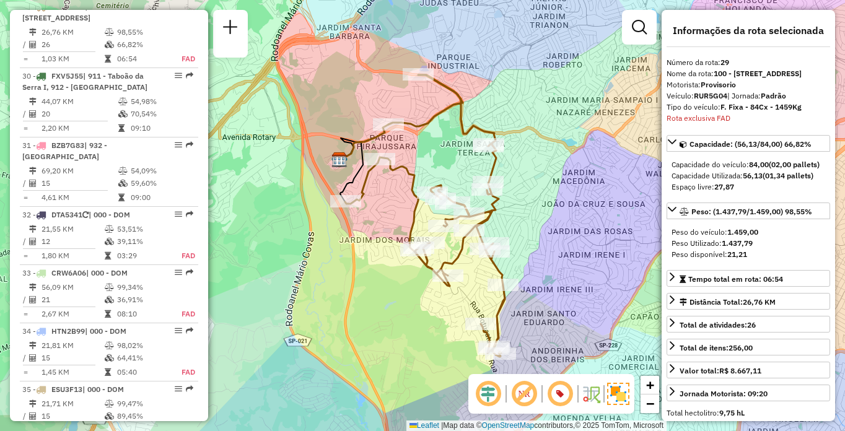
scroll to position [2008, 0]
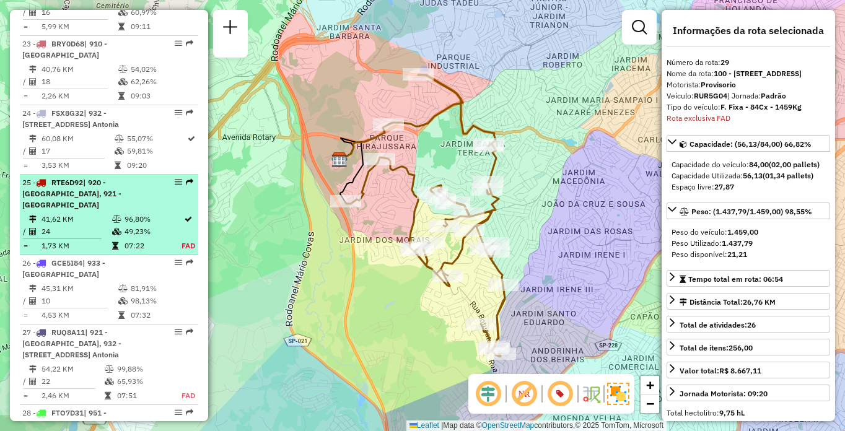
click at [102, 209] on span "| 920 - Parque Paulista, 921 - Embu das Artes" at bounding box center [71, 194] width 99 height 32
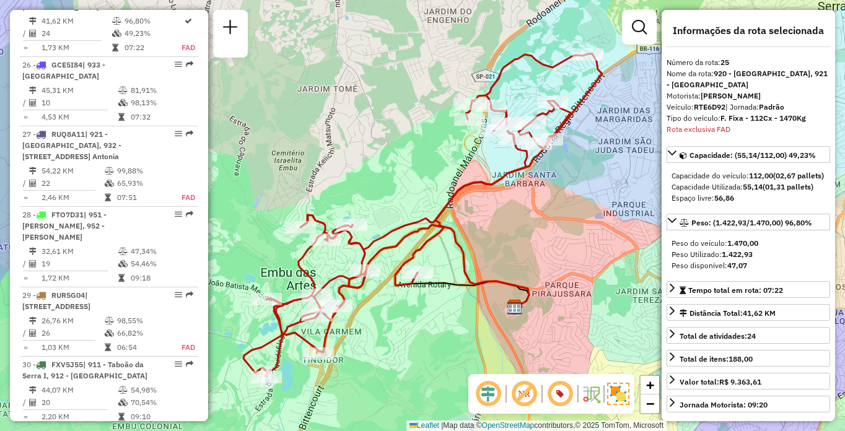
scroll to position [310, 0]
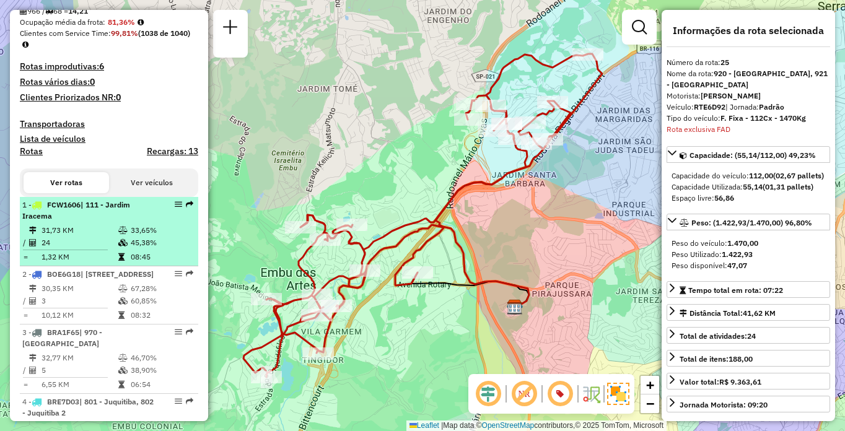
click at [116, 222] on div "1 - FCW1606 | 111 - Jardim Iracema" at bounding box center [87, 210] width 131 height 22
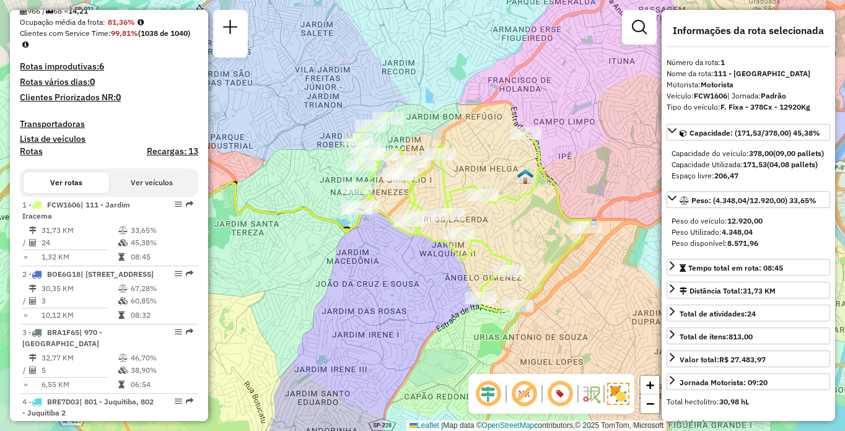
drag, startPoint x: 555, startPoint y: 277, endPoint x: 466, endPoint y: 276, distance: 89.2
click at [466, 276] on div "Janela de atendimento Grade de atendimento Capacidade Transportadoras Veículos …" at bounding box center [422, 215] width 845 height 431
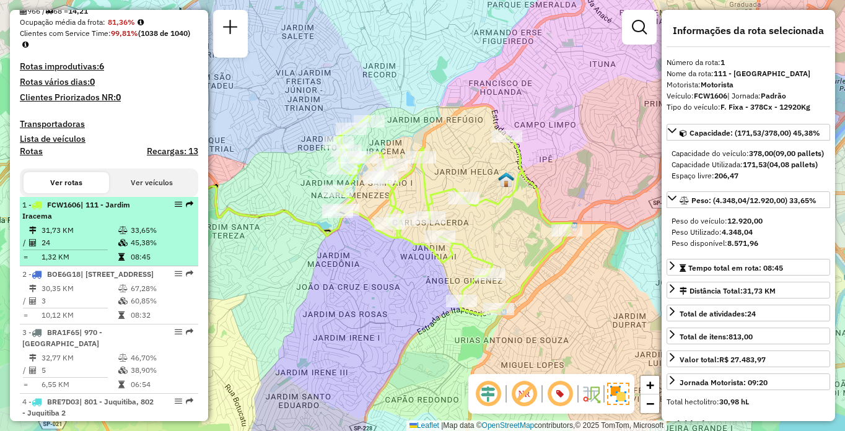
click at [142, 237] on td "33,65%" at bounding box center [161, 230] width 63 height 12
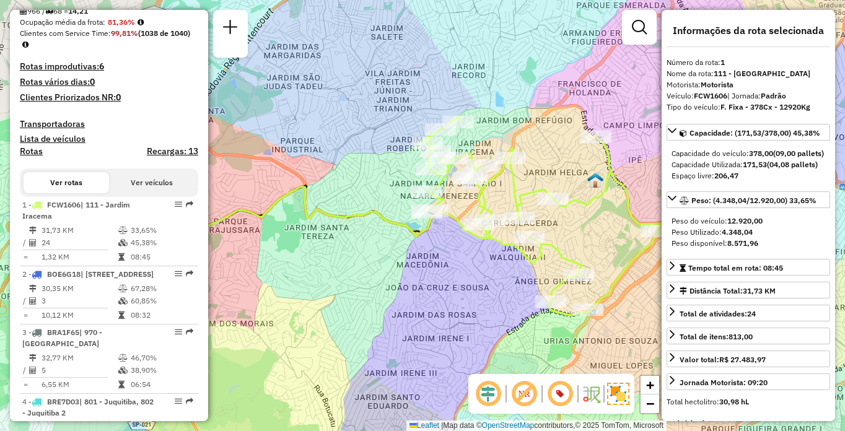
scroll to position [2146, 0]
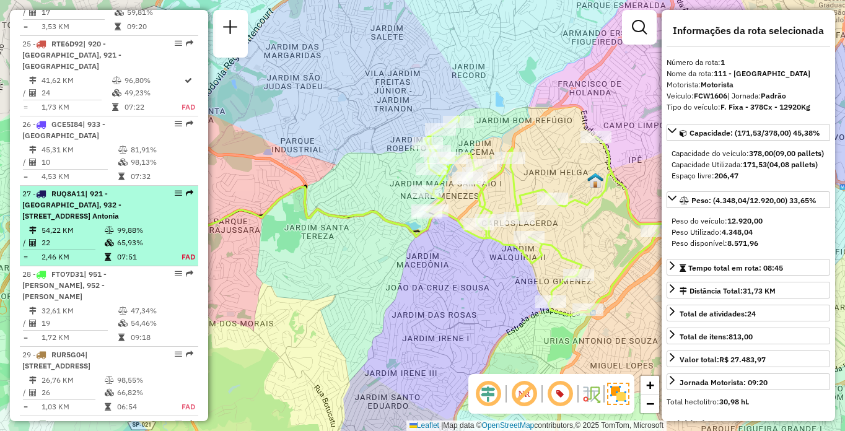
click at [130, 249] on td "65,93%" at bounding box center [141, 243] width 51 height 12
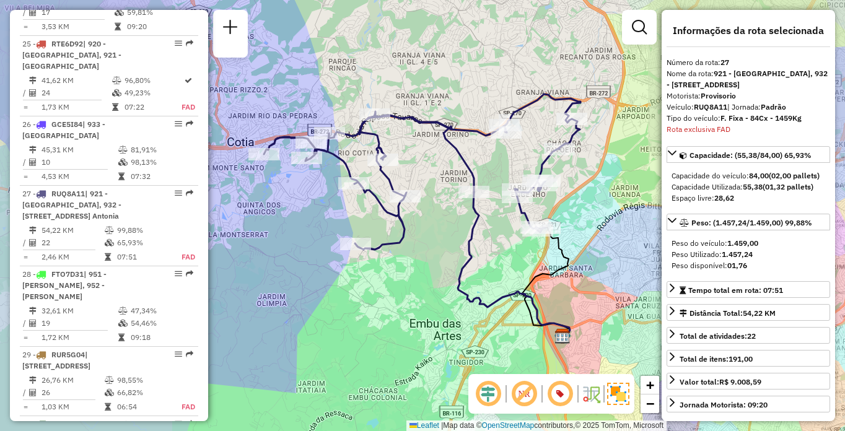
scroll to position [2345, 0]
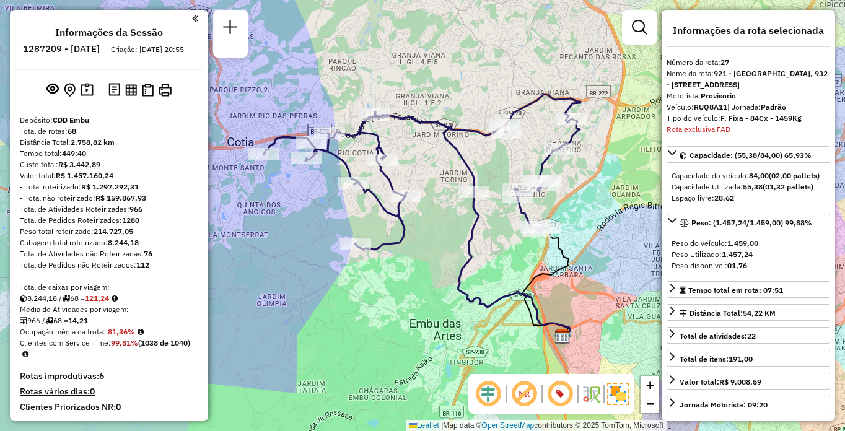
select select "**********"
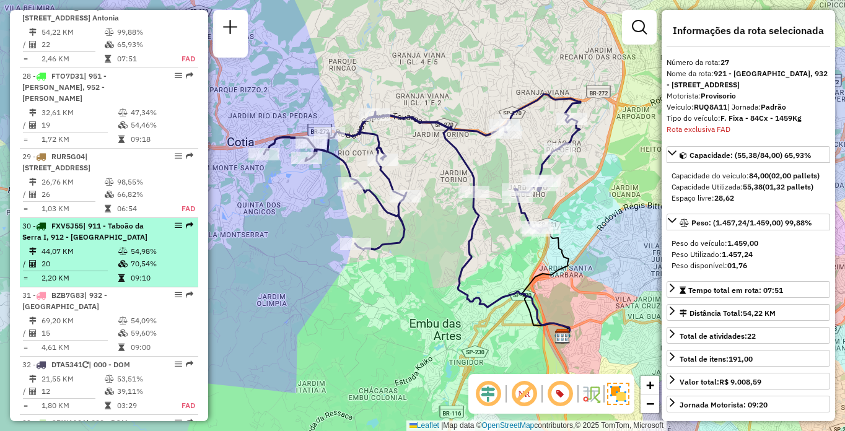
click at [80, 258] on td "44,07 KM" at bounding box center [79, 251] width 77 height 12
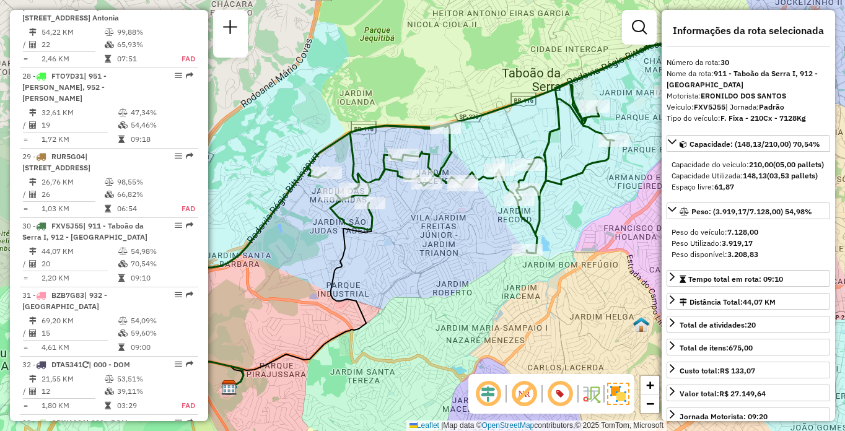
scroll to position [1522, 0]
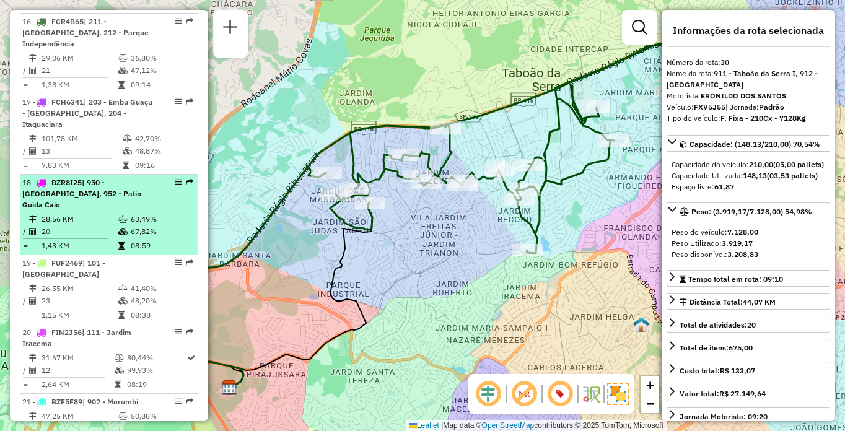
click at [124, 209] on span "| 950 - Jardim Germânia, 952 - Patio Guida Caio" at bounding box center [81, 194] width 119 height 32
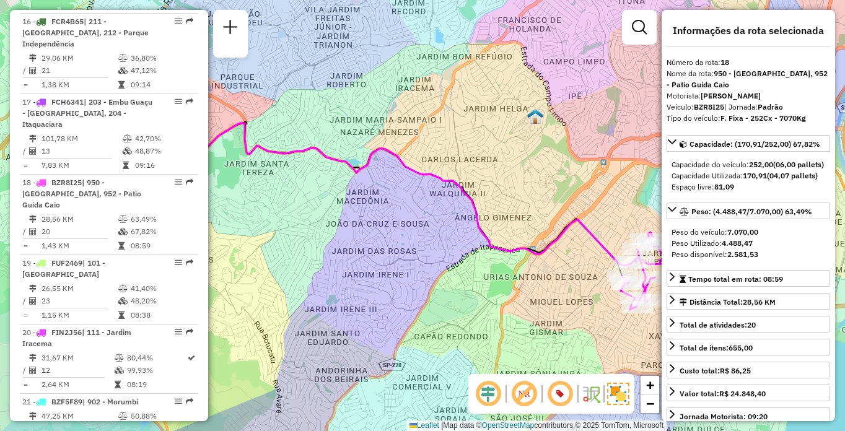
drag, startPoint x: 580, startPoint y: 276, endPoint x: 408, endPoint y: 224, distance: 179.8
click at [408, 224] on div "Janela de atendimento Grade de atendimento Capacidade Transportadoras Veículos …" at bounding box center [422, 215] width 845 height 431
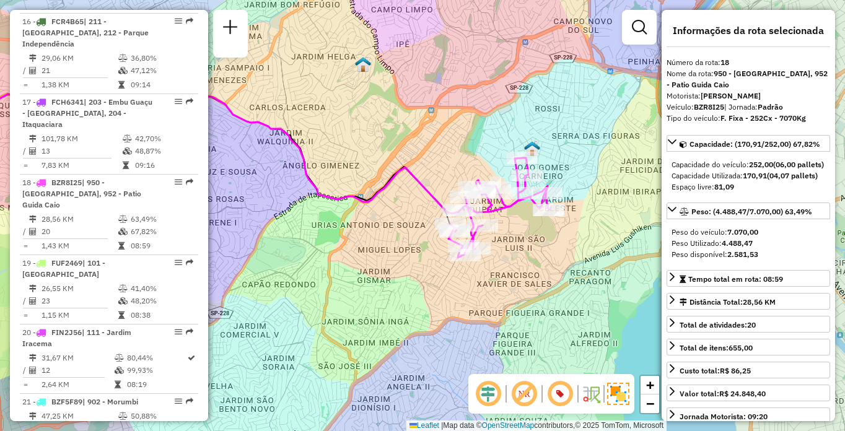
scroll to position [2077, 0]
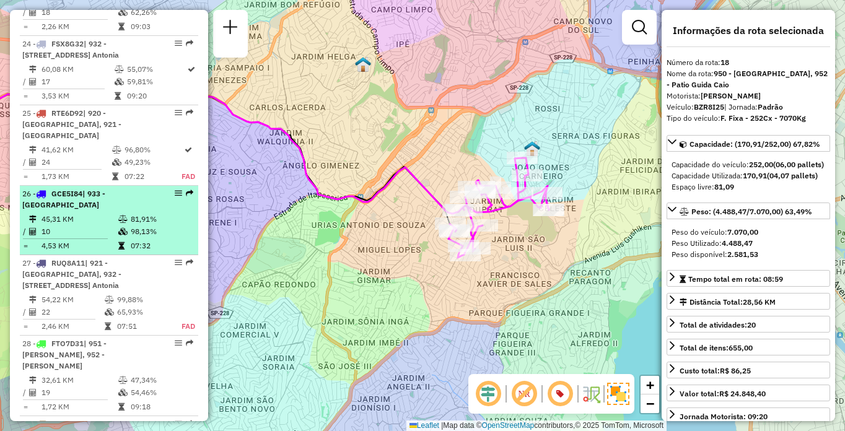
click at [118, 223] on icon at bounding box center [122, 219] width 9 height 7
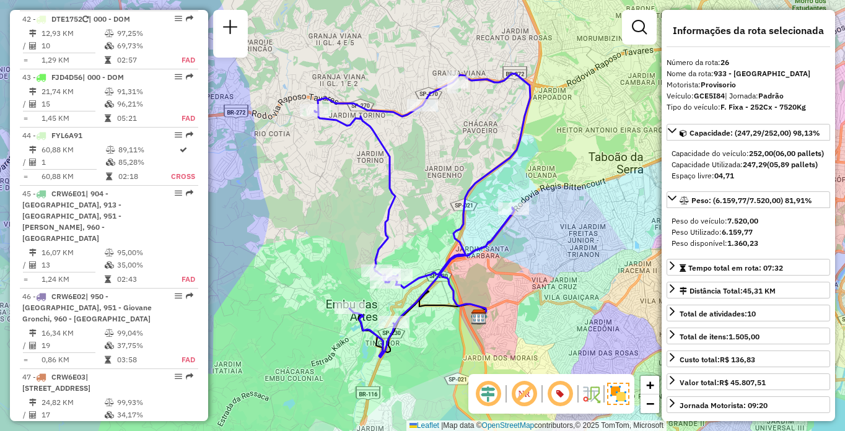
scroll to position [587, 0]
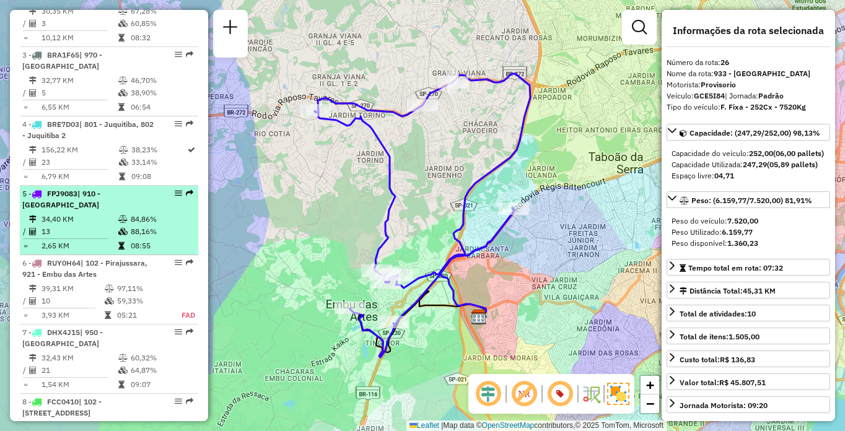
click at [123, 225] on td at bounding box center [124, 219] width 12 height 12
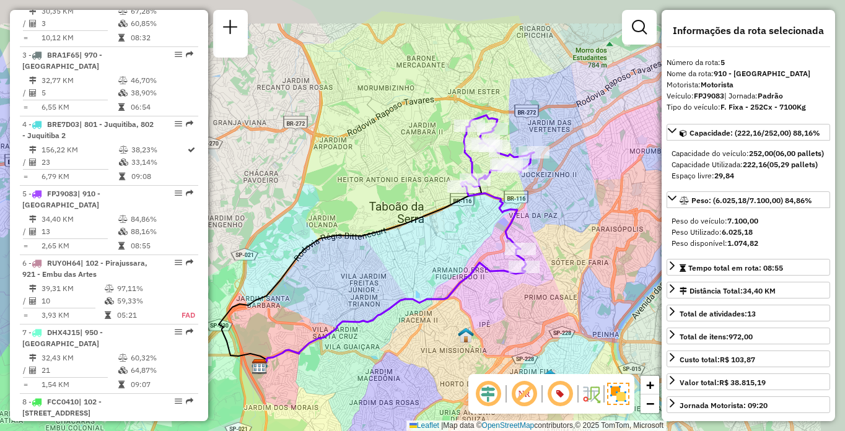
drag, startPoint x: 564, startPoint y: 211, endPoint x: 503, endPoint y: 246, distance: 70.7
click at [503, 246] on icon at bounding box center [497, 191] width 73 height 152
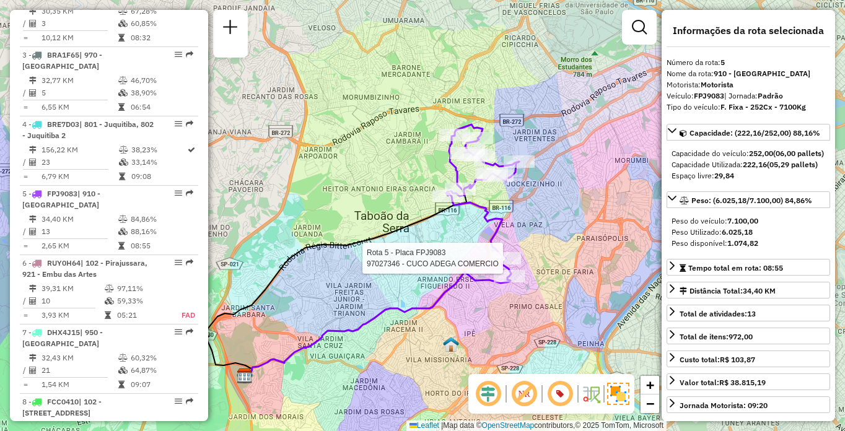
scroll to position [1522, 0]
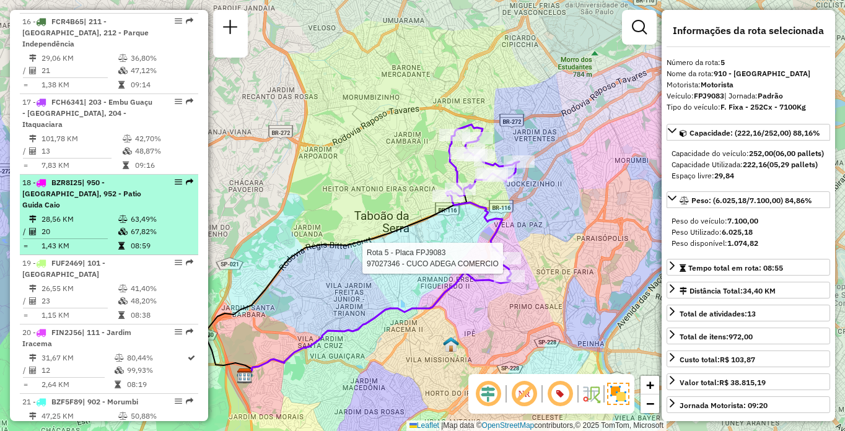
click at [76, 209] on span "| 950 - Jardim Germânia, 952 - Patio Guida Caio" at bounding box center [81, 194] width 119 height 32
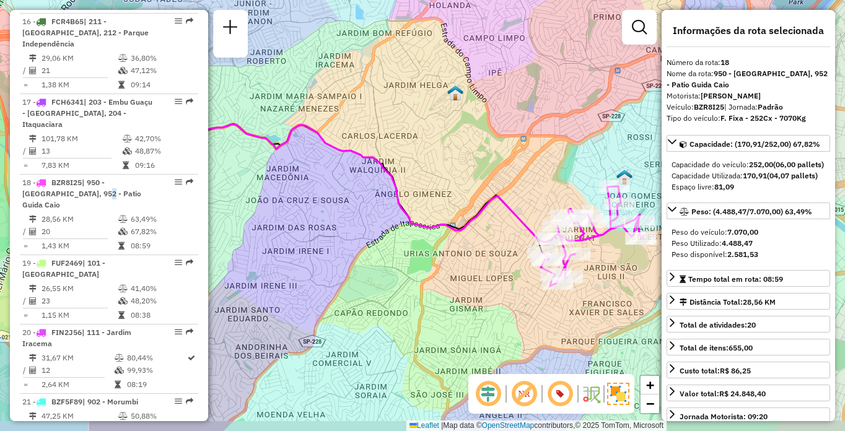
drag, startPoint x: 596, startPoint y: 253, endPoint x: 465, endPoint y: 225, distance: 133.6
click at [465, 225] on div "Janela de atendimento Grade de atendimento Capacidade Transportadoras Veículos …" at bounding box center [422, 215] width 845 height 431
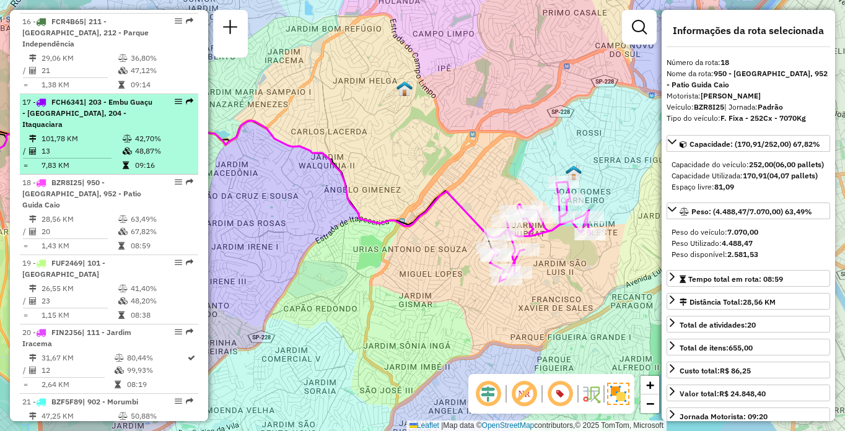
click at [106, 129] on span "| 203 - Embu Guaçu - Itararé, 204 - Itaquaciara" at bounding box center [87, 113] width 130 height 32
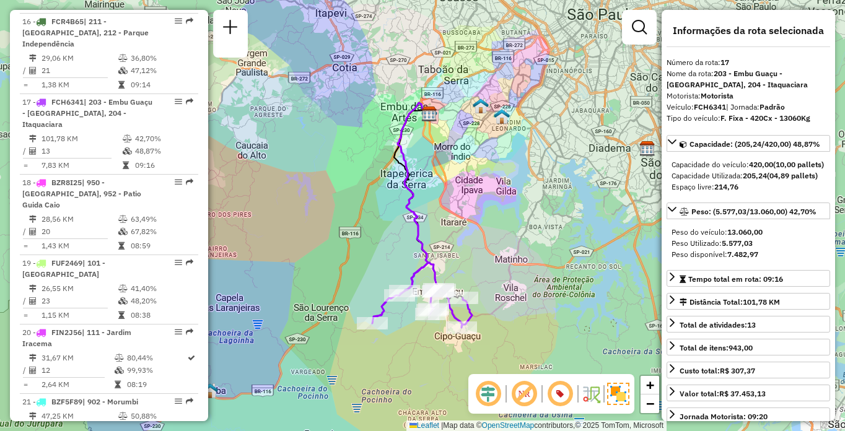
scroll to position [2091, 0]
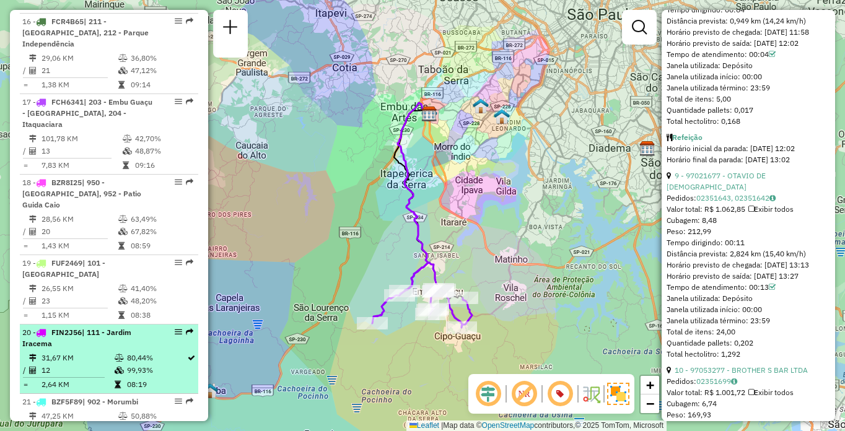
click at [67, 349] on div "20 - FIN2J56 | 111 - Jardim Iracema" at bounding box center [87, 338] width 131 height 22
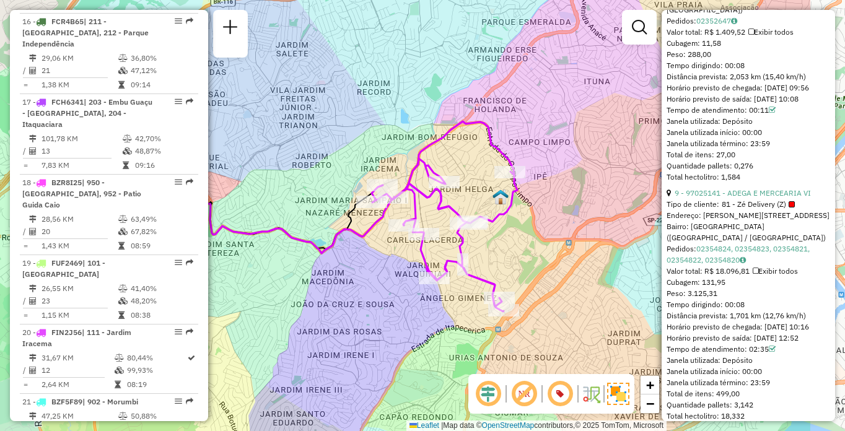
drag, startPoint x: 514, startPoint y: 283, endPoint x: 488, endPoint y: 285, distance: 26.1
click at [488, 285] on icon at bounding box center [445, 216] width 146 height 190
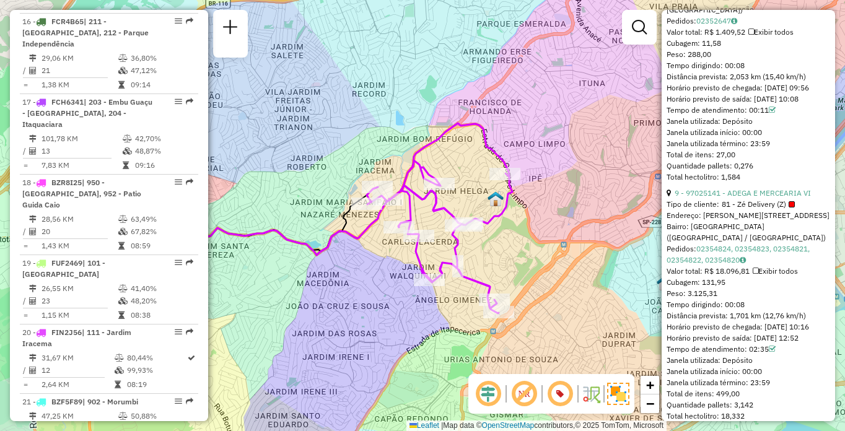
scroll to position [310, 0]
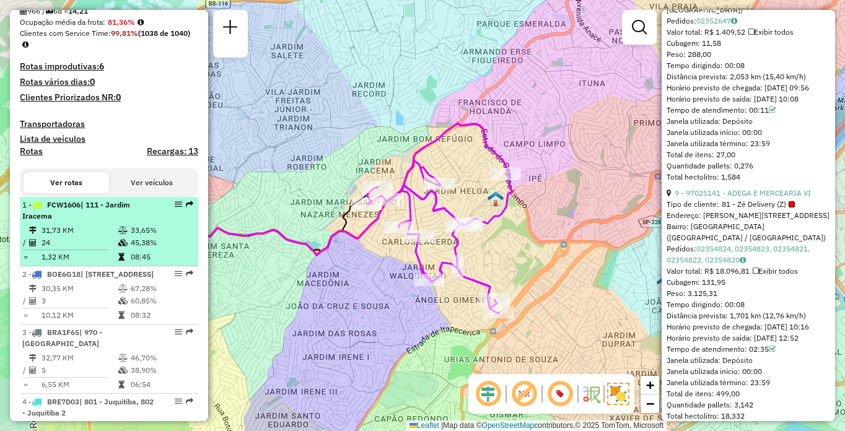
click at [94, 233] on li "1 - FCW1606 | 111 - Jardim Iracema 31,73 KM 33,65% / 24 45,38% = 1,32 KM 08:45" at bounding box center [109, 231] width 178 height 69
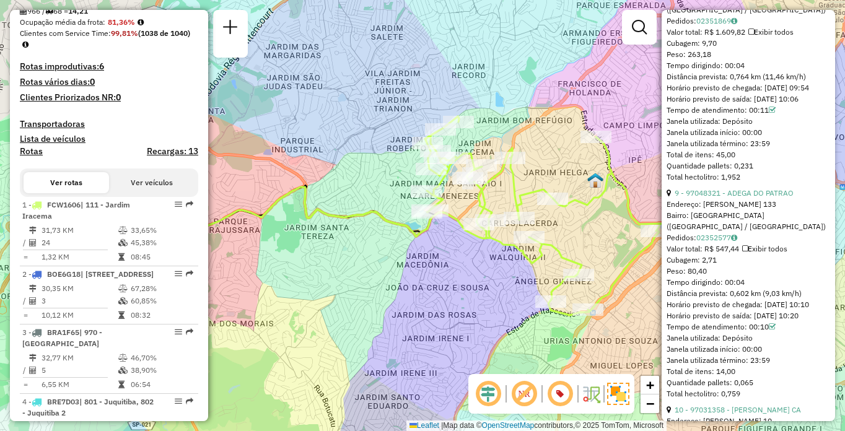
scroll to position [1453, 0]
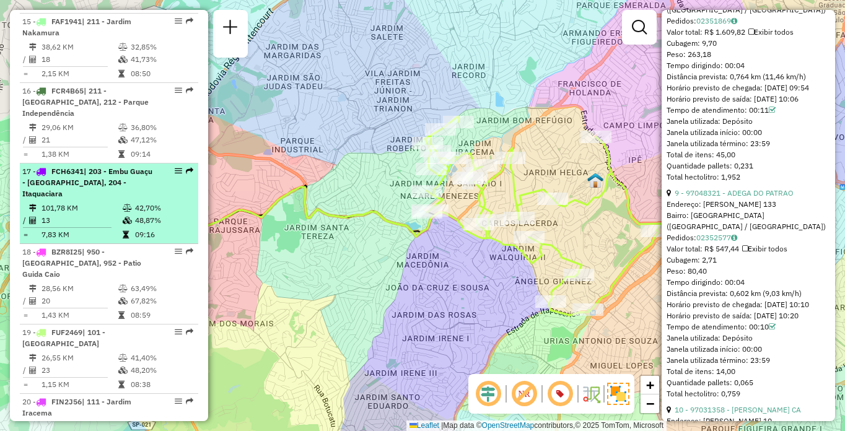
click at [55, 214] on td "101,78 KM" at bounding box center [81, 208] width 81 height 12
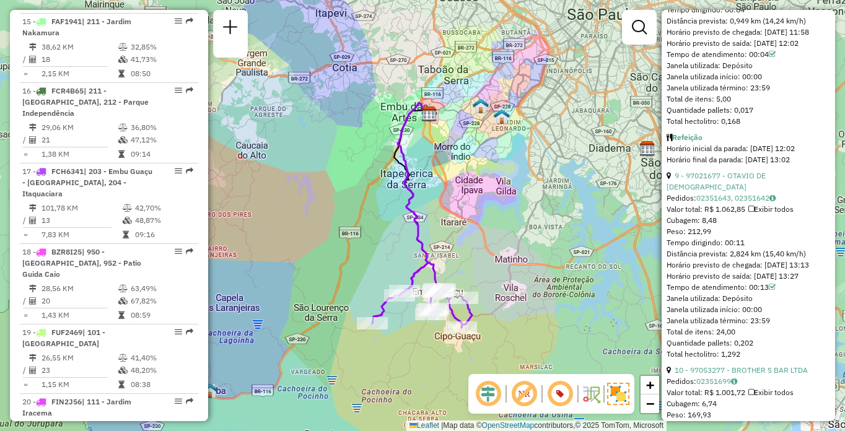
scroll to position [1730, 0]
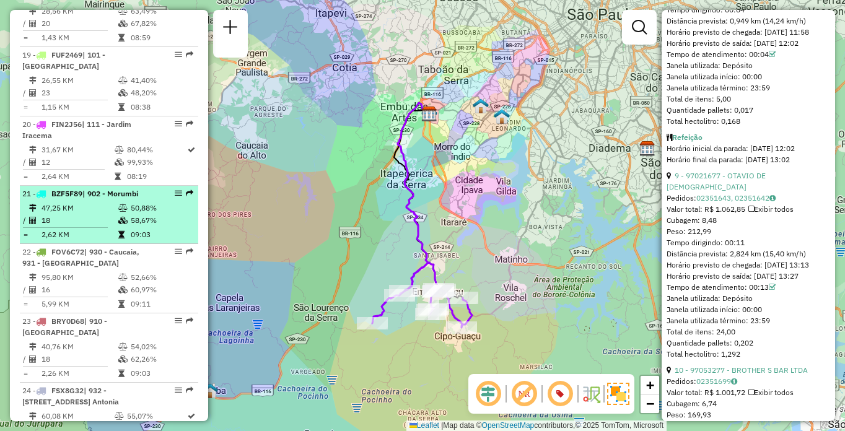
click at [107, 214] on td "47,25 KM" at bounding box center [79, 208] width 77 height 12
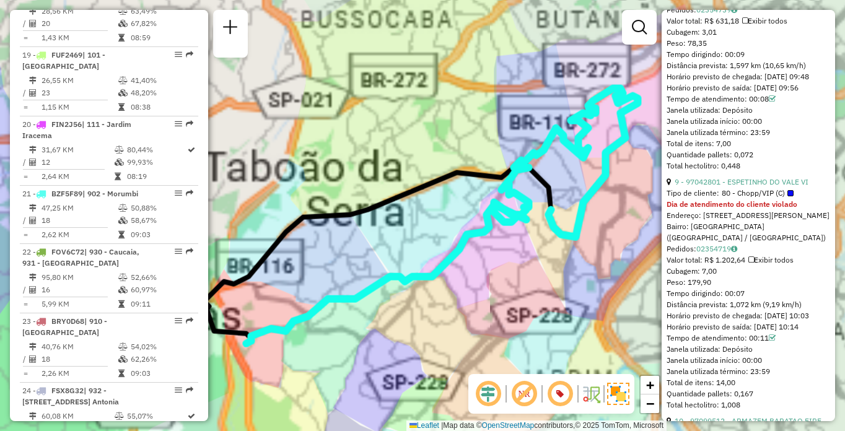
scroll to position [2080, 0]
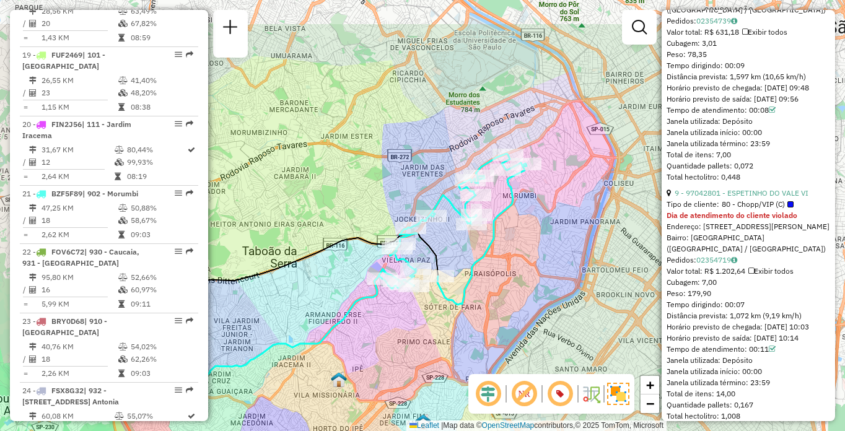
drag, startPoint x: 546, startPoint y: 264, endPoint x: 498, endPoint y: 293, distance: 56.4
click at [498, 293] on div "Janela de atendimento Grade de atendimento Capacidade Transportadoras Veículos …" at bounding box center [422, 215] width 845 height 431
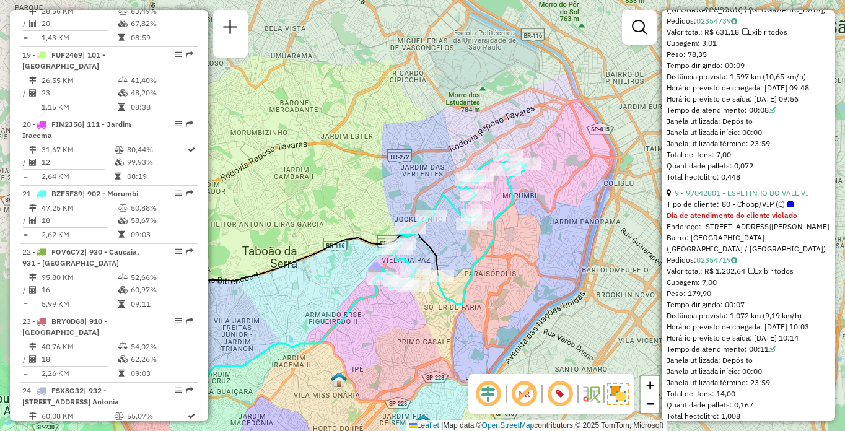
scroll to position [784, 0]
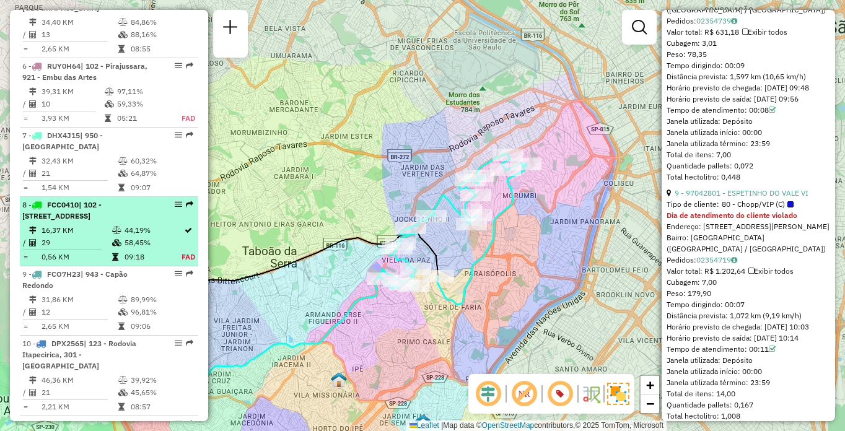
click at [127, 222] on div "8 - FCC0410 | 102 - Pirajussara, 103 - Vila Regina, 911 - Taboão da Serra I" at bounding box center [87, 210] width 131 height 22
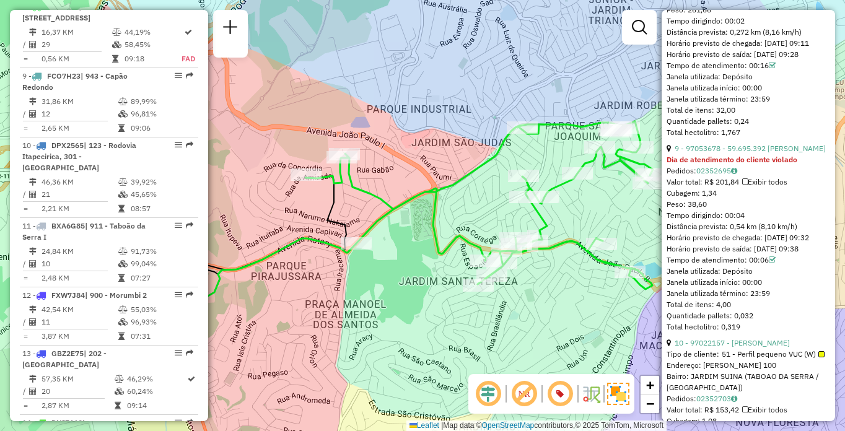
scroll to position [2296, 0]
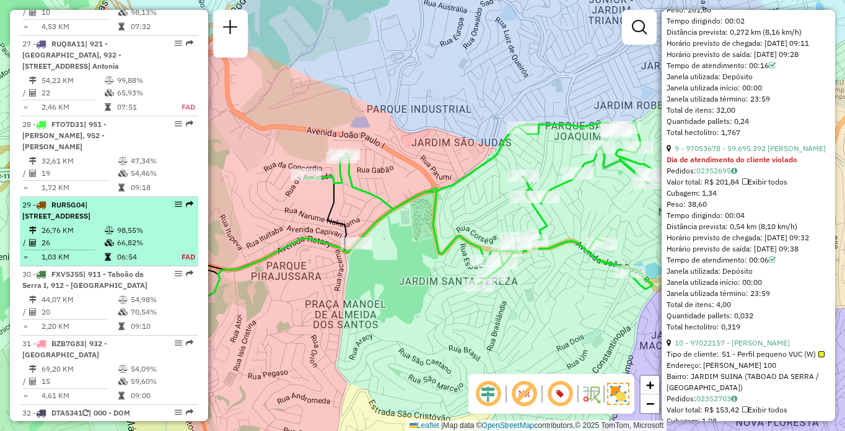
click at [90, 220] on span "| 100 - Santo Eduardo, 101 - Jardim Taima, 102 - Pirajussara, 103 - Vila Regina" at bounding box center [56, 210] width 68 height 20
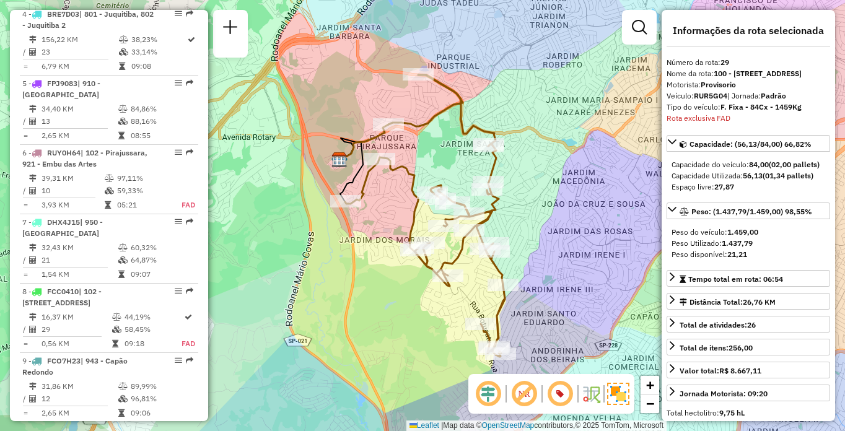
scroll to position [2008, 0]
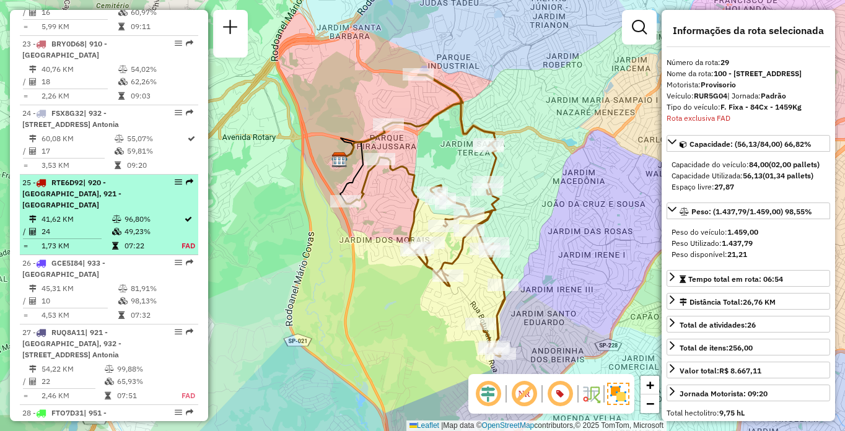
click at [96, 209] on span "| 920 - Parque Paulista, 921 - Embu das Artes" at bounding box center [71, 194] width 99 height 32
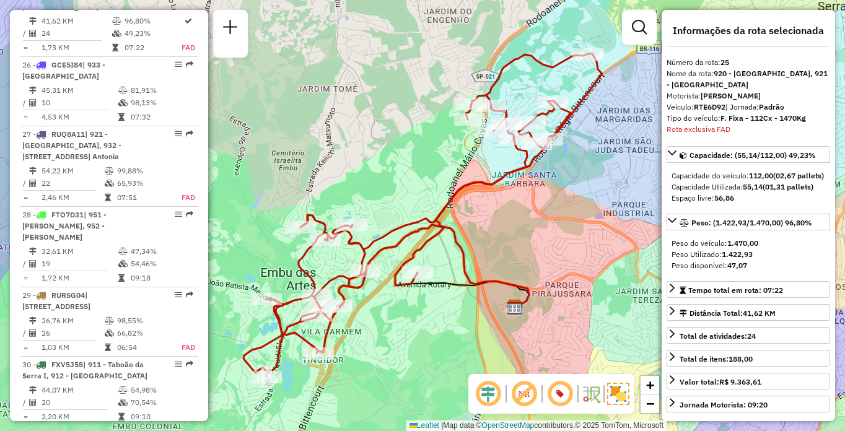
scroll to position [310, 0]
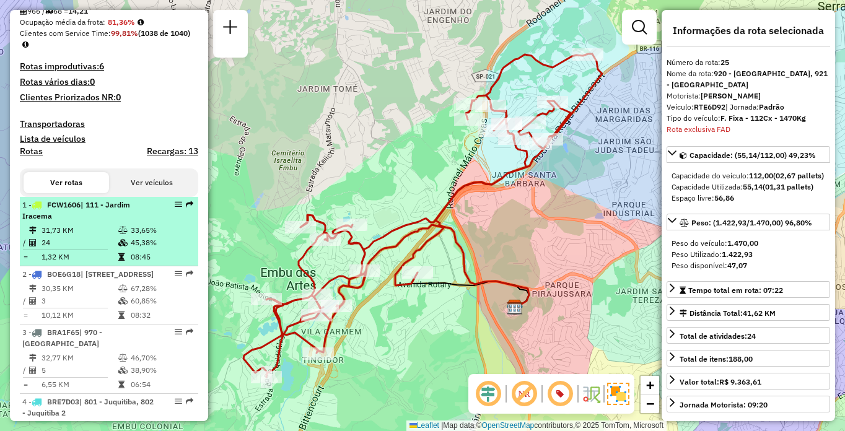
click at [131, 222] on div "1 - FCW1606 | 111 - Jardim Iracema" at bounding box center [87, 210] width 131 height 22
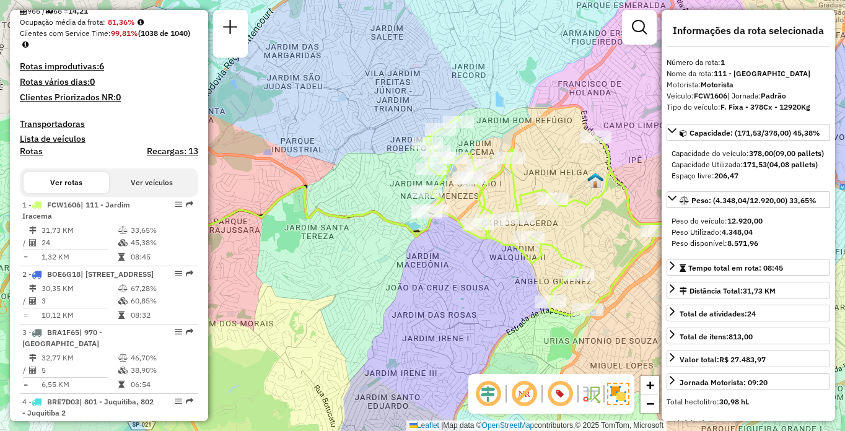
scroll to position [2146, 0]
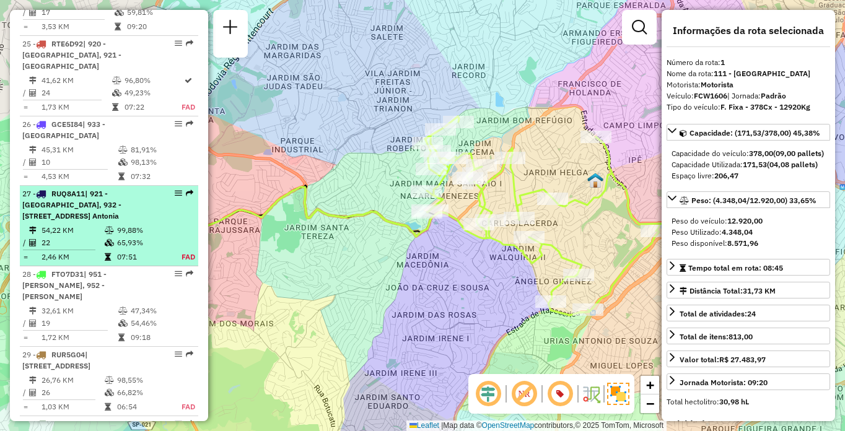
click at [105, 220] on span "| 921 - Embu das Artes, 932 - Jardim Passárgada, 933 - Vila Santo Antonia" at bounding box center [71, 205] width 99 height 32
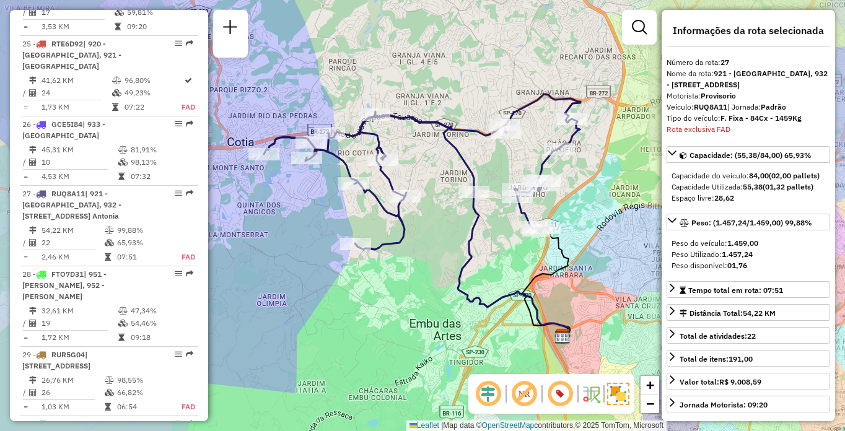
scroll to position [2345, 0]
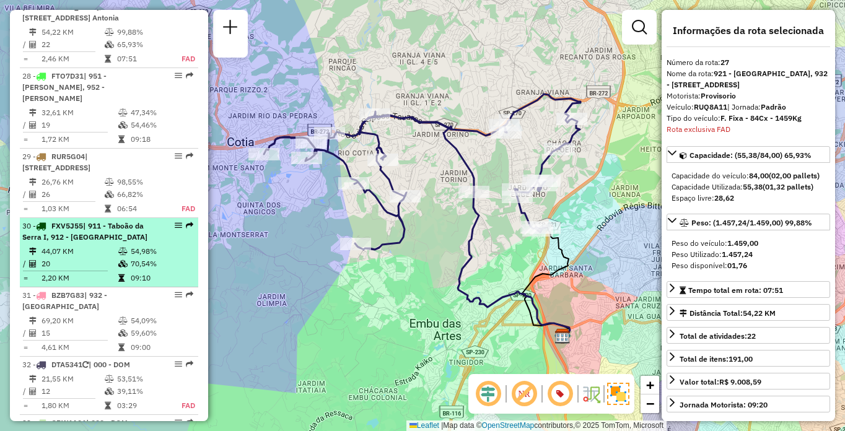
click at [112, 242] on span "| 911 - Taboão da Serra I, 912 - Taboão da Serra II" at bounding box center [84, 231] width 125 height 20
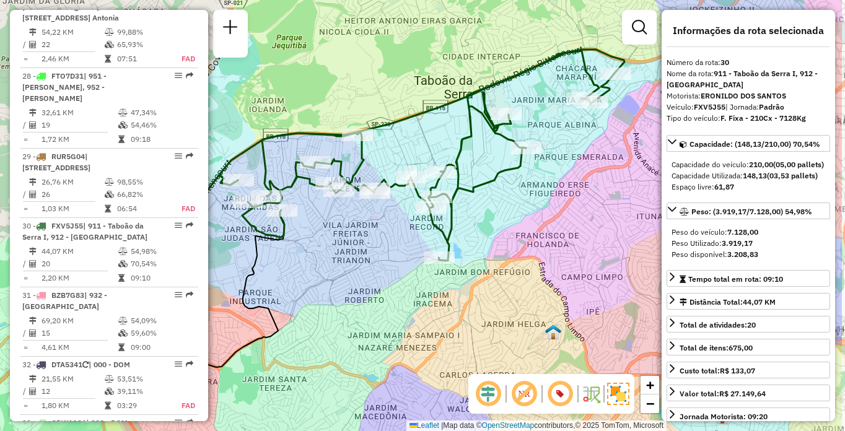
drag, startPoint x: 609, startPoint y: 263, endPoint x: 515, endPoint y: 272, distance: 93.9
click at [515, 272] on div "Janela de atendimento Grade de atendimento Capacidade Transportadoras Veículos …" at bounding box center [422, 215] width 845 height 431
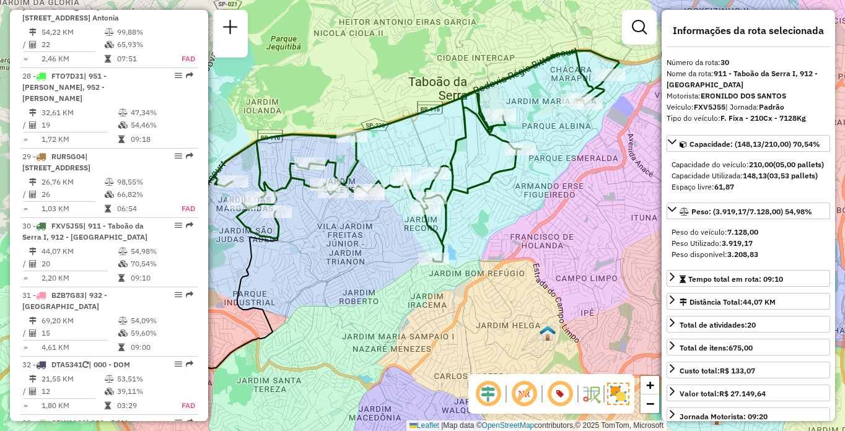
scroll to position [1522, 0]
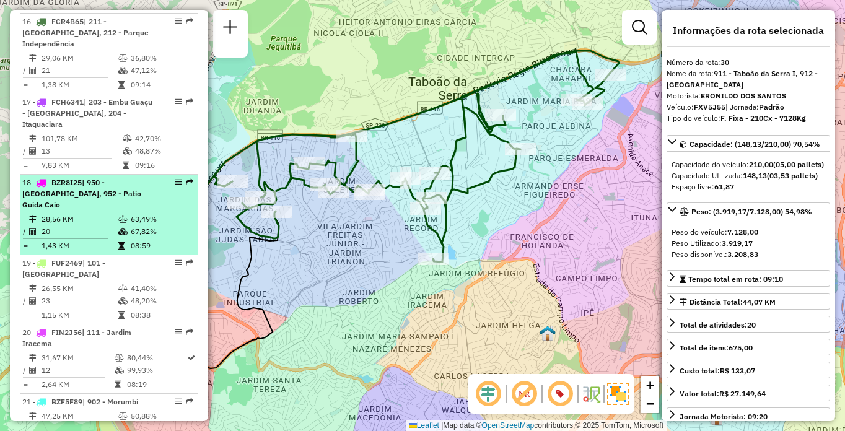
click at [100, 211] on div "18 - BZR8I25 | 950 - Jardim Germânia, 952 - Patio Guida Caio" at bounding box center [87, 193] width 131 height 33
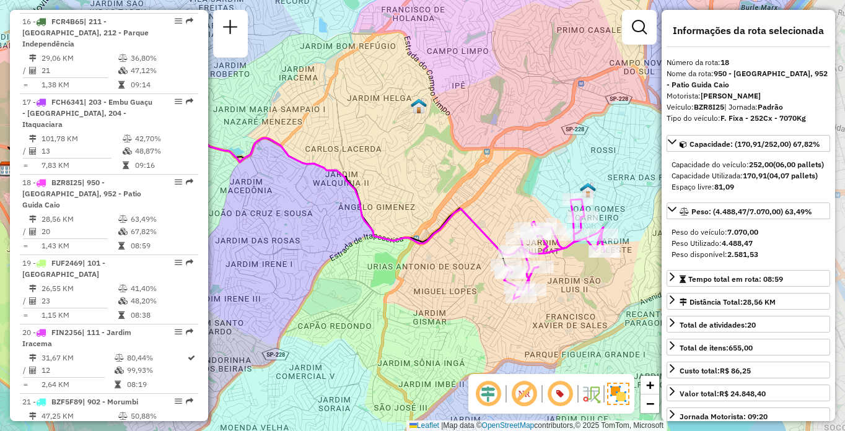
drag, startPoint x: 548, startPoint y: 267, endPoint x: 430, endPoint y: 256, distance: 118.8
click at [429, 256] on div "Janela de atendimento Grade de atendimento Capacidade Transportadoras Veículos …" at bounding box center [422, 215] width 845 height 431
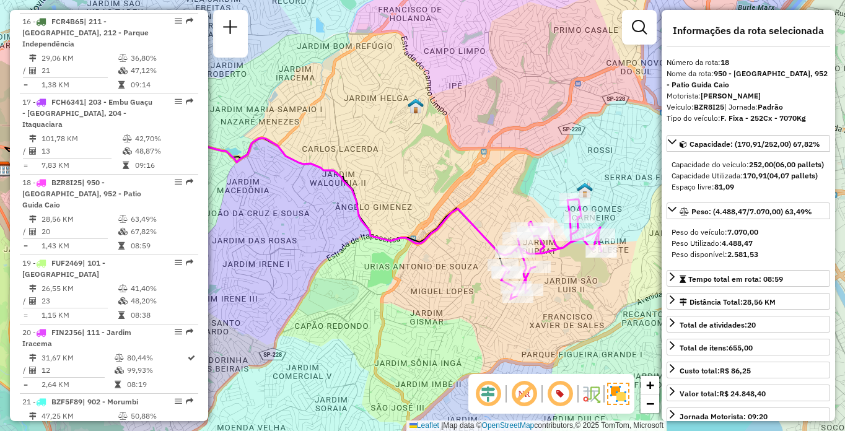
scroll to position [1858, 0]
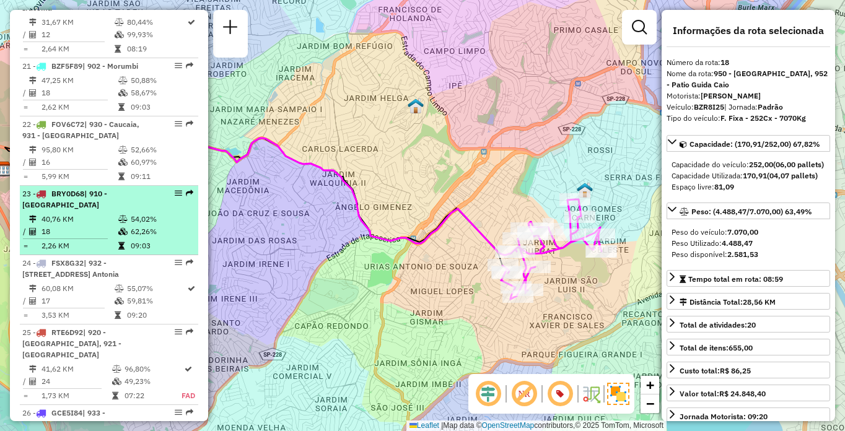
click at [89, 233] on li "23 - BRY0D68 | 910 - Parque Ipê 40,76 KM 54,02% / 18 62,26% = 2,26 KM 09:03" at bounding box center [109, 220] width 178 height 69
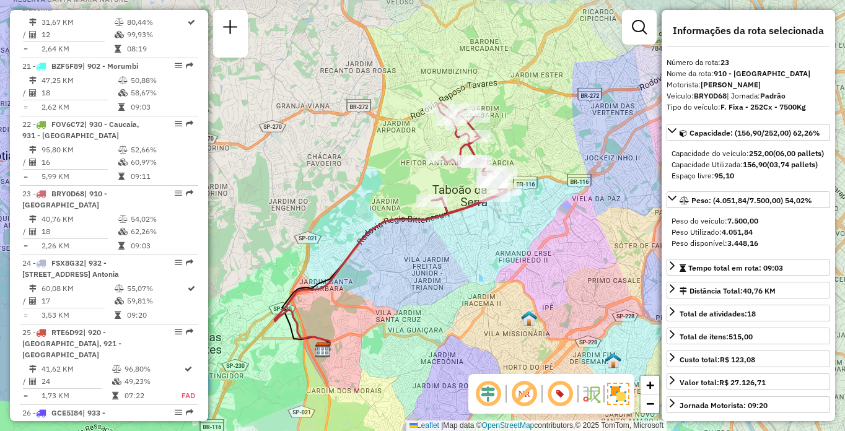
drag, startPoint x: 575, startPoint y: 287, endPoint x: 521, endPoint y: 309, distance: 58.1
click at [521, 309] on div "Janela de atendimento Grade de atendimento Capacidade Transportadoras Veículos …" at bounding box center [422, 215] width 845 height 431
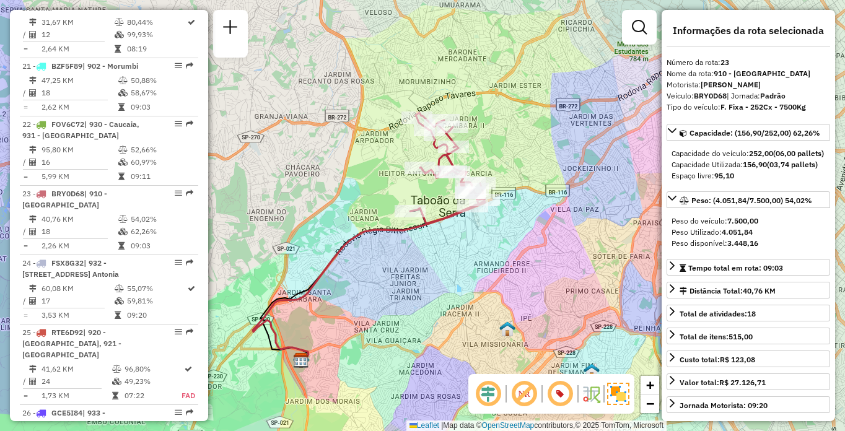
scroll to position [587, 0]
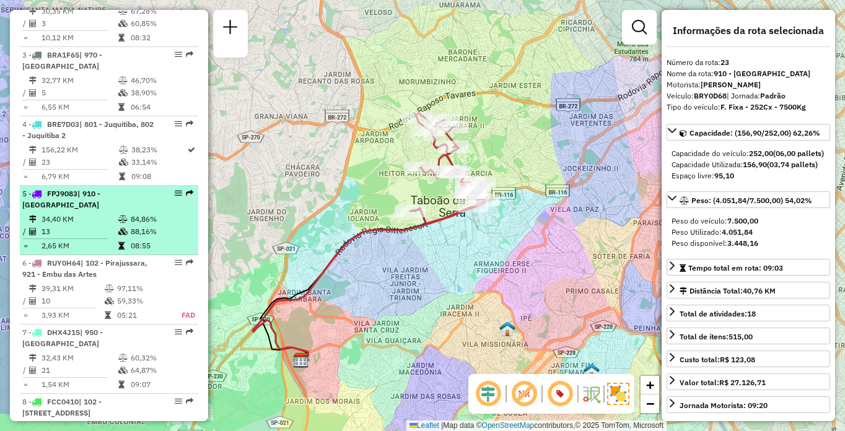
click at [118, 235] on icon at bounding box center [122, 231] width 9 height 7
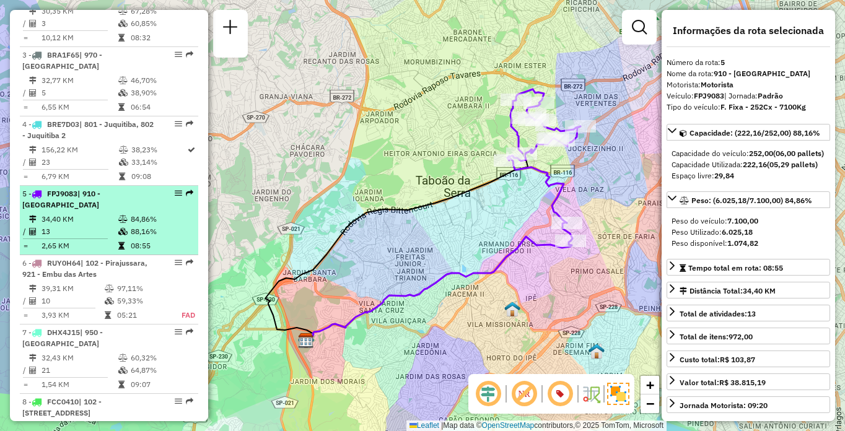
click at [120, 222] on li "5 - FPJ9083 | 910 - Parque Ipê 34,40 KM 84,86% / 13 88,16% = 2,65 KM 08:55" at bounding box center [109, 220] width 178 height 69
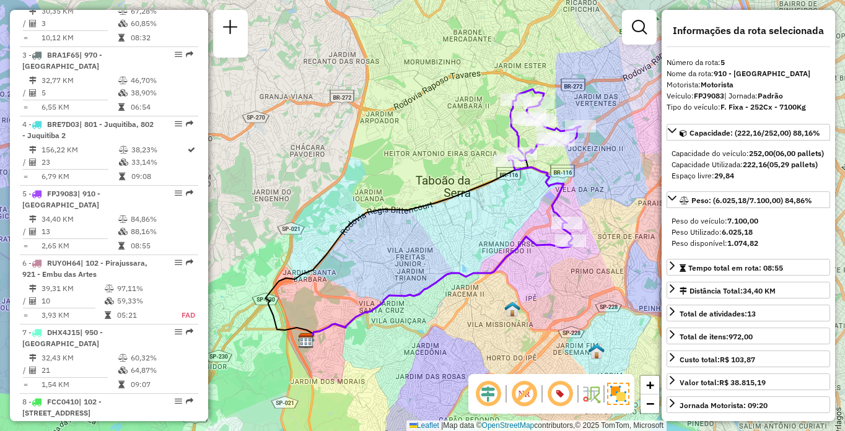
scroll to position [1453, 0]
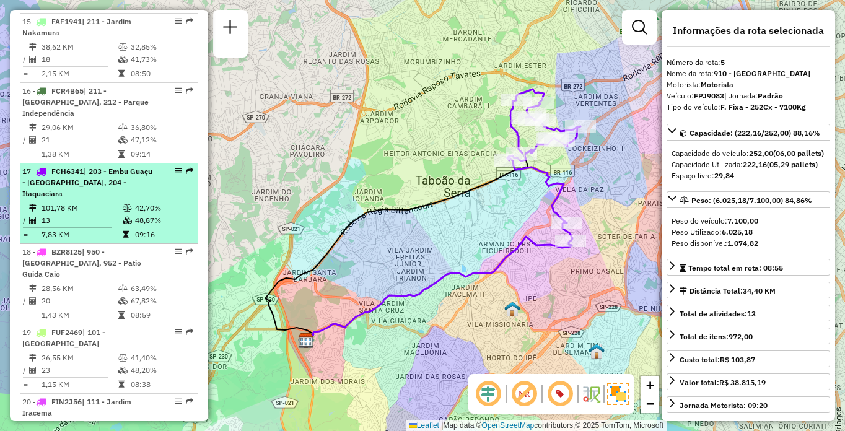
click at [128, 198] on span "| 203 - Embu Guaçu - Itararé, 204 - Itaquaciara" at bounding box center [87, 183] width 130 height 32
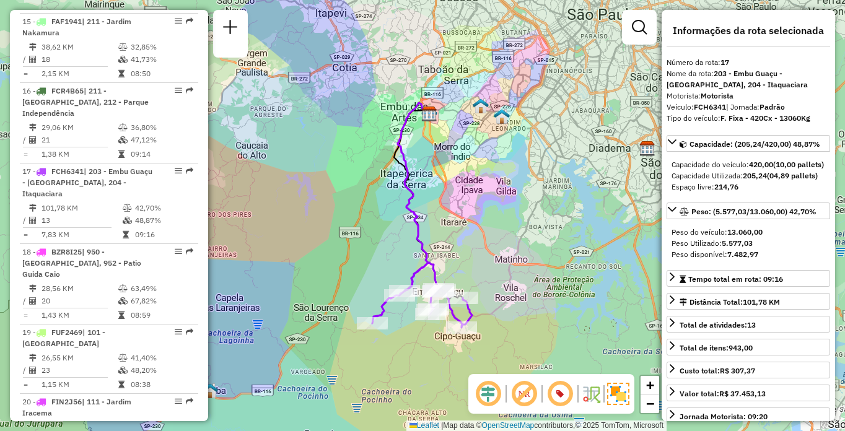
scroll to position [4990, 0]
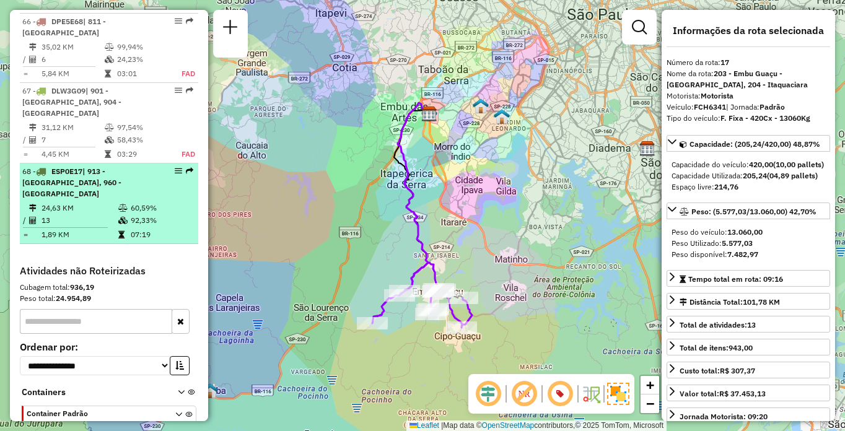
click at [85, 233] on li "68 - ESP0E17 | 913 - Campo Limpo, 960 - Vila das Belezas 24,63 KM 60,59% / 13 9…" at bounding box center [109, 203] width 178 height 81
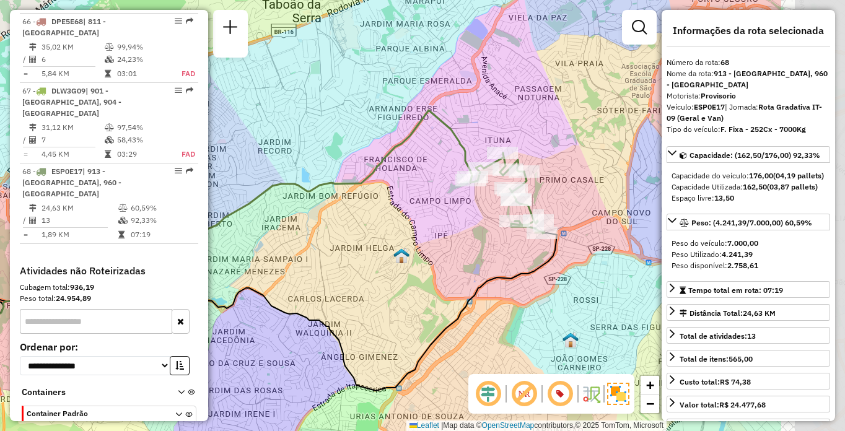
drag, startPoint x: 606, startPoint y: 262, endPoint x: 447, endPoint y: 300, distance: 163.1
click at [447, 300] on div "Janela de atendimento Grade de atendimento Capacidade Transportadoras Veículos …" at bounding box center [422, 215] width 845 height 431
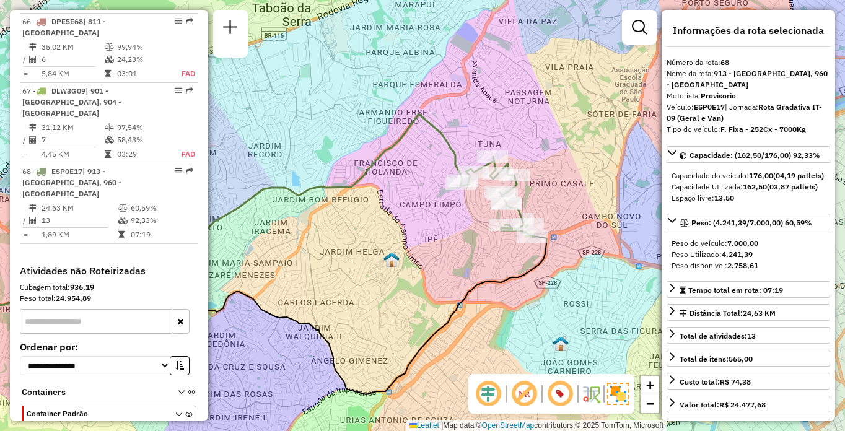
scroll to position [865, 0]
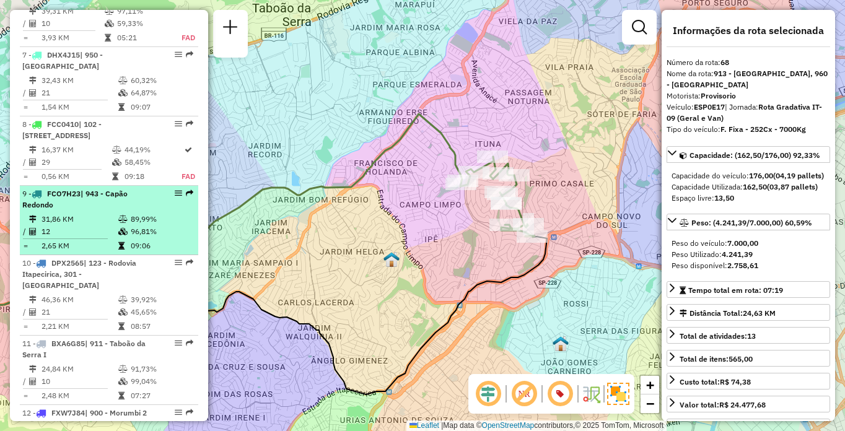
click at [76, 225] on td "31,86 KM" at bounding box center [79, 219] width 77 height 12
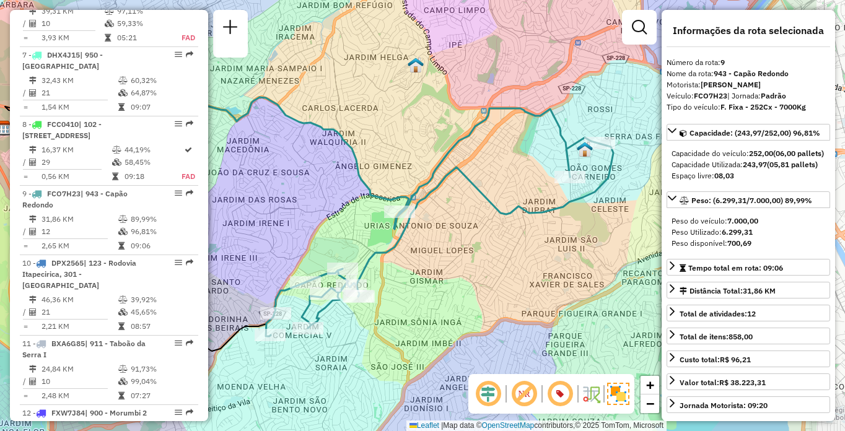
drag, startPoint x: 588, startPoint y: 278, endPoint x: 500, endPoint y: 266, distance: 88.7
click at [500, 266] on div "Janela de atendimento Grade de atendimento Capacidade Transportadoras Veículos …" at bounding box center [422, 215] width 845 height 431
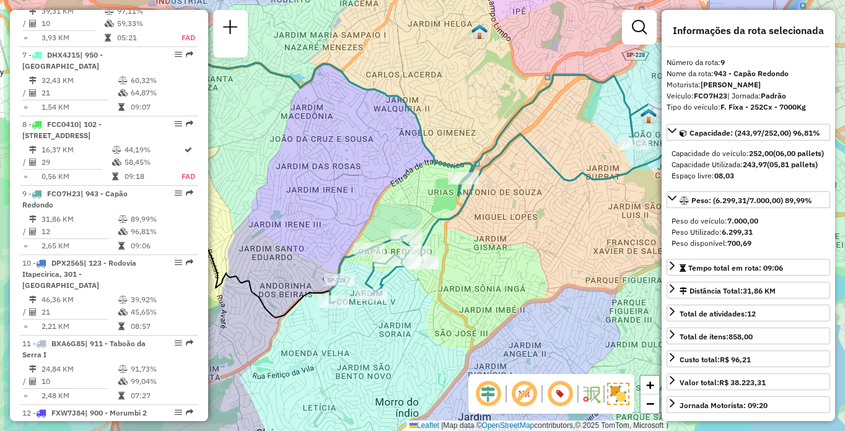
drag, startPoint x: 435, startPoint y: 286, endPoint x: 529, endPoint y: 255, distance: 98.7
click at [529, 255] on div "Janela de atendimento Grade de atendimento Capacidade Transportadoras Veículos …" at bounding box center [422, 215] width 845 height 431
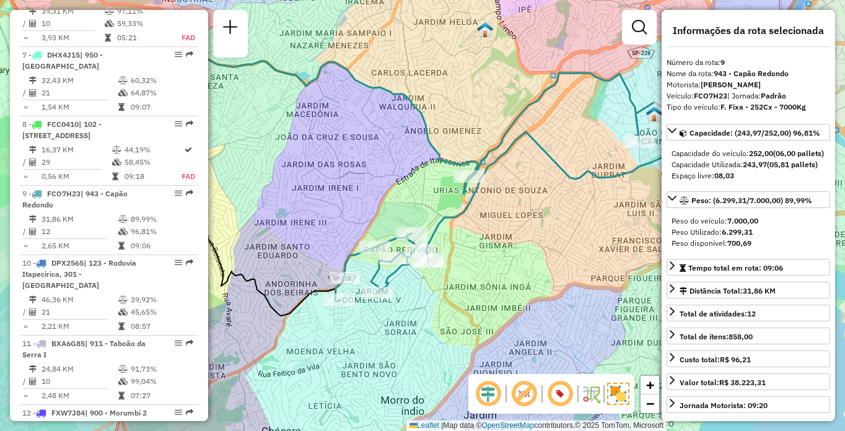
scroll to position [2077, 0]
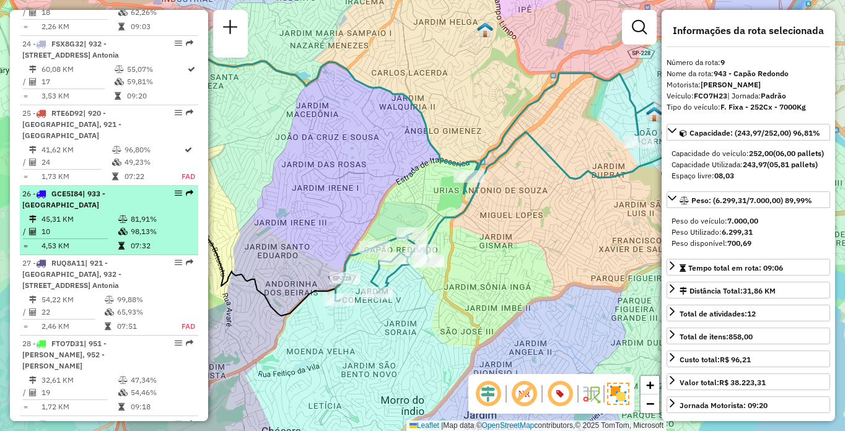
click at [134, 225] on td "81,91%" at bounding box center [161, 219] width 63 height 12
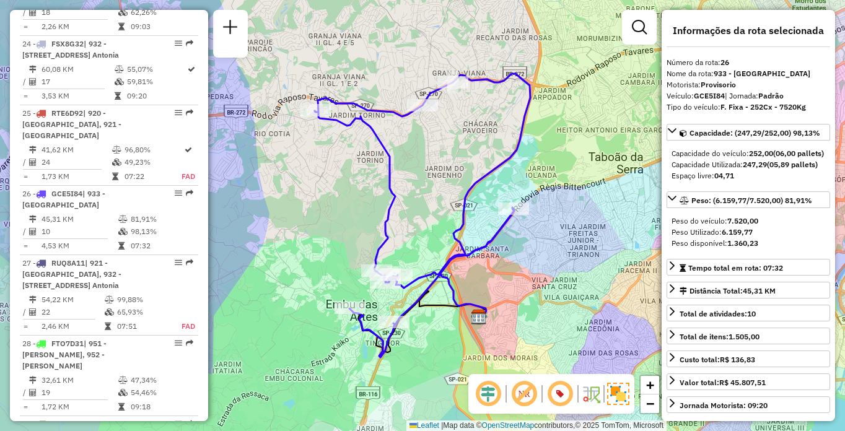
scroll to position [1084, 0]
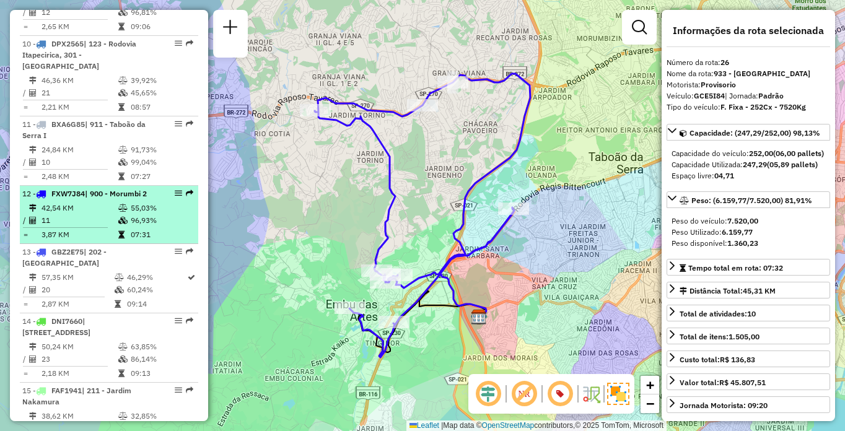
click at [80, 227] on td "11" at bounding box center [79, 220] width 77 height 12
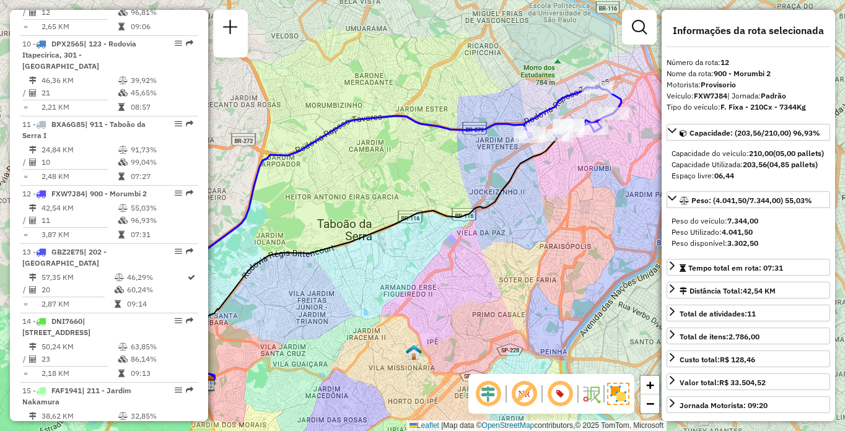
drag, startPoint x: 607, startPoint y: 140, endPoint x: 560, endPoint y: 180, distance: 61.9
click at [560, 180] on div "Janela de atendimento Grade de atendimento Capacidade Transportadoras Veículos …" at bounding box center [422, 215] width 845 height 431
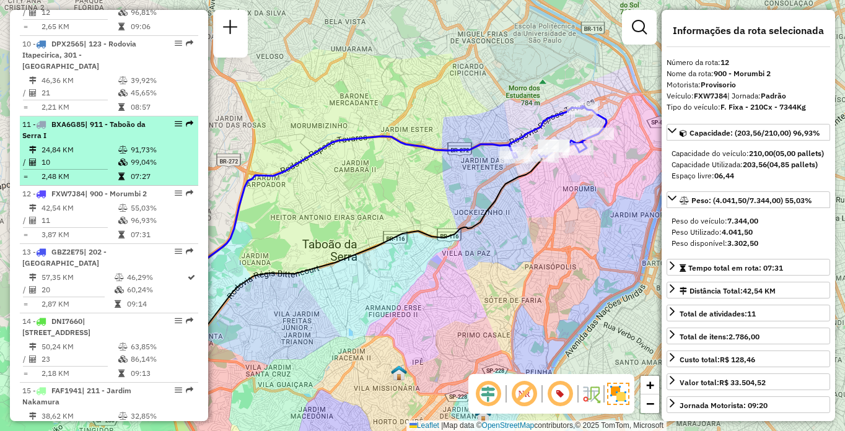
click at [108, 156] on td "24,84 KM" at bounding box center [79, 150] width 77 height 12
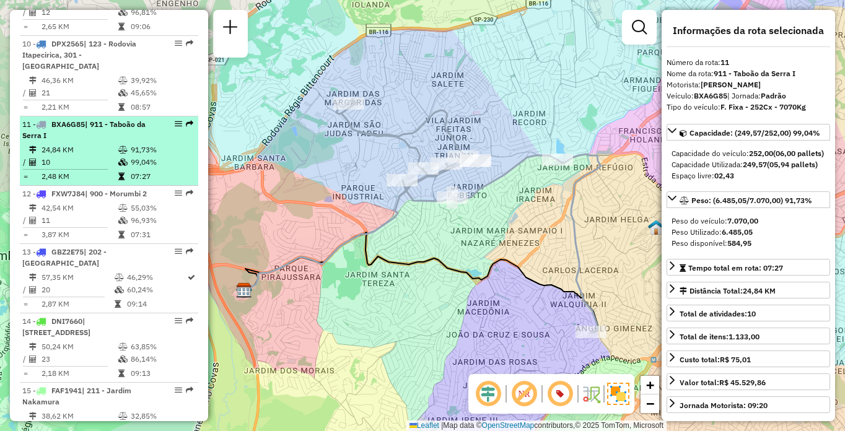
click at [124, 154] on icon at bounding box center [122, 149] width 9 height 7
click at [63, 141] on div "11 - BXA6G85 | 911 - Taboão da Serra I" at bounding box center [87, 130] width 131 height 22
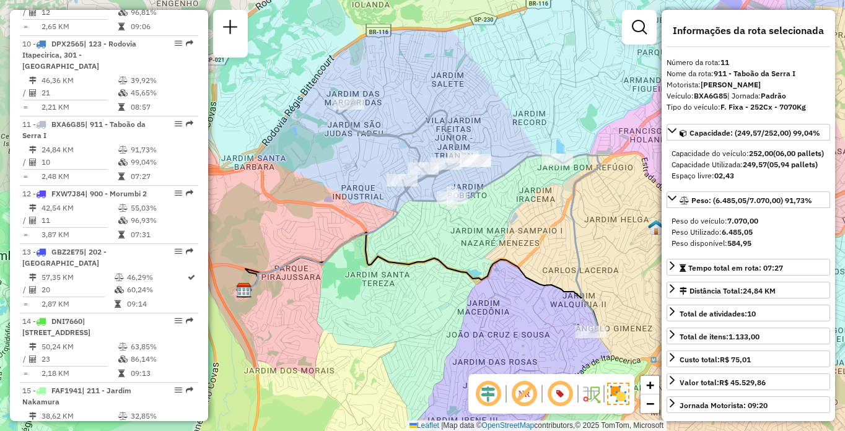
scroll to position [645, 0]
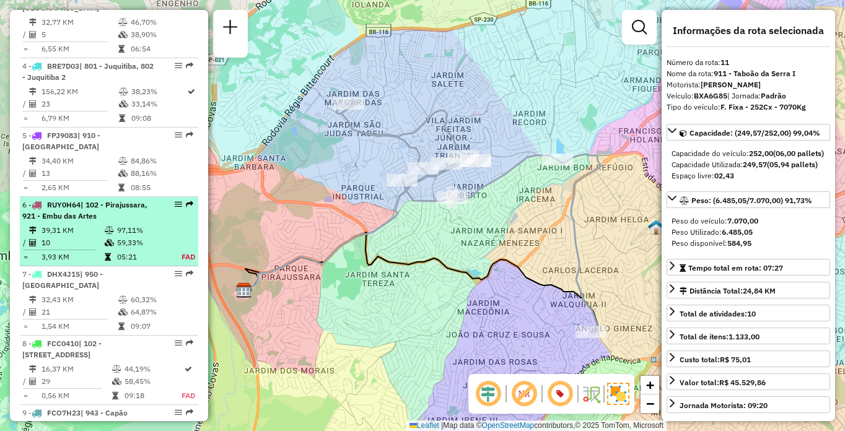
click at [113, 220] on span "| 102 - Pirajussara, 921 - Embu das Artes" at bounding box center [84, 210] width 125 height 20
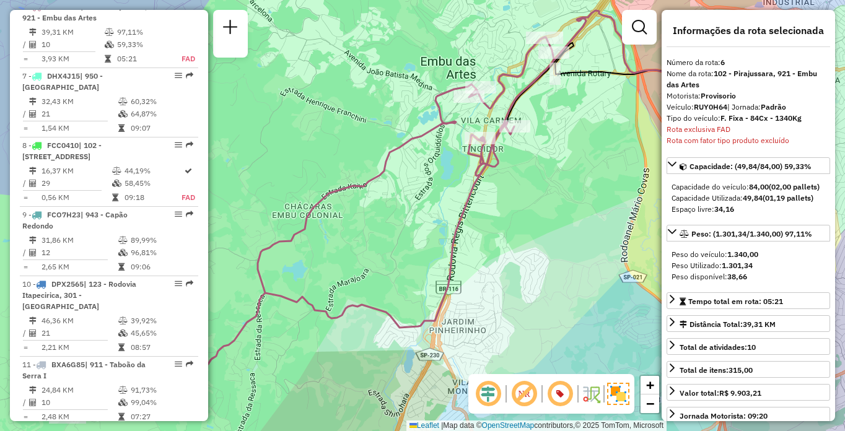
scroll to position [4574, 0]
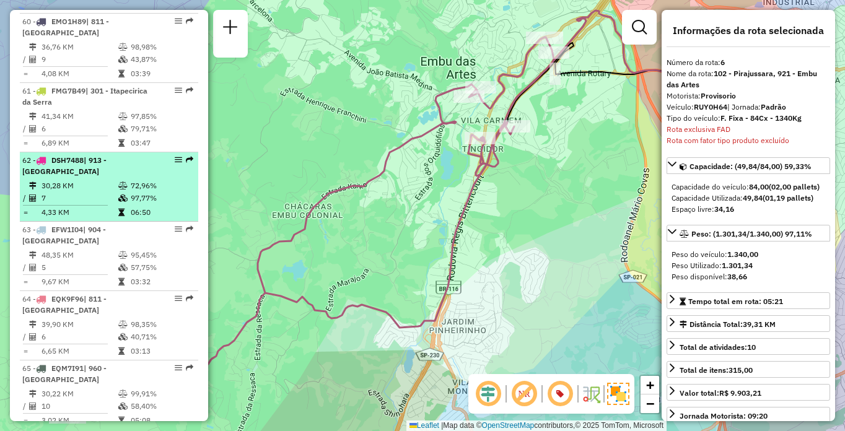
click at [90, 192] on td "30,28 KM" at bounding box center [79, 186] width 77 height 12
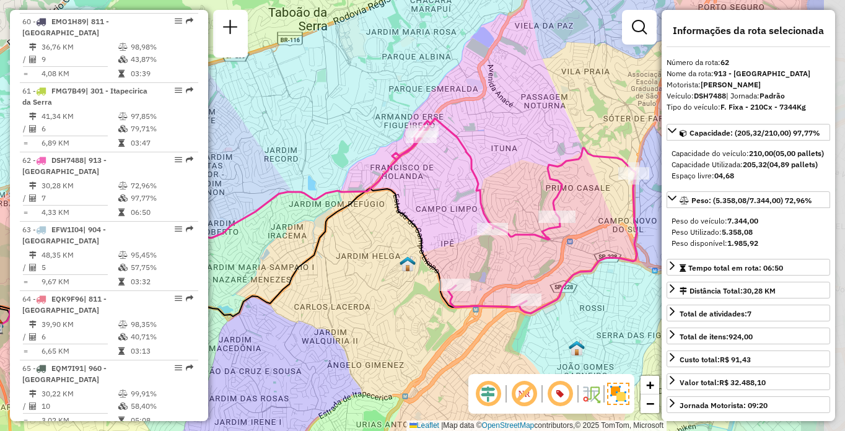
drag, startPoint x: 538, startPoint y: 232, endPoint x: 449, endPoint y: 236, distance: 88.7
click at [449, 236] on div "Janela de atendimento Grade de atendimento Capacidade Transportadoras Veículos …" at bounding box center [422, 215] width 845 height 431
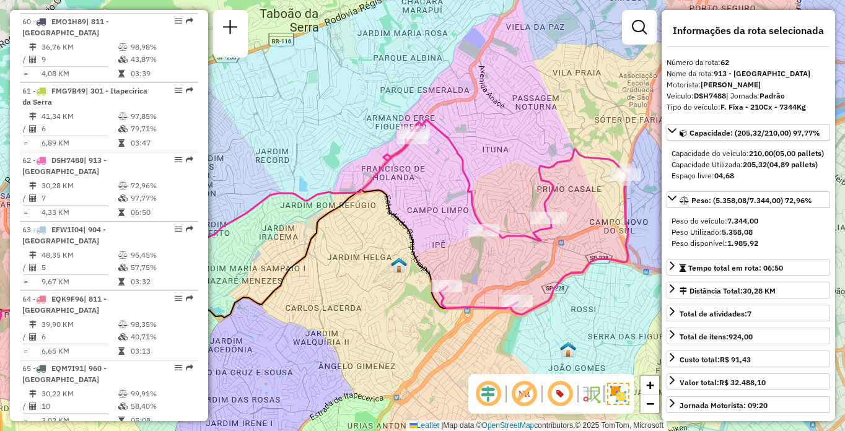
scroll to position [1661, 0]
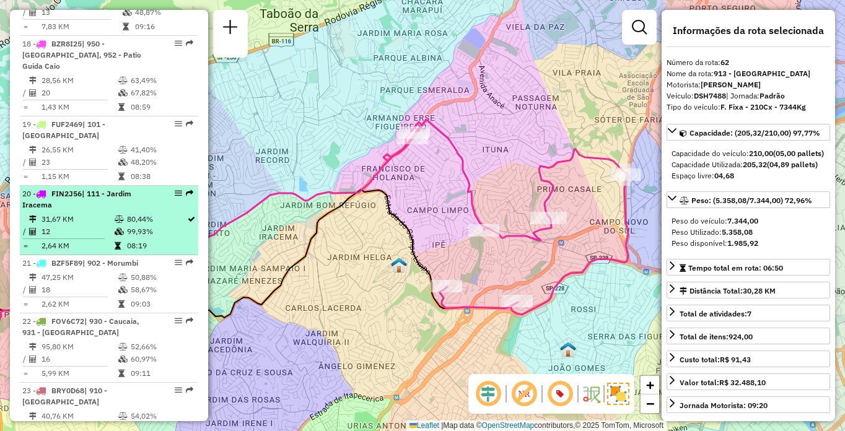
click at [98, 225] on td "31,67 KM" at bounding box center [77, 219] width 73 height 12
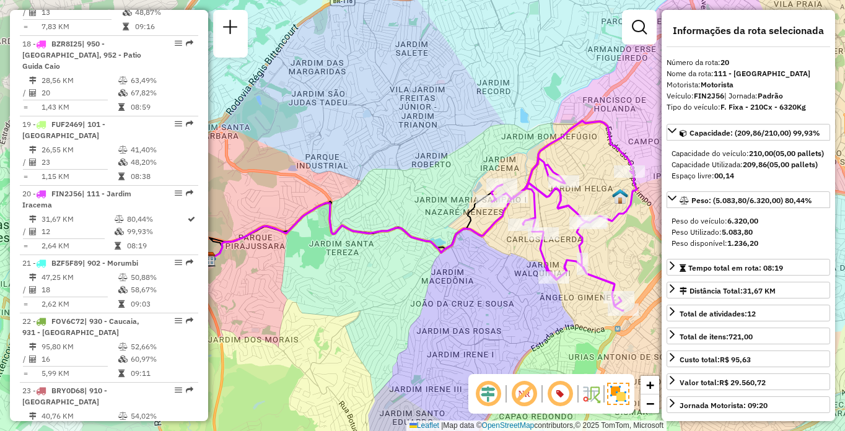
scroll to position [4574, 0]
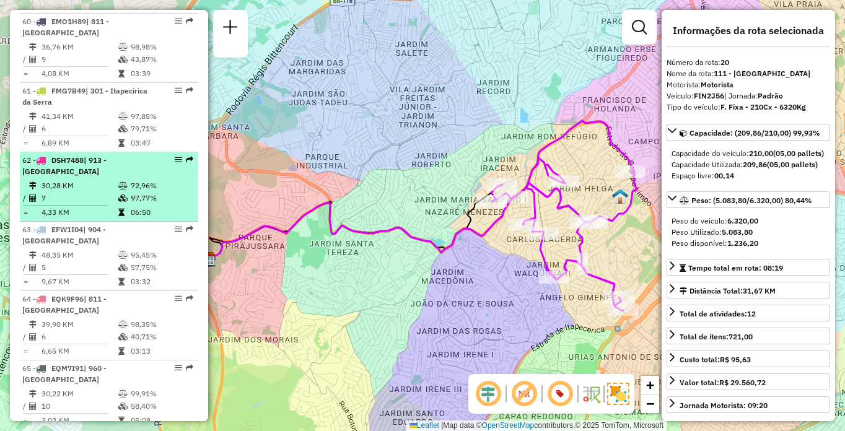
click at [135, 222] on li "62 - DSH7488 | 913 - Campo Limpo 30,28 KM 72,96% / 7 97,77% = 4,33 KM 06:50" at bounding box center [109, 186] width 178 height 69
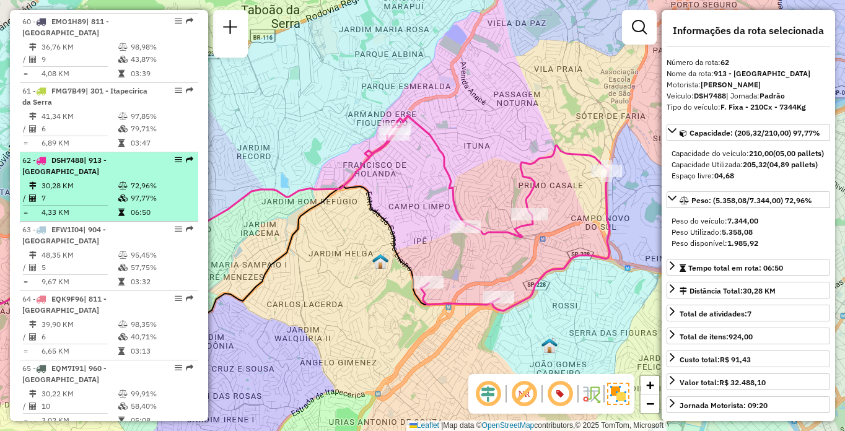
click at [58, 192] on td "30,28 KM" at bounding box center [79, 186] width 77 height 12
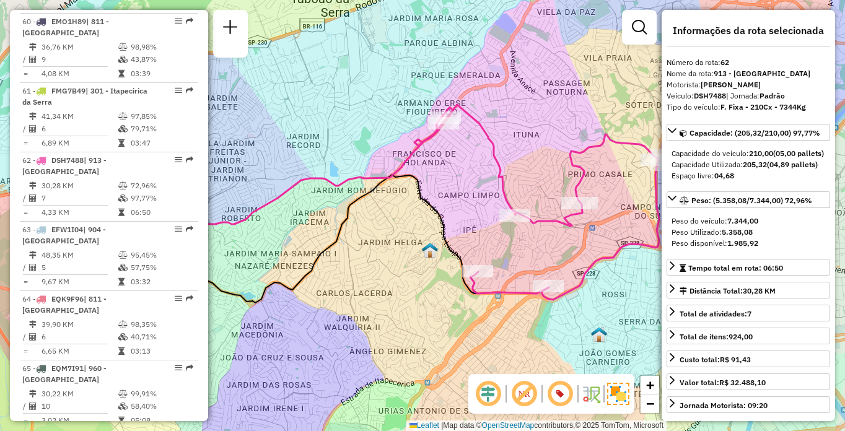
drag, startPoint x: 545, startPoint y: 298, endPoint x: 461, endPoint y: 292, distance: 83.8
click at [461, 292] on div "Janela de atendimento Grade de atendimento Capacidade Transportadoras Veículos …" at bounding box center [422, 215] width 845 height 431
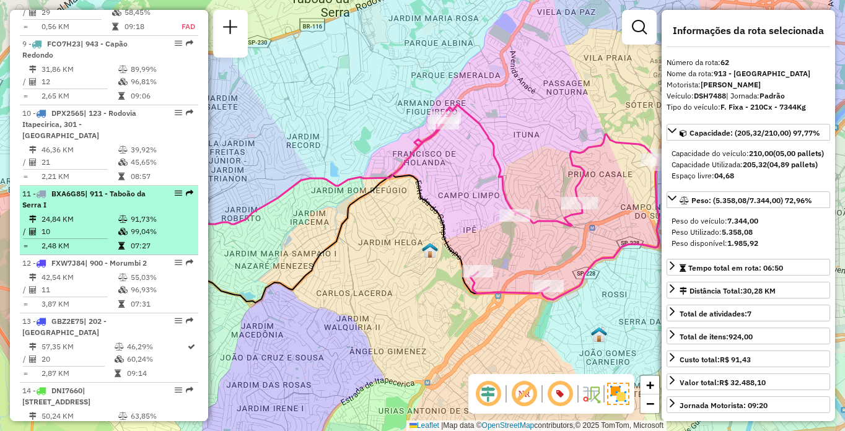
click at [142, 211] on div "11 - BXA6G85 | 911 - Taboão da Serra I" at bounding box center [87, 199] width 131 height 22
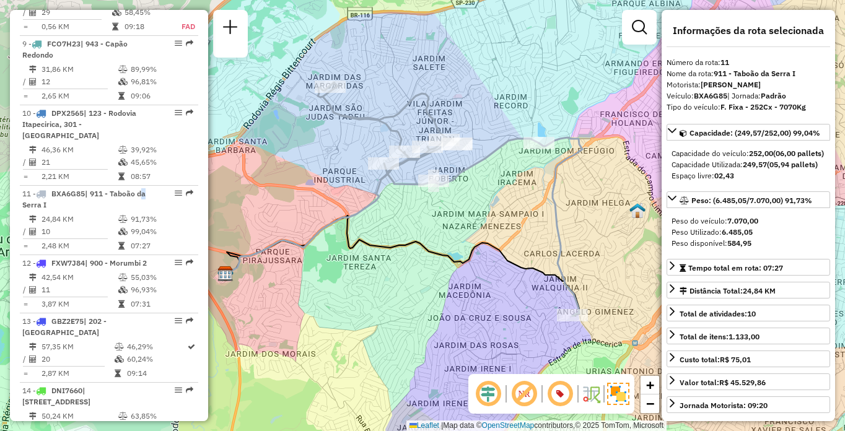
drag, startPoint x: 598, startPoint y: 289, endPoint x: 563, endPoint y: 254, distance: 49.5
click at [563, 254] on div "Janela de atendimento Grade de atendimento Capacidade Transportadoras Veículos …" at bounding box center [422, 215] width 845 height 431
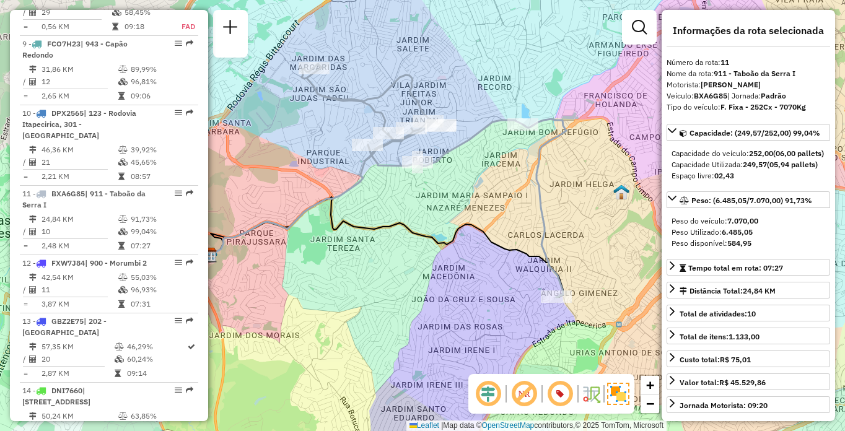
scroll to position [4574, 0]
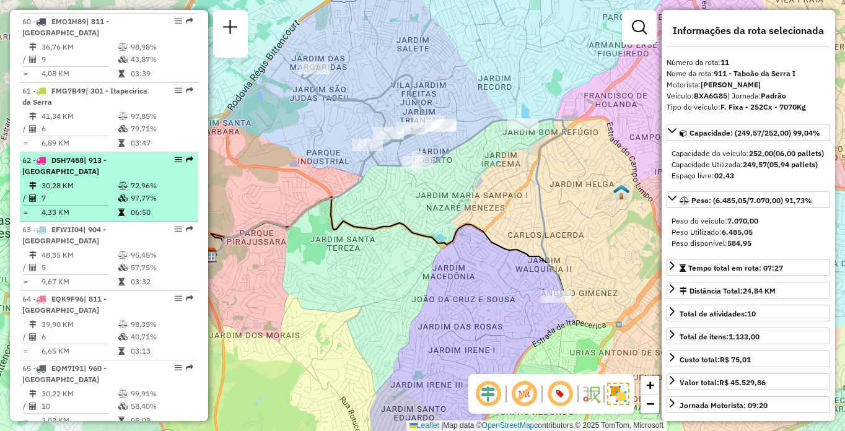
click at [108, 192] on td "30,28 KM" at bounding box center [79, 186] width 77 height 12
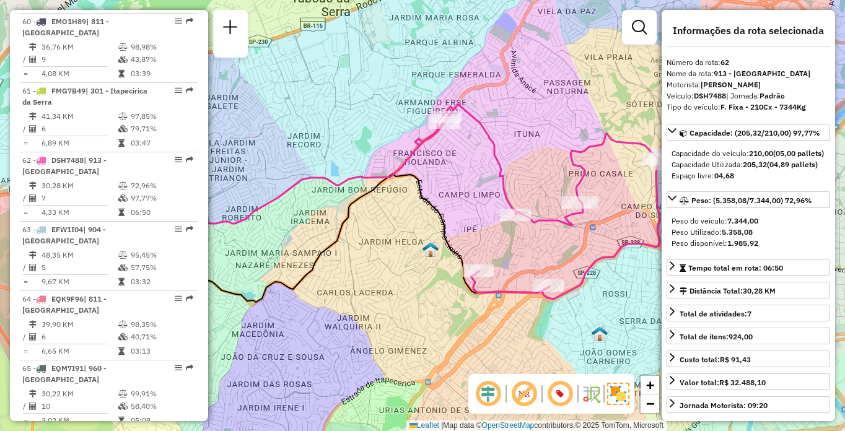
drag, startPoint x: 529, startPoint y: 249, endPoint x: 486, endPoint y: 242, distance: 43.9
click at [486, 242] on div "Janela de atendimento Grade de atendimento Capacidade Transportadoras Veículos …" at bounding box center [422, 215] width 845 height 431
